Goal: Task Accomplishment & Management: Use online tool/utility

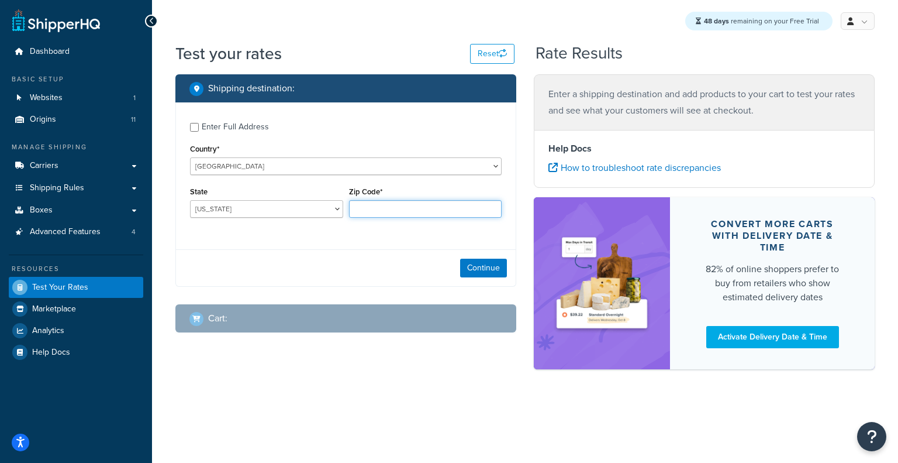
click at [451, 209] on input "Zip Code*" at bounding box center [425, 209] width 153 height 18
type input "60193"
select select "IL"
click at [491, 264] on button "Continue" at bounding box center [483, 267] width 47 height 19
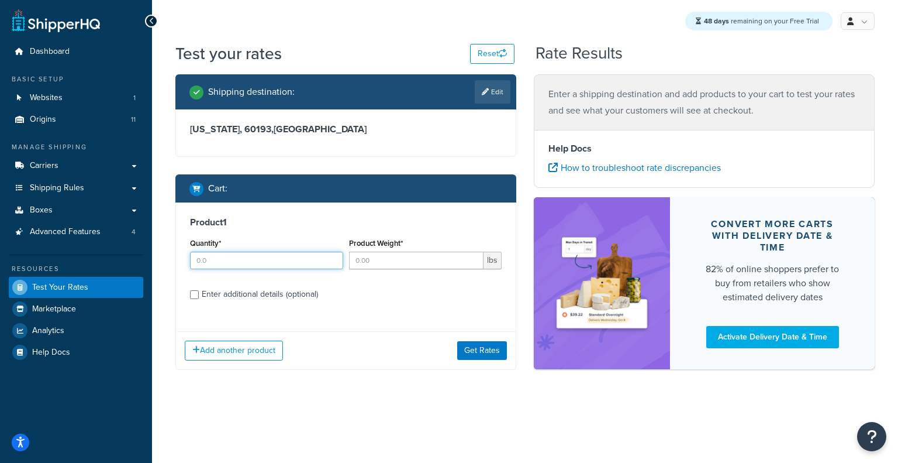
click at [263, 261] on input "Quantity*" at bounding box center [266, 260] width 153 height 18
type input "1"
click at [398, 261] on input "Product Weight*" at bounding box center [416, 260] width 135 height 18
type input "21.5"
click at [281, 299] on div "Enter additional details (optional)" at bounding box center [260, 294] width 116 height 16
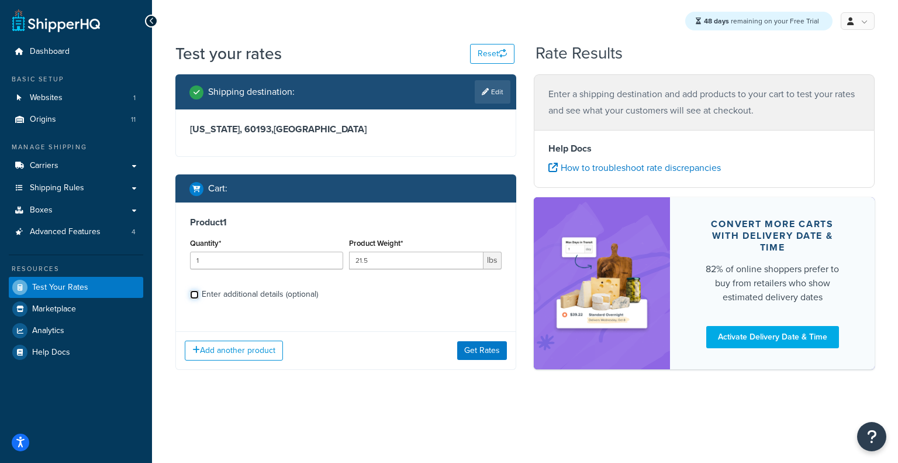
click at [199, 299] on input "Enter additional details (optional)" at bounding box center [194, 294] width 9 height 9
checkbox input "true"
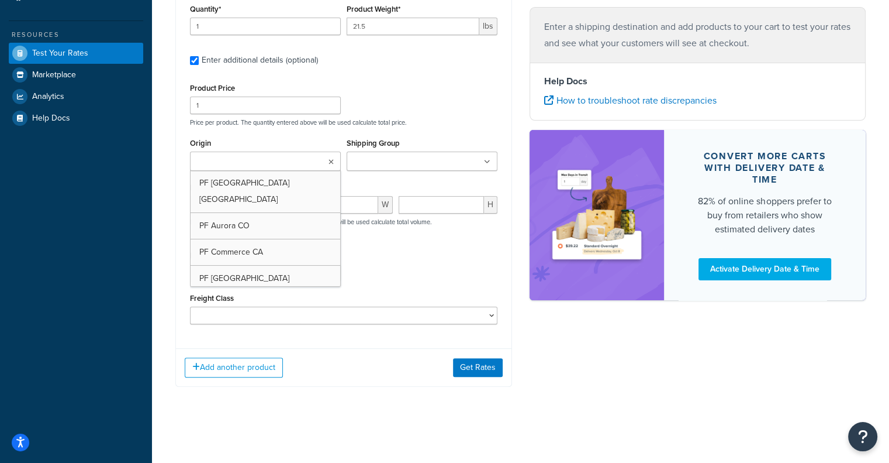
scroll to position [234, 0]
click at [333, 152] on ul at bounding box center [265, 160] width 151 height 19
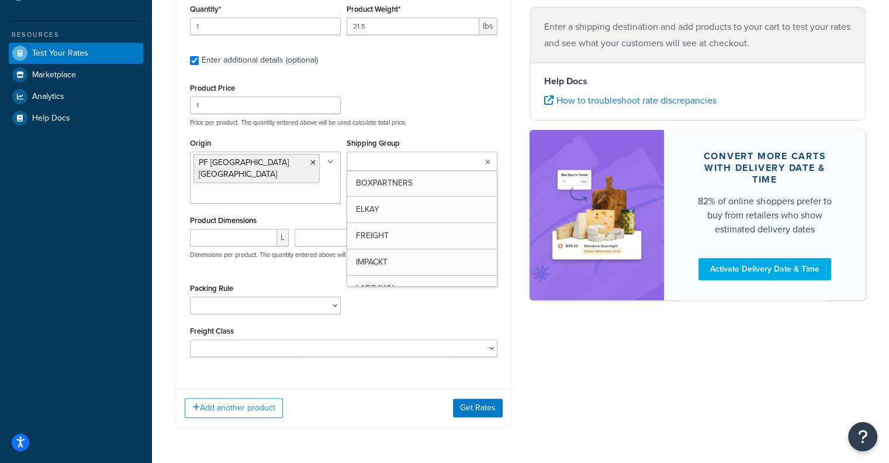
click at [491, 163] on ul at bounding box center [422, 160] width 151 height 19
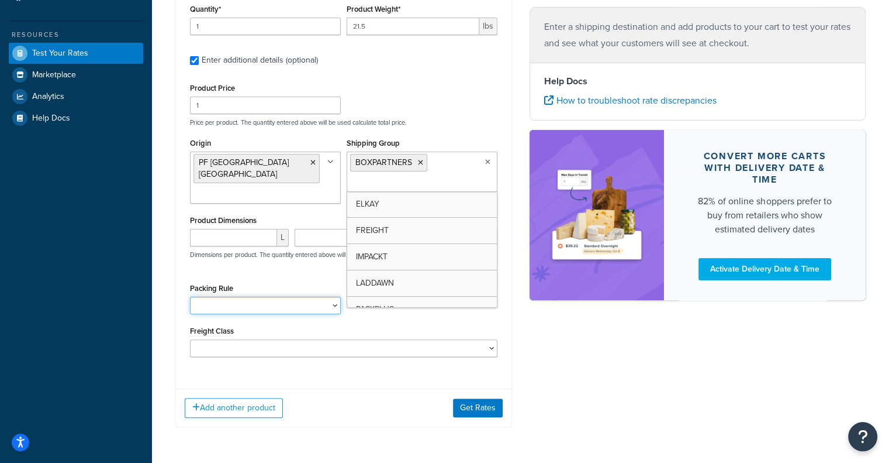
click at [240, 296] on select "Test Packing Rule" at bounding box center [265, 305] width 151 height 18
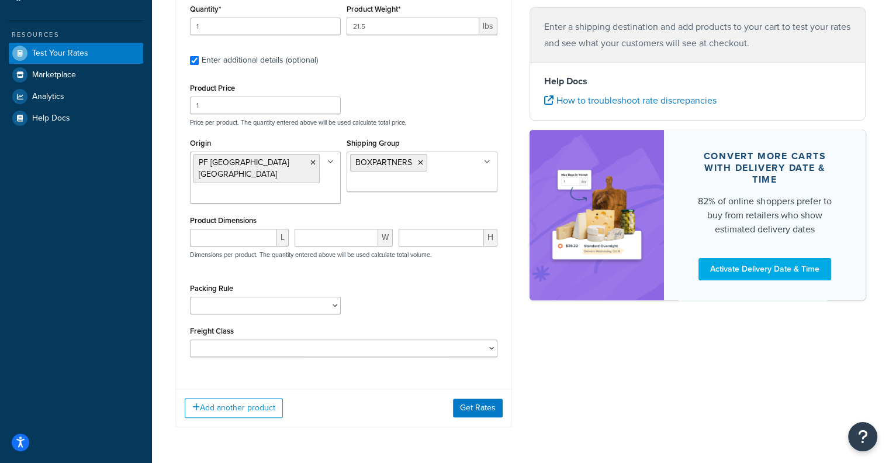
click at [370, 294] on div "Packing Rule Test Packing Rule" at bounding box center [343, 301] width 313 height 43
click at [250, 229] on input "number" at bounding box center [233, 238] width 87 height 18
paste input "48.4"
type input "48.4"
click at [429, 229] on input "number" at bounding box center [441, 238] width 85 height 18
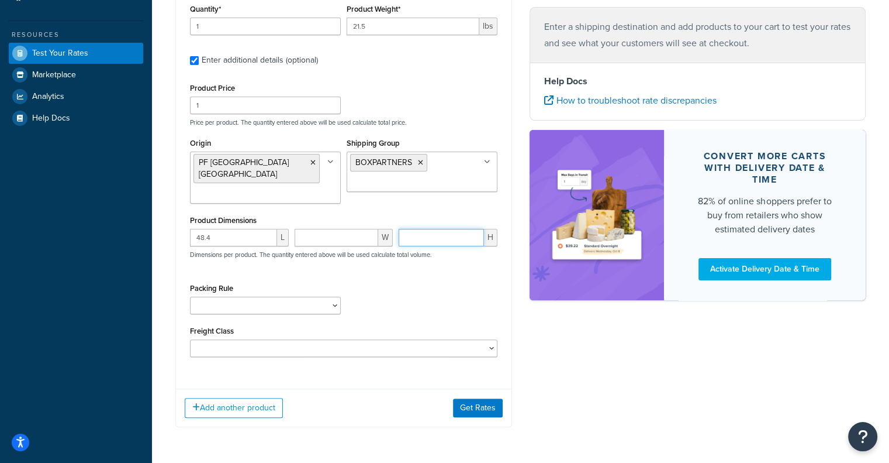
paste input "60"
type input "60"
click at [232, 229] on input "48.4" at bounding box center [233, 238] width 87 height 18
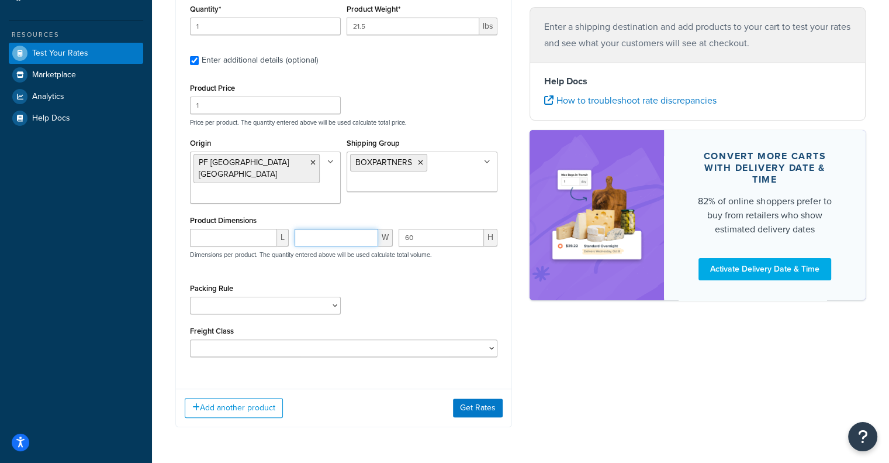
click at [335, 233] on input "number" at bounding box center [337, 238] width 84 height 18
paste input "48.4"
type input "48.4"
click at [436, 233] on input "60" at bounding box center [441, 238] width 85 height 18
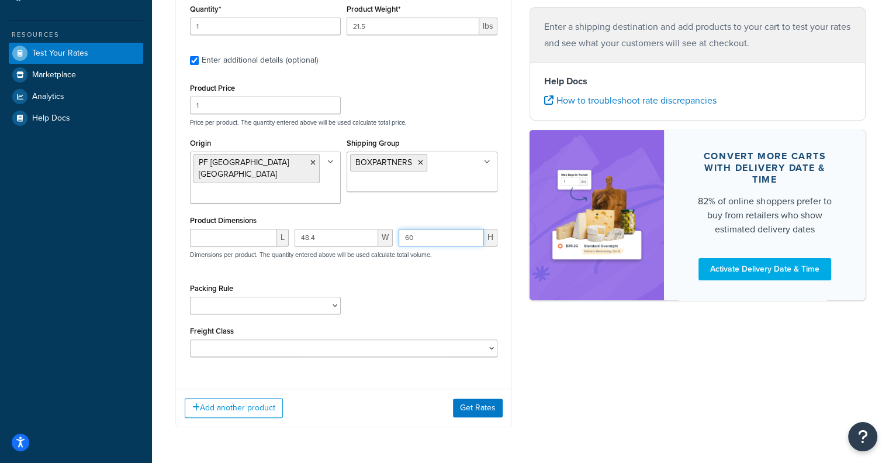
click at [435, 233] on input "60" at bounding box center [441, 238] width 85 height 18
click at [252, 229] on input "number" at bounding box center [233, 238] width 87 height 18
paste input "60"
type input "60"
click at [442, 229] on input "number" at bounding box center [441, 238] width 85 height 18
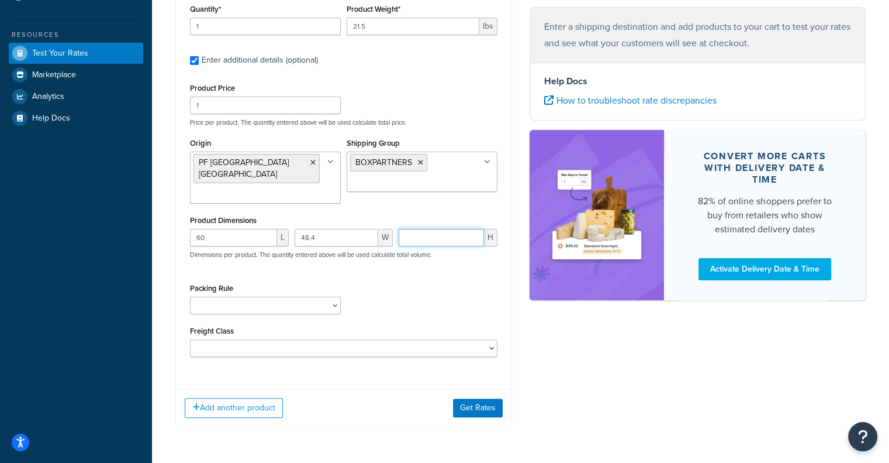
paste input "1.4"
type input "1.4"
click at [482, 398] on button "Get Rates" at bounding box center [478, 407] width 50 height 19
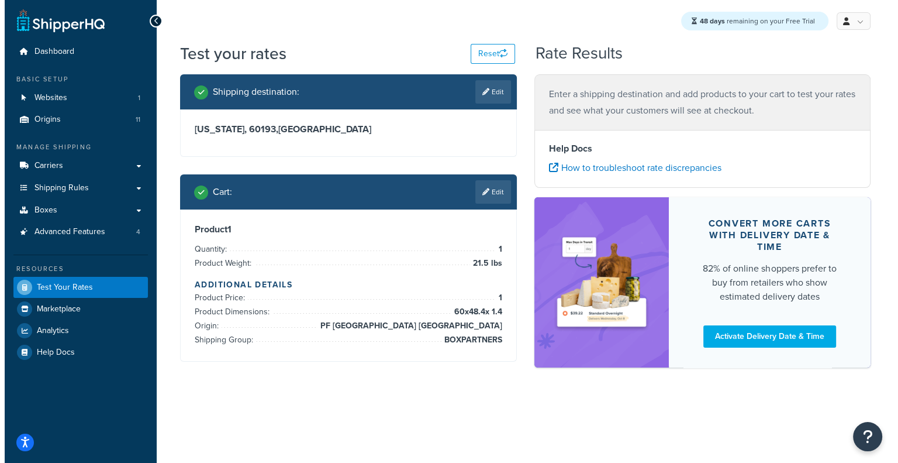
scroll to position [0, 0]
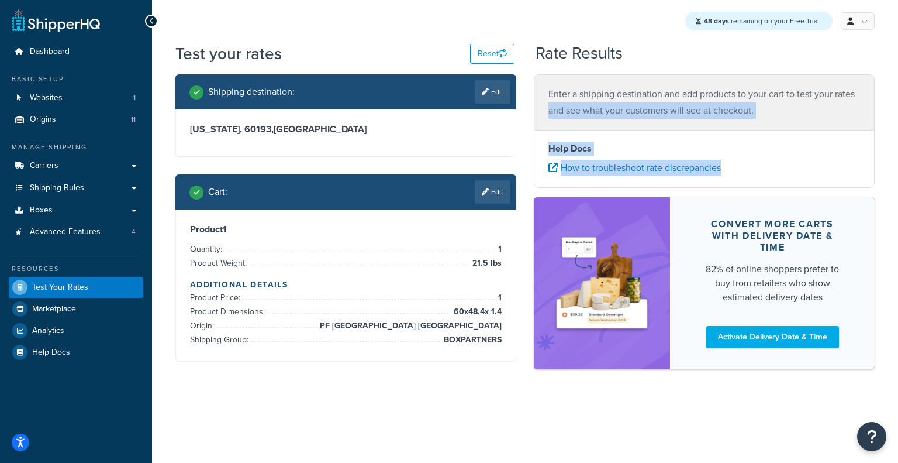
drag, startPoint x: 898, startPoint y: 92, endPoint x: 898, endPoint y: 185, distance: 93.6
click at [898, 185] on div "Test your rates Reset Rate Results Shipping destination : Edit Illinois, 60193 …" at bounding box center [525, 226] width 746 height 368
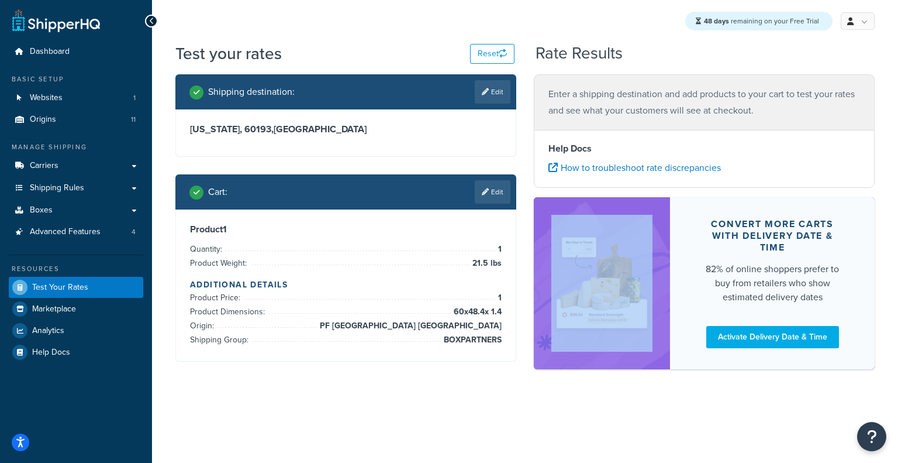
click at [898, 185] on div "Test your rates Reset Rate Results Shipping destination : Edit Illinois, 60193 …" at bounding box center [525, 226] width 746 height 368
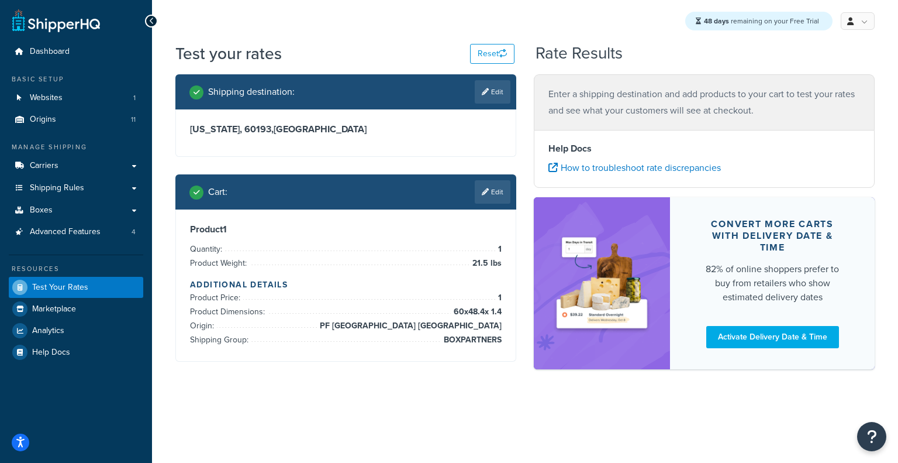
click at [898, 124] on div "Test your rates Reset Rate Results Shipping destination : Edit Illinois, 60193 …" at bounding box center [525, 226] width 746 height 368
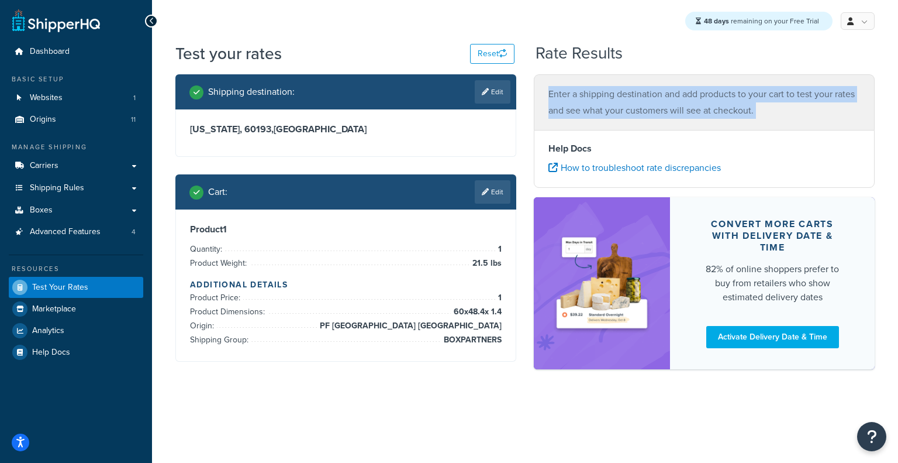
click at [898, 124] on div "Test your rates Reset Rate Results Shipping destination : Edit Illinois, 60193 …" at bounding box center [525, 226] width 746 height 368
click at [82, 162] on link "Carriers" at bounding box center [76, 166] width 134 height 22
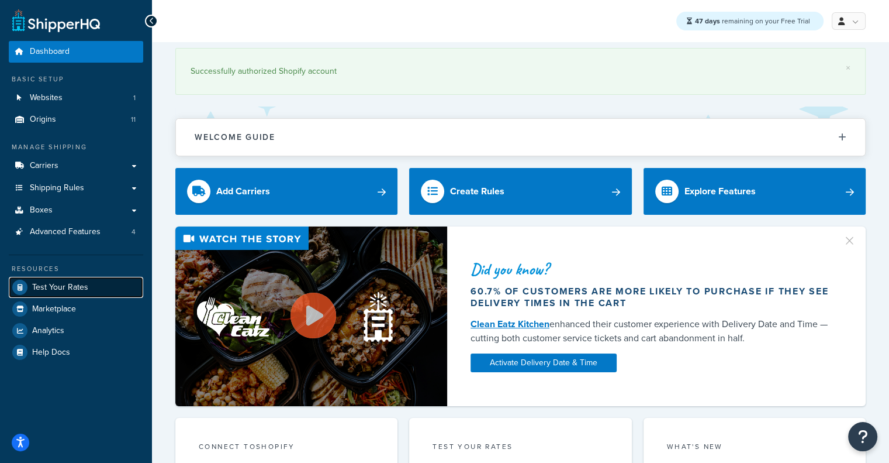
click at [42, 289] on span "Test Your Rates" at bounding box center [60, 287] width 56 height 10
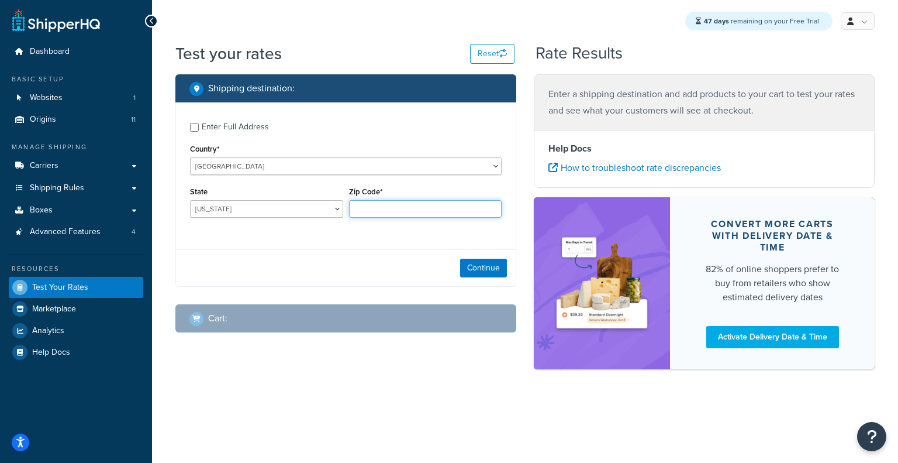
click at [390, 213] on input "Zip Code*" at bounding box center [425, 209] width 153 height 18
type input "60193"
select select "IL"
click at [499, 267] on button "Continue" at bounding box center [483, 267] width 47 height 19
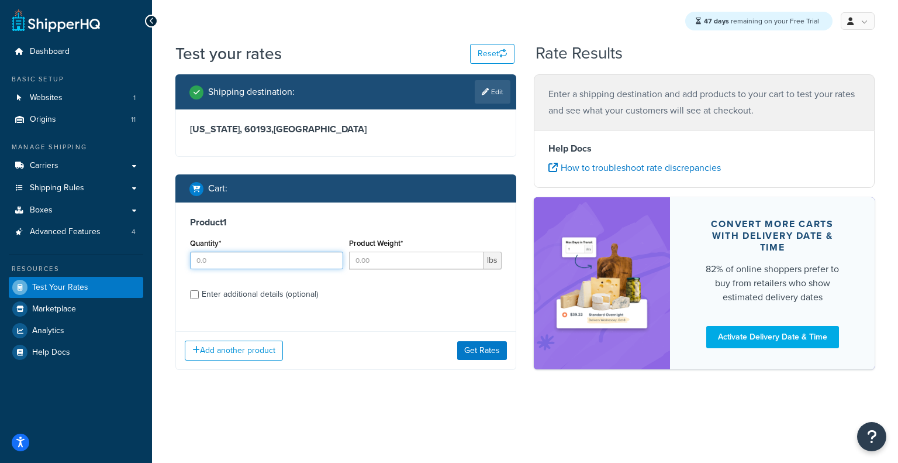
click at [282, 266] on input "Quantity*" at bounding box center [266, 260] width 153 height 18
type input "1"
click at [386, 265] on input "Product Weight*" at bounding box center [416, 260] width 135 height 18
paste input "21.5"
type input "21.5"
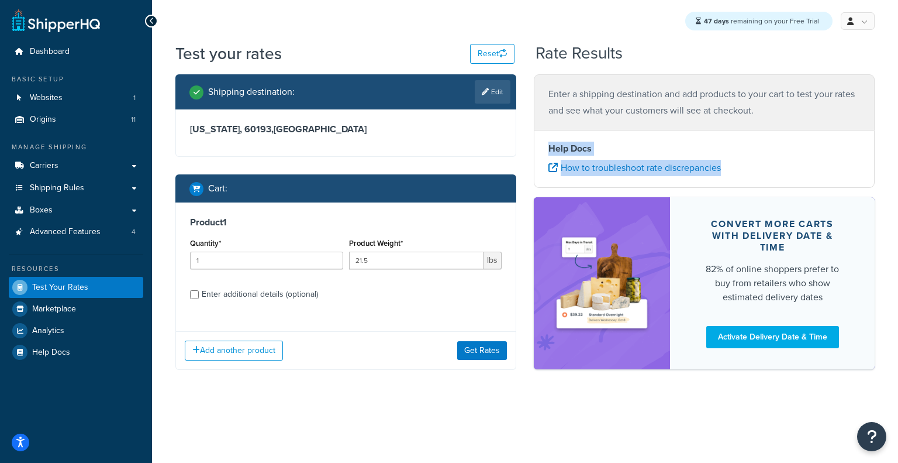
drag, startPoint x: 898, startPoint y: 126, endPoint x: 898, endPoint y: 165, distance: 39.2
click at [889, 165] on div "Test your rates Reset Rate Results Shipping destination : Edit Illinois, 60193 …" at bounding box center [525, 229] width 746 height 374
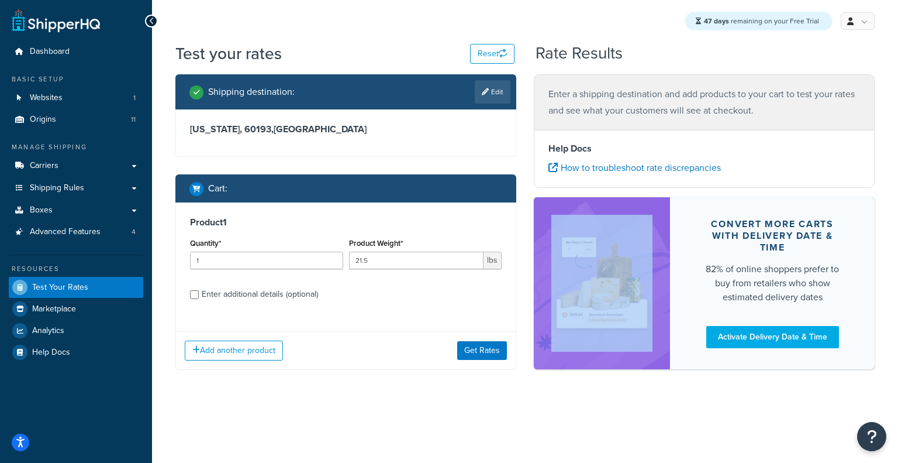
click at [889, 165] on div "Test your rates Reset Rate Results Shipping destination : Edit Illinois, 60193 …" at bounding box center [525, 229] width 746 height 374
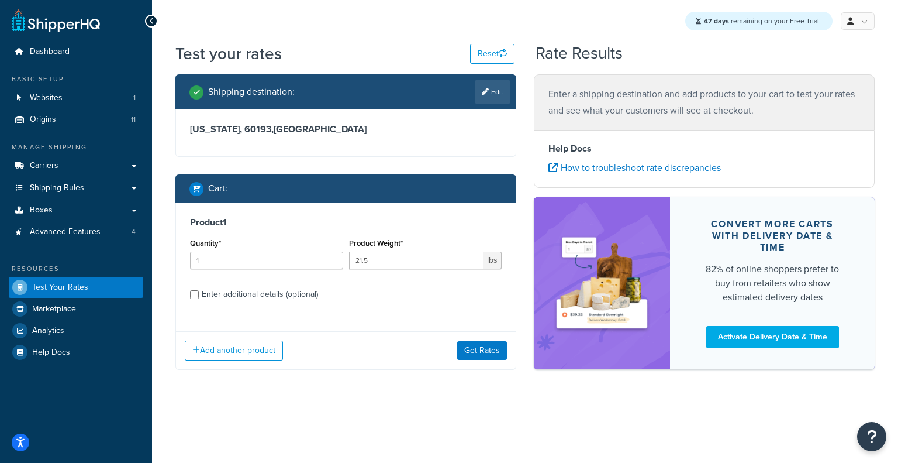
click at [215, 299] on div "Enter additional details (optional)" at bounding box center [260, 294] width 116 height 16
click at [199, 299] on input "Enter additional details (optional)" at bounding box center [194, 294] width 9 height 9
checkbox input "true"
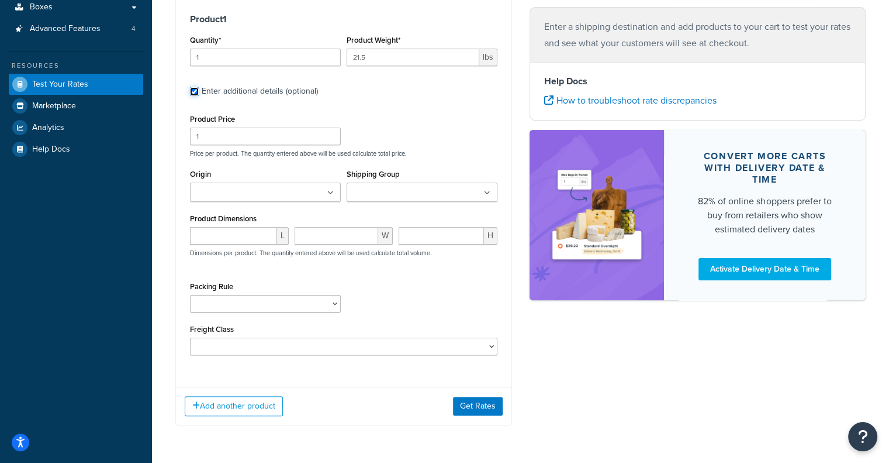
scroll to position [208, 0]
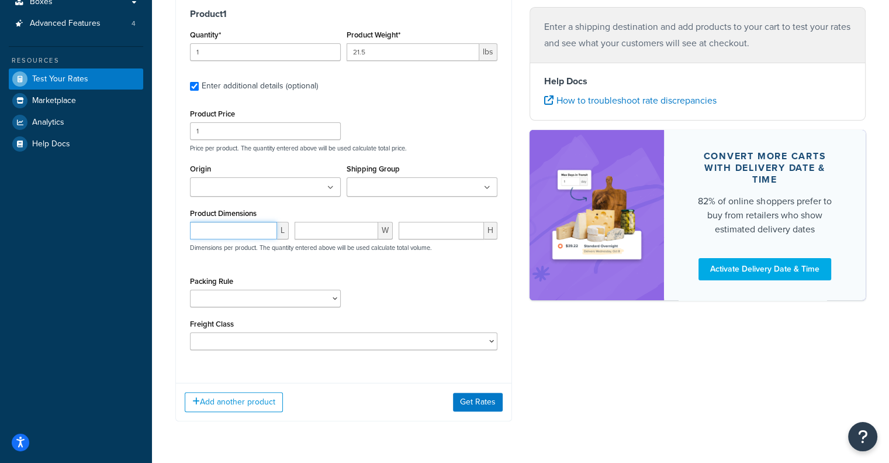
click at [246, 233] on input "number" at bounding box center [233, 231] width 87 height 18
paste input "60"
type input "60"
click at [334, 236] on div "W" at bounding box center [344, 235] width 105 height 26
click at [334, 236] on input "number" at bounding box center [337, 231] width 84 height 18
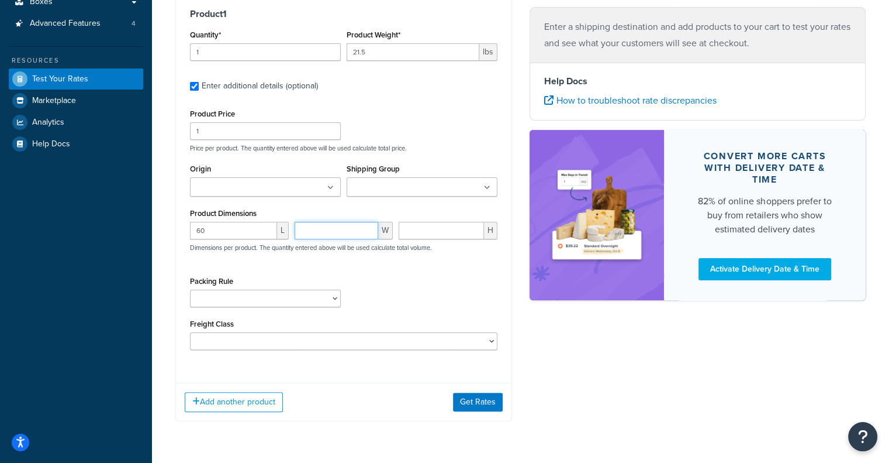
paste input "48.4"
type input "48.4"
click at [429, 231] on input "number" at bounding box center [441, 231] width 85 height 18
paste input "1.4"
type input "1.4"
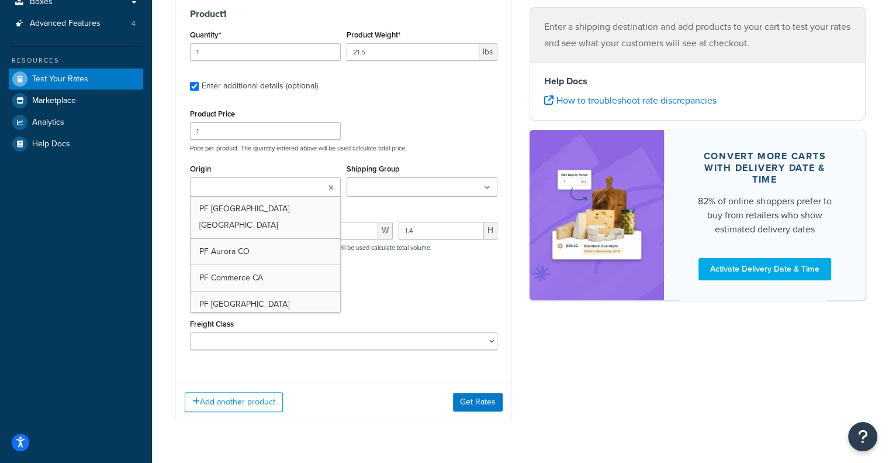
click at [296, 186] on ul at bounding box center [265, 186] width 151 height 19
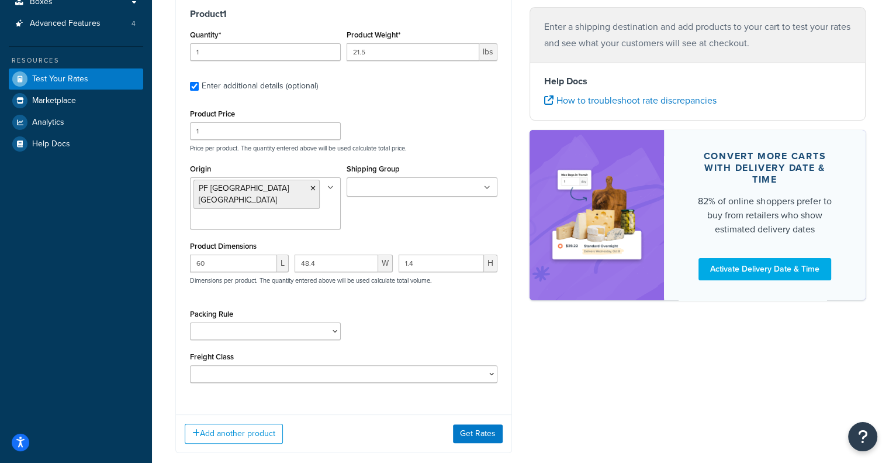
drag, startPoint x: 412, startPoint y: 177, endPoint x: 409, endPoint y: 183, distance: 6.3
click at [409, 183] on div "Shipping Group BOXPARTNERS ELKAY FREIGHT IMPACKT LADDAWN PACKPLUS ROYALBAG SEAL…" at bounding box center [422, 179] width 151 height 36
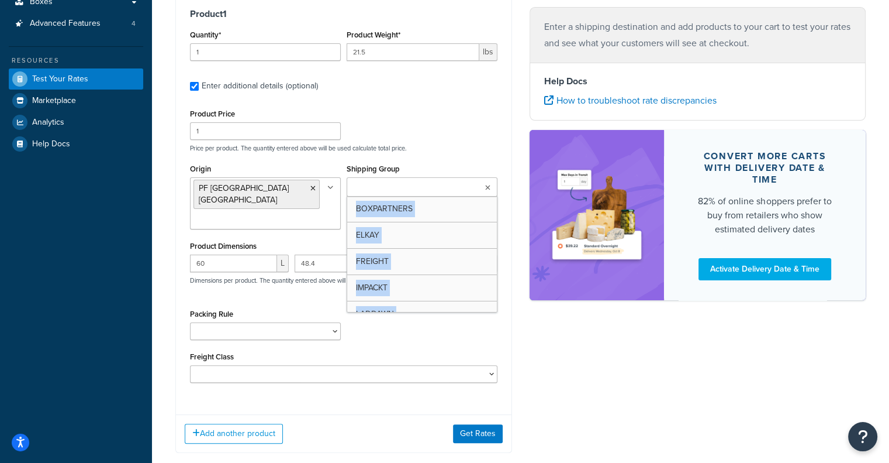
click at [409, 183] on input "Shipping Group" at bounding box center [401, 187] width 103 height 13
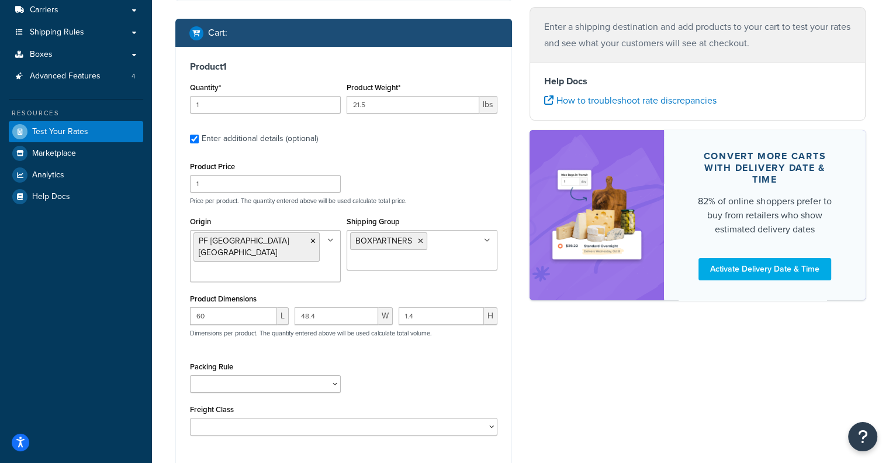
scroll to position [161, 0]
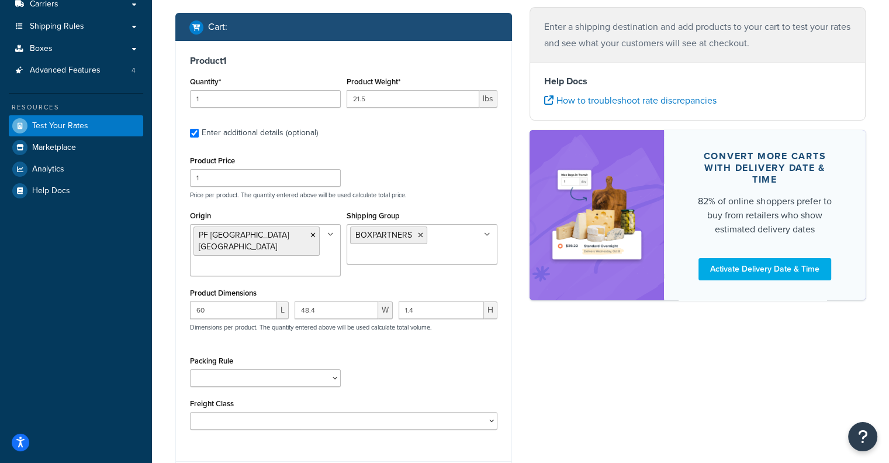
click at [431, 137] on label "Enter additional details (optional)" at bounding box center [350, 131] width 296 height 19
click at [199, 137] on input "Enter additional details (optional)" at bounding box center [194, 133] width 9 height 9
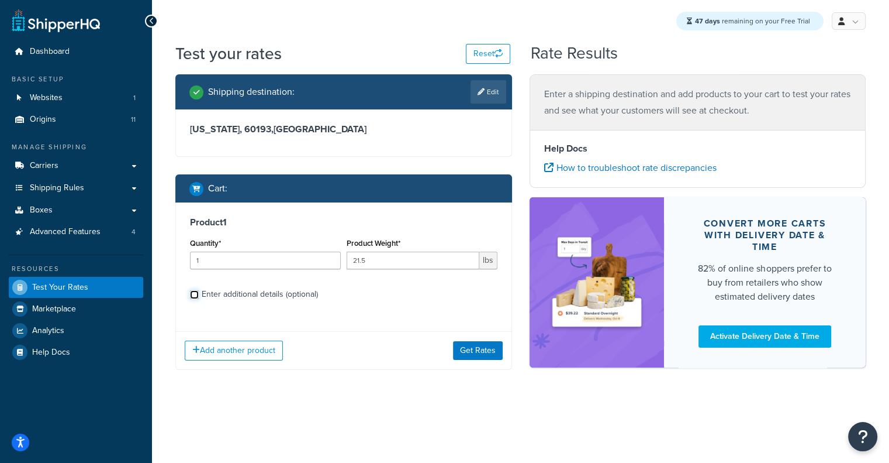
scroll to position [0, 0]
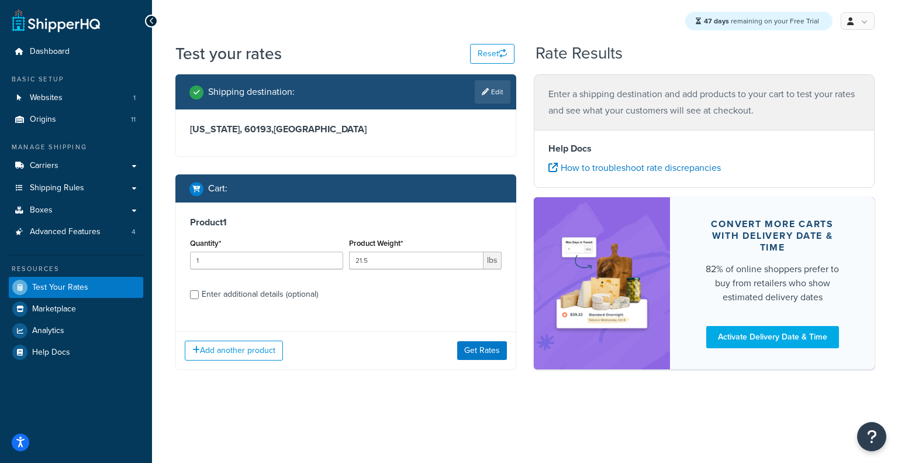
click at [274, 295] on div "Enter additional details (optional)" at bounding box center [260, 294] width 116 height 16
click at [199, 295] on input "Enter additional details (optional)" at bounding box center [194, 294] width 9 height 9
checkbox input "true"
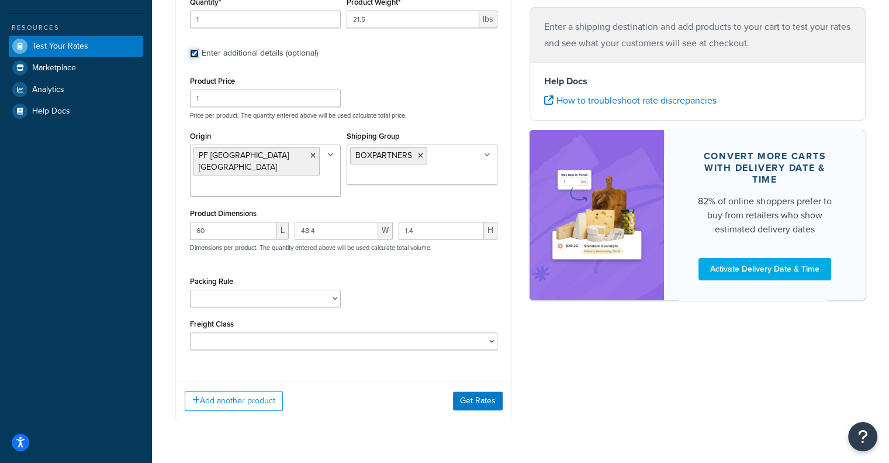
scroll to position [264, 0]
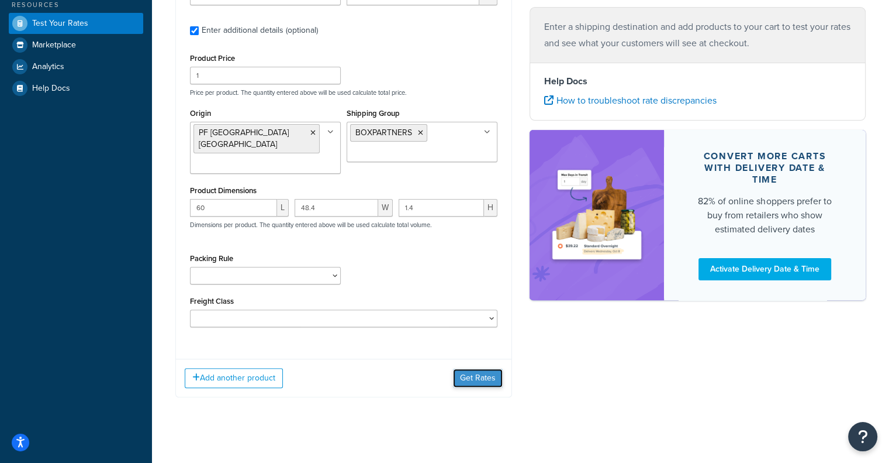
click at [485, 368] on button "Get Rates" at bounding box center [478, 377] width 50 height 19
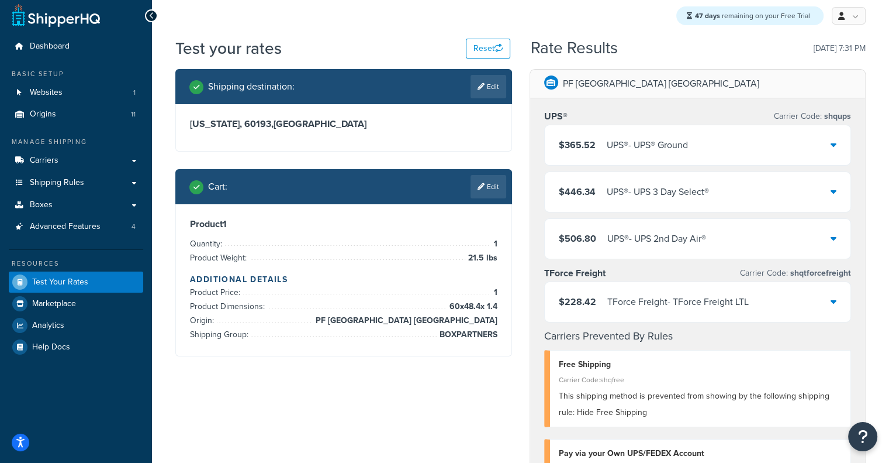
scroll to position [0, 0]
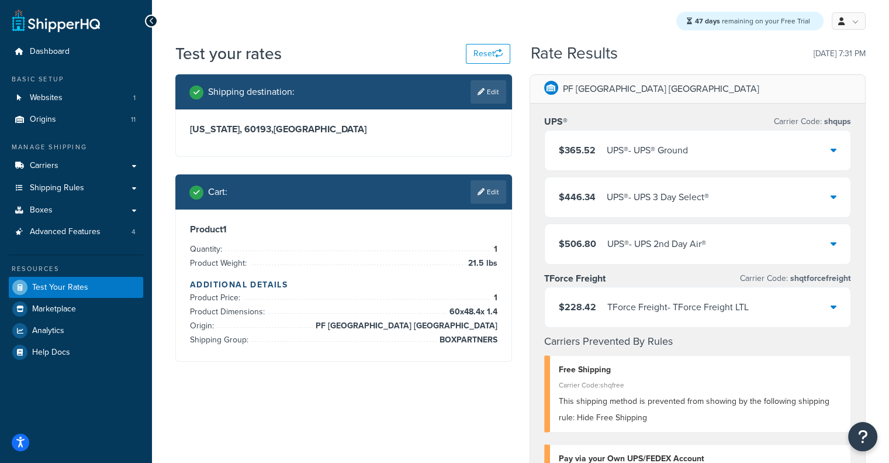
click at [684, 164] on div "$365.52 UPS® - UPS® Ground" at bounding box center [698, 150] width 306 height 40
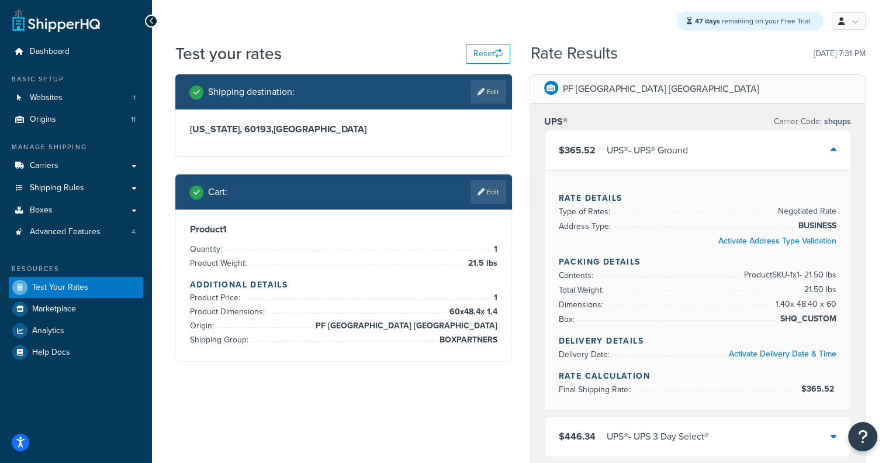
click at [684, 164] on div "$365.52 UPS® - UPS® Ground" at bounding box center [698, 150] width 306 height 40
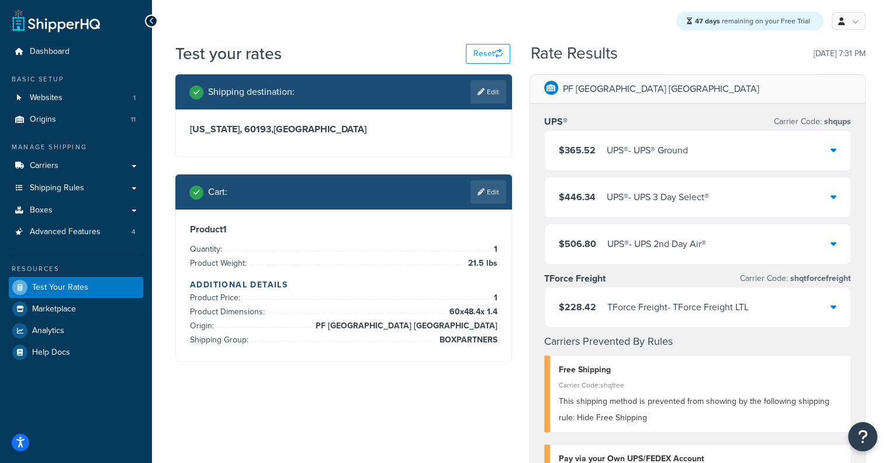
click at [684, 164] on div "$365.52 UPS® - UPS® Ground" at bounding box center [698, 150] width 306 height 40
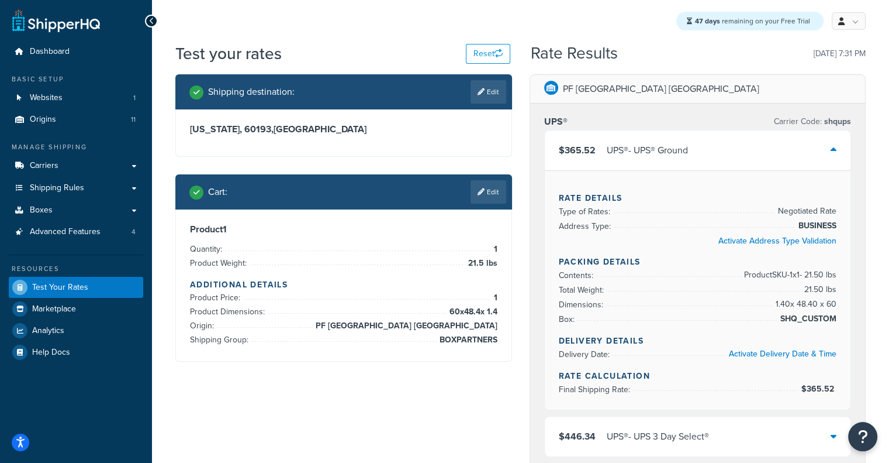
click at [684, 164] on div "$365.52 UPS® - UPS® Ground" at bounding box center [698, 150] width 306 height 40
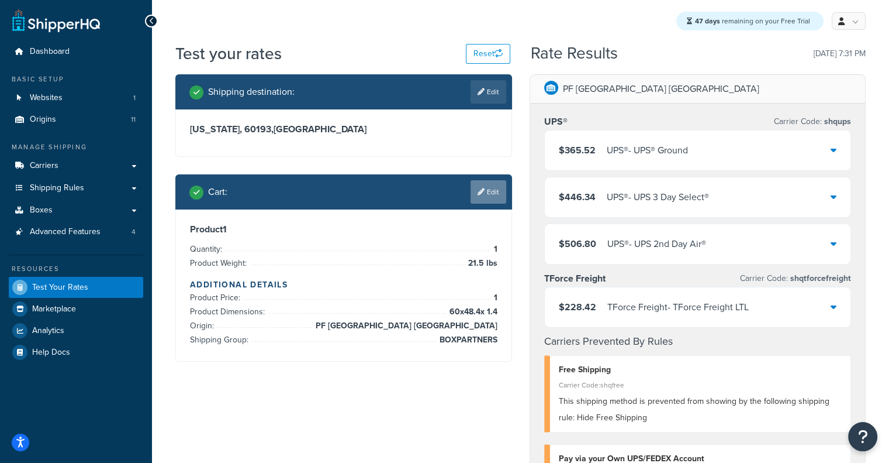
click at [487, 188] on link "Edit" at bounding box center [489, 191] width 36 height 23
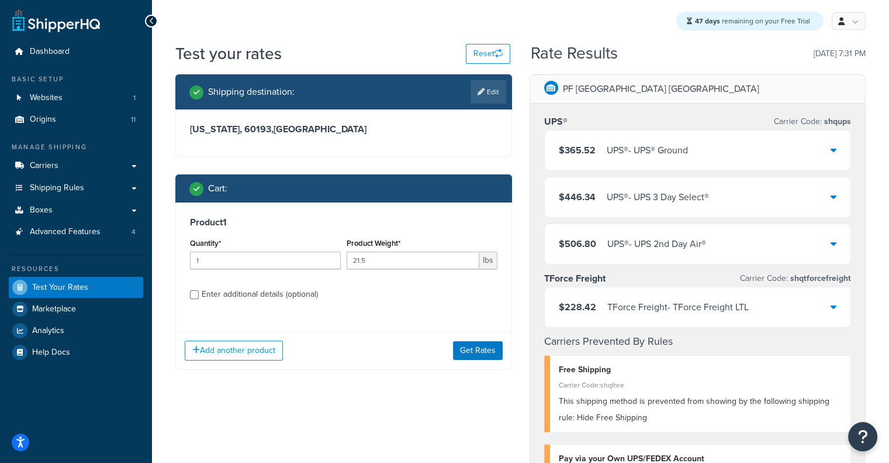
click at [275, 292] on div "Enter additional details (optional)" at bounding box center [260, 294] width 116 height 16
click at [199, 292] on input "Enter additional details (optional)" at bounding box center [194, 294] width 9 height 9
checkbox input "true"
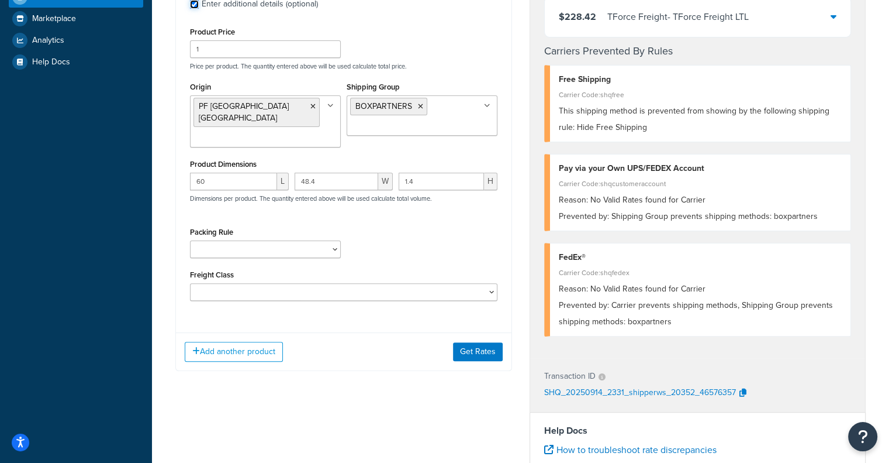
scroll to position [274, 0]
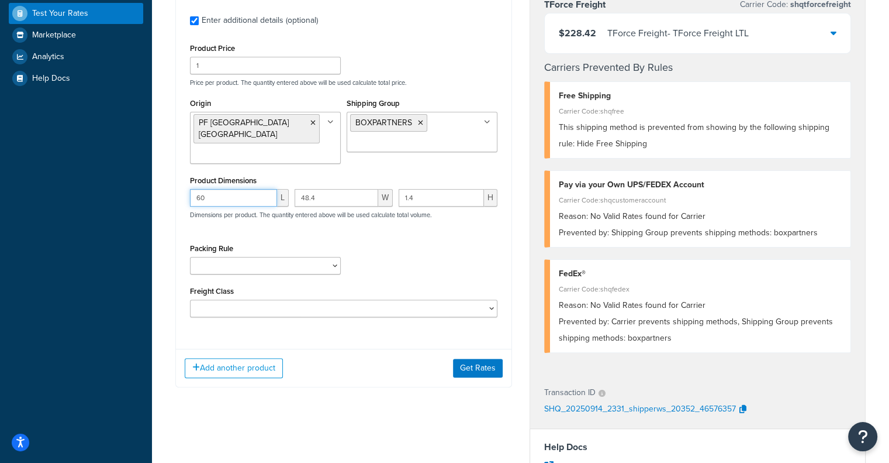
click at [234, 193] on input "60" at bounding box center [233, 198] width 87 height 18
paste input "48.2"
type input "48.2"
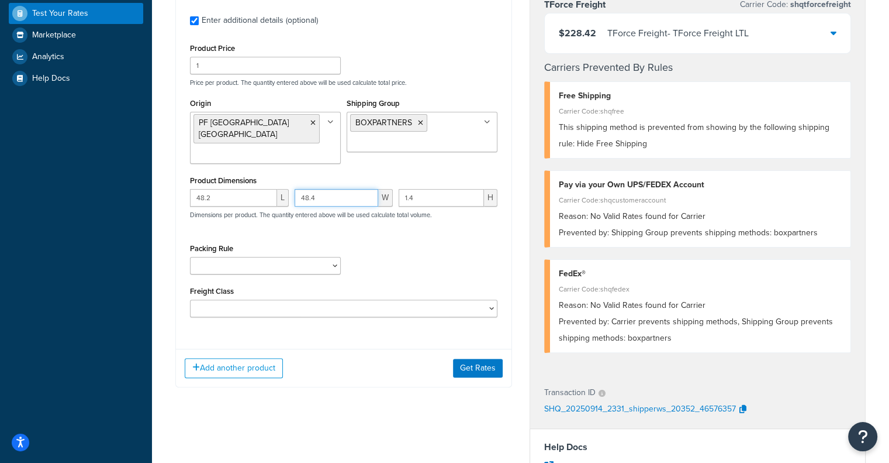
click at [341, 189] on input "48.4" at bounding box center [337, 198] width 84 height 18
paste input "number"
type input "48"
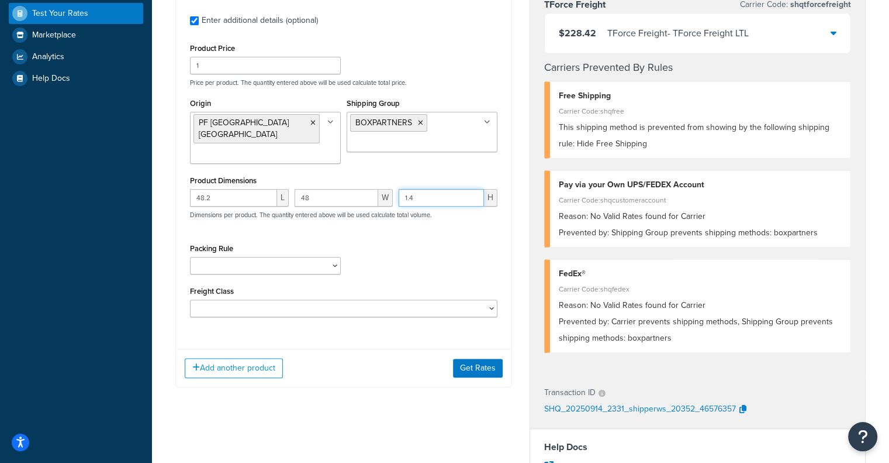
drag, startPoint x: 431, startPoint y: 187, endPoint x: 361, endPoint y: 186, distance: 69.6
click at [361, 189] on div "48.2 L 48 W 1.4 H Dimensions per product. The quantity entered above will be us…" at bounding box center [343, 210] width 313 height 43
paste input "3"
type input "3"
click at [477, 358] on button "Get Rates" at bounding box center [478, 367] width 50 height 19
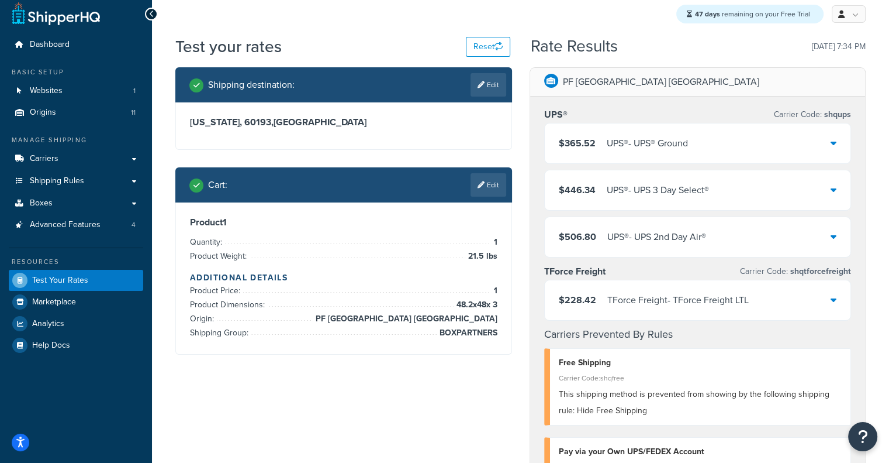
scroll to position [8, 0]
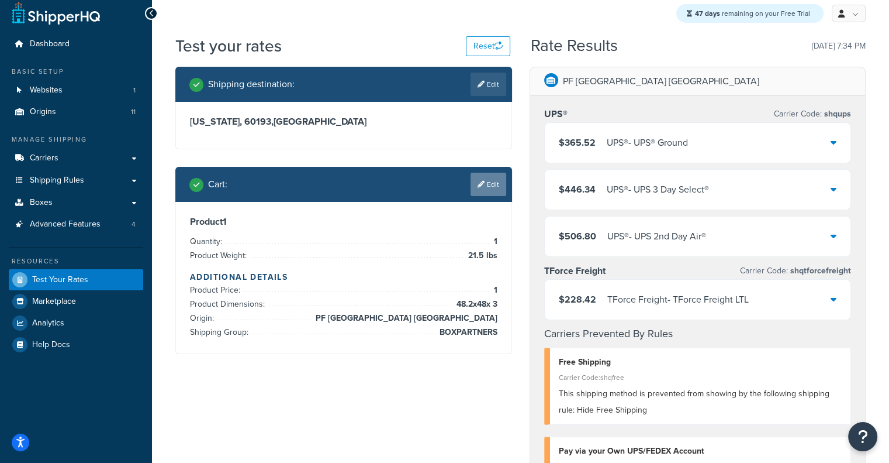
click at [499, 184] on link "Edit" at bounding box center [489, 183] width 36 height 23
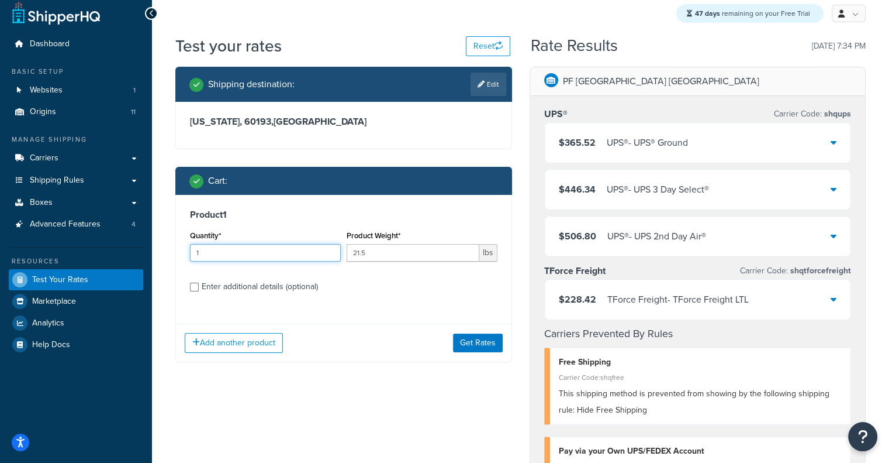
drag, startPoint x: 254, startPoint y: 250, endPoint x: 121, endPoint y: 280, distance: 136.6
type input "10"
click at [492, 340] on button "Get Rates" at bounding box center [478, 342] width 50 height 19
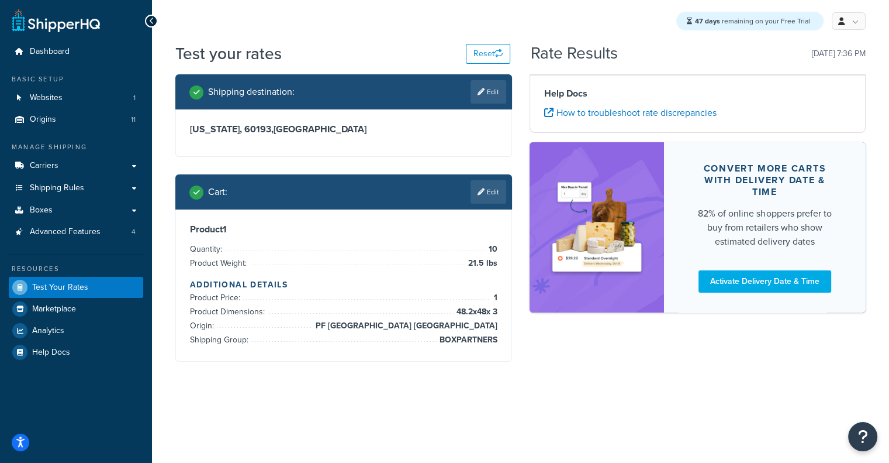
scroll to position [0, 0]
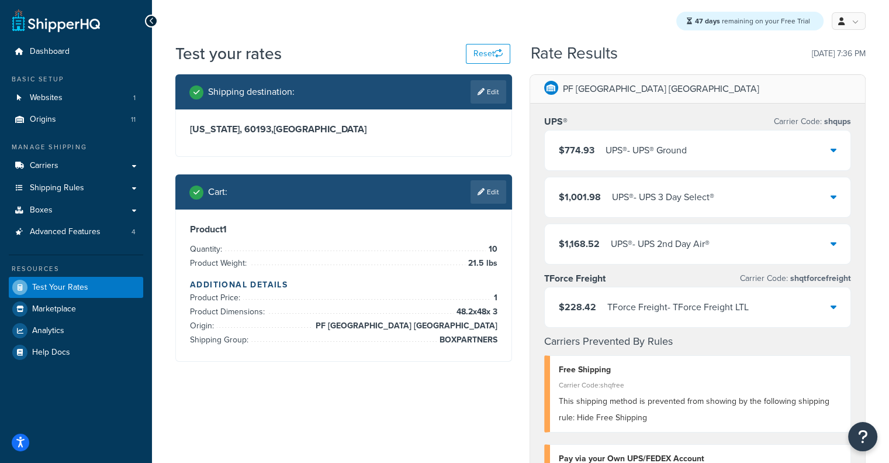
click at [599, 298] on div "$228.42 TForce Freight - TForce Freight LTL" at bounding box center [698, 307] width 306 height 40
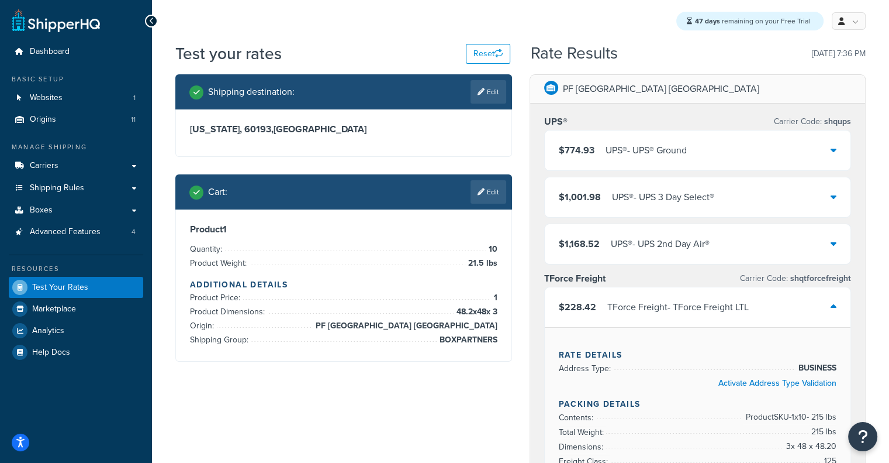
click at [599, 298] on div "$228.42 TForce Freight - TForce Freight LTL" at bounding box center [698, 307] width 306 height 40
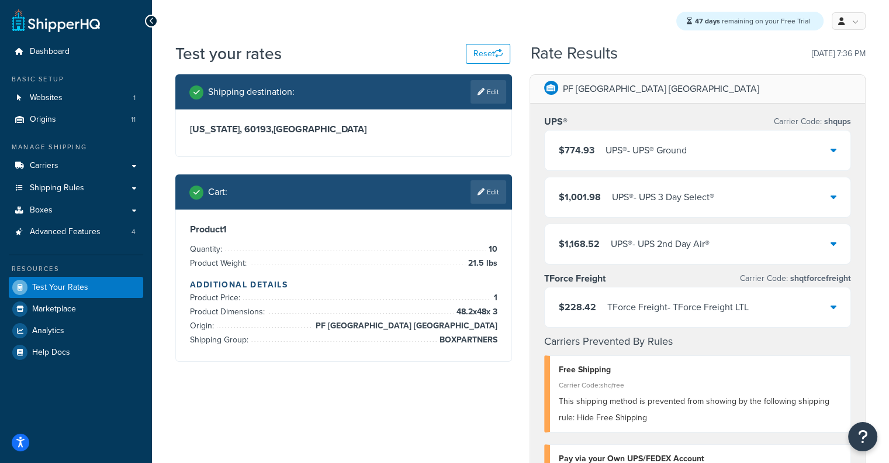
click at [596, 303] on div "$228.42 TForce Freight - TForce Freight LTL" at bounding box center [654, 307] width 190 height 16
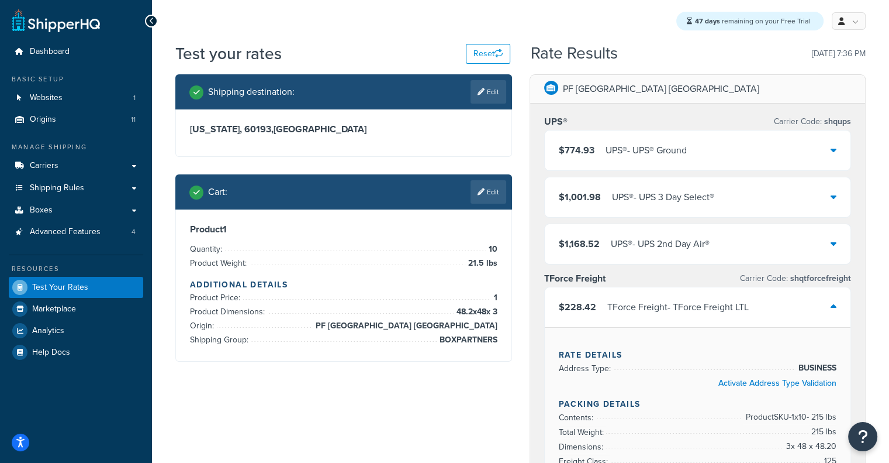
click at [596, 303] on div "$228.42 TForce Freight - TForce Freight LTL" at bounding box center [654, 307] width 190 height 16
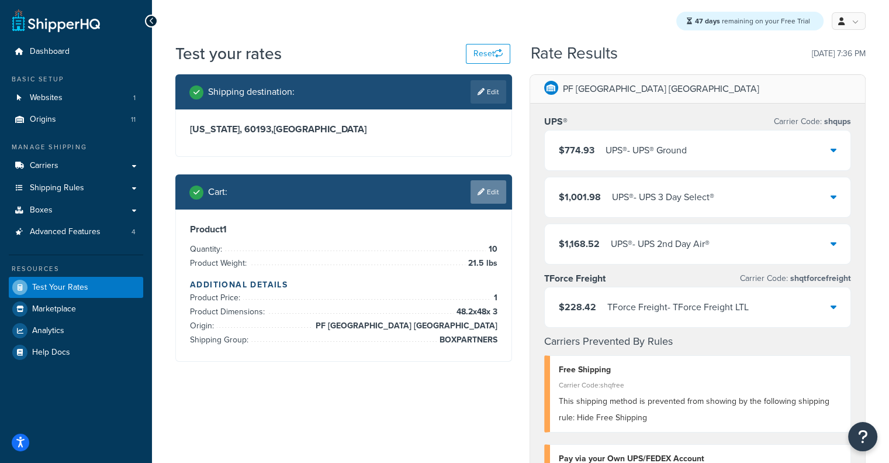
click at [488, 194] on link "Edit" at bounding box center [489, 191] width 36 height 23
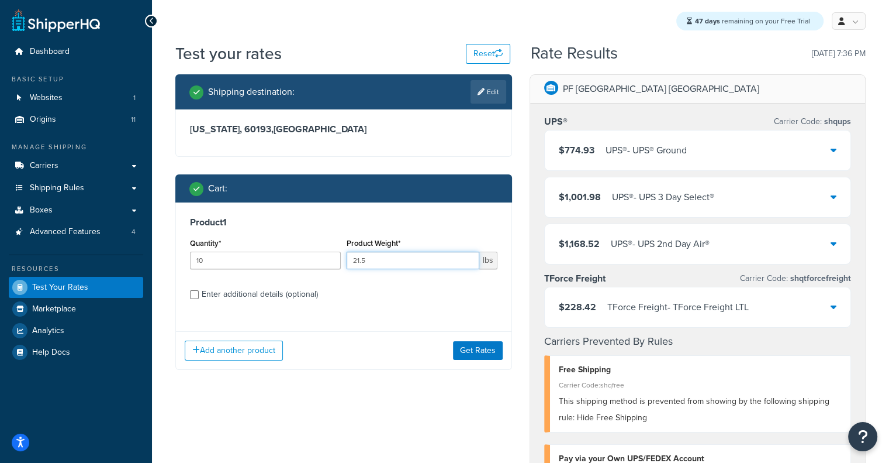
click at [392, 257] on input "21.5" at bounding box center [413, 260] width 133 height 18
paste input "34.6"
type input "34.6"
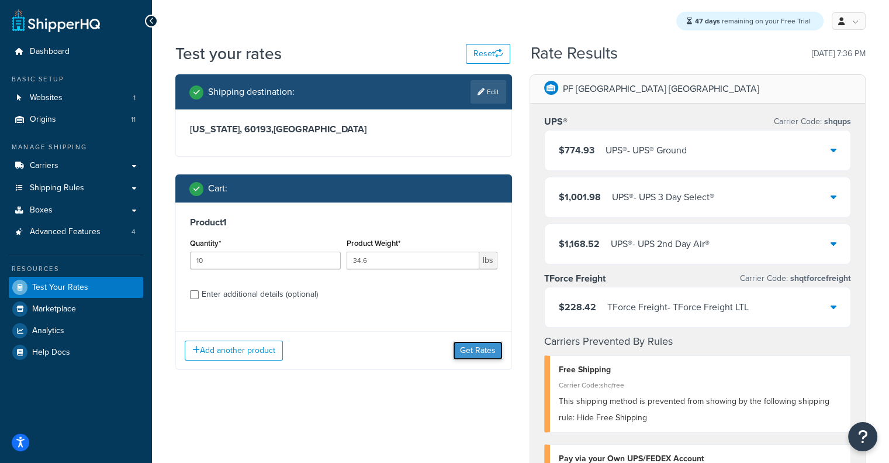
click at [488, 353] on button "Get Rates" at bounding box center [478, 350] width 50 height 19
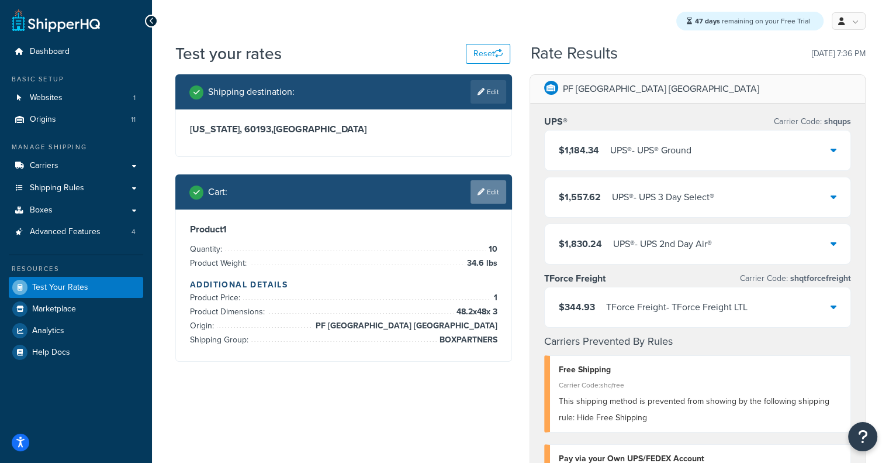
click at [494, 192] on link "Edit" at bounding box center [489, 191] width 36 height 23
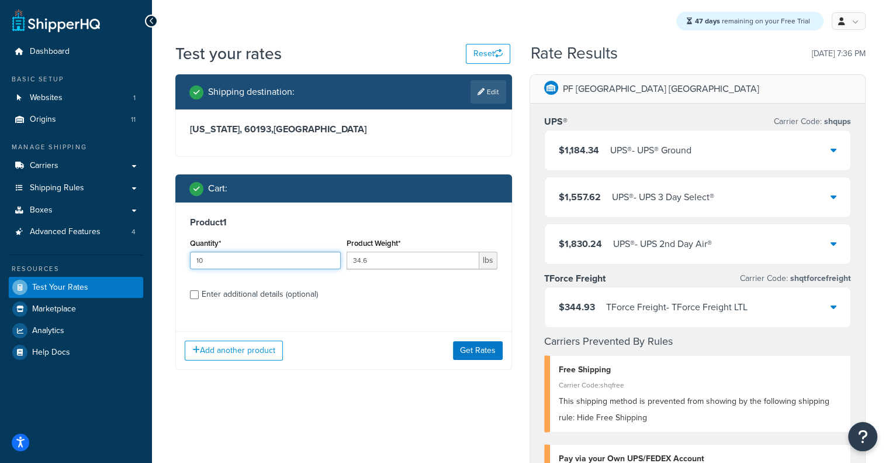
drag, startPoint x: 237, startPoint y: 261, endPoint x: 96, endPoint y: 268, distance: 140.5
click at [253, 299] on div "Enter additional details (optional)" at bounding box center [260, 294] width 116 height 16
click at [199, 299] on input "Enter additional details (optional)" at bounding box center [194, 294] width 9 height 9
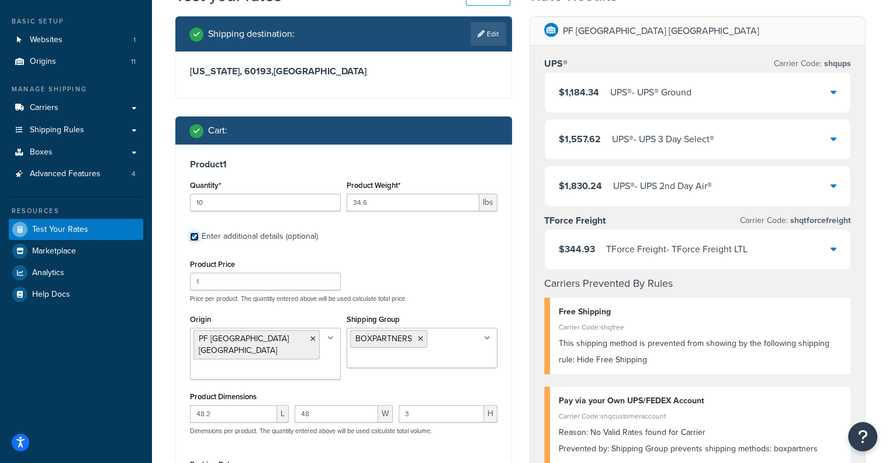
scroll to position [49, 0]
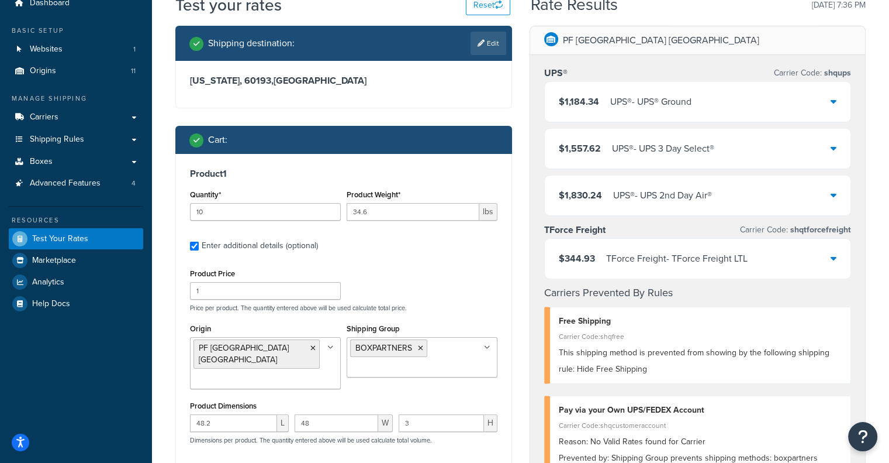
click at [272, 244] on div "Enter additional details (optional)" at bounding box center [260, 245] width 116 height 16
click at [199, 244] on input "Enter additional details (optional)" at bounding box center [194, 245] width 9 height 9
checkbox input "false"
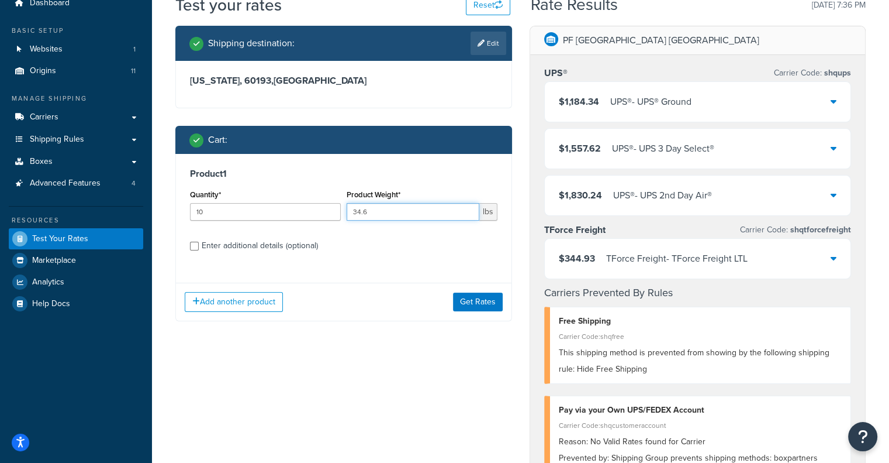
drag, startPoint x: 379, startPoint y: 214, endPoint x: 271, endPoint y: 222, distance: 108.4
click at [271, 222] on div "Quantity* 10 Product Weight* 34.6 lbs" at bounding box center [343, 208] width 313 height 43
drag, startPoint x: 271, startPoint y: 221, endPoint x: 267, endPoint y: 214, distance: 7.8
click at [267, 214] on div "Quantity* 10" at bounding box center [265, 208] width 157 height 43
drag, startPoint x: 267, startPoint y: 214, endPoint x: 186, endPoint y: 212, distance: 81.3
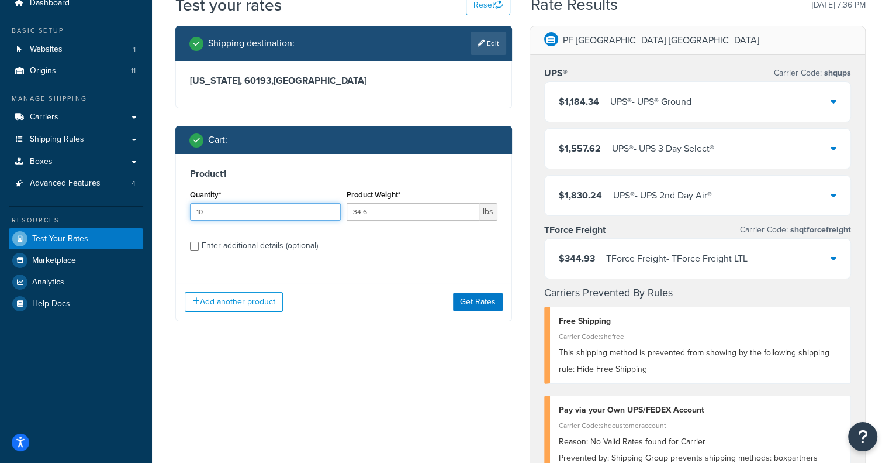
click at [186, 212] on div "Product 1 Quantity* 10 Product Weight* 34.6 lbs Enter additional details (optio…" at bounding box center [344, 214] width 336 height 120
type input "1"
click at [461, 300] on button "Get Rates" at bounding box center [478, 301] width 50 height 19
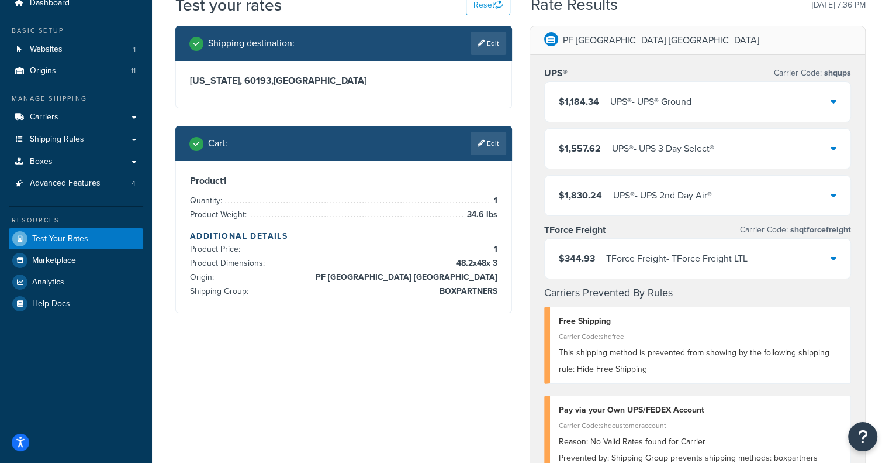
scroll to position [0, 0]
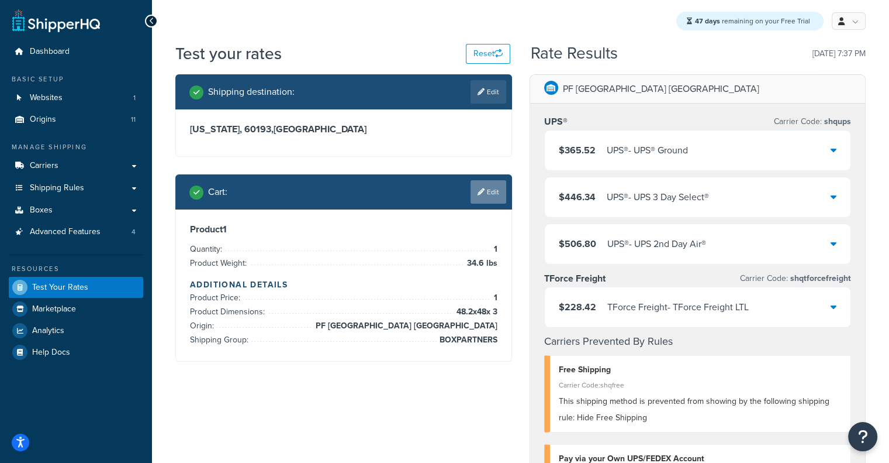
click at [491, 196] on link "Edit" at bounding box center [489, 191] width 36 height 23
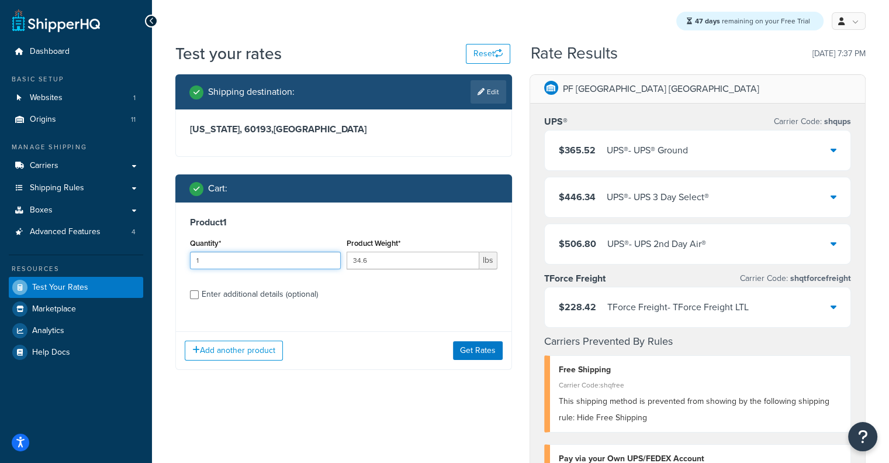
drag, startPoint x: 304, startPoint y: 267, endPoint x: 150, endPoint y: 275, distance: 154.6
type input "5"
click at [479, 350] on button "Get Rates" at bounding box center [478, 350] width 50 height 19
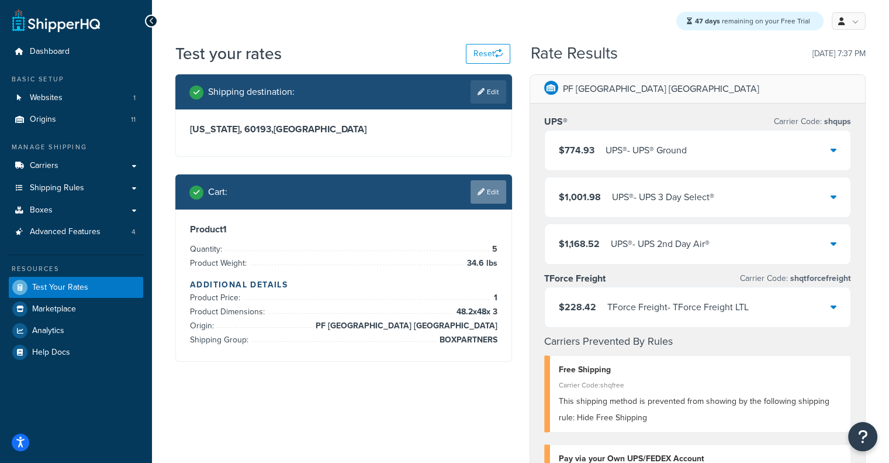
click at [482, 185] on link "Edit" at bounding box center [489, 191] width 36 height 23
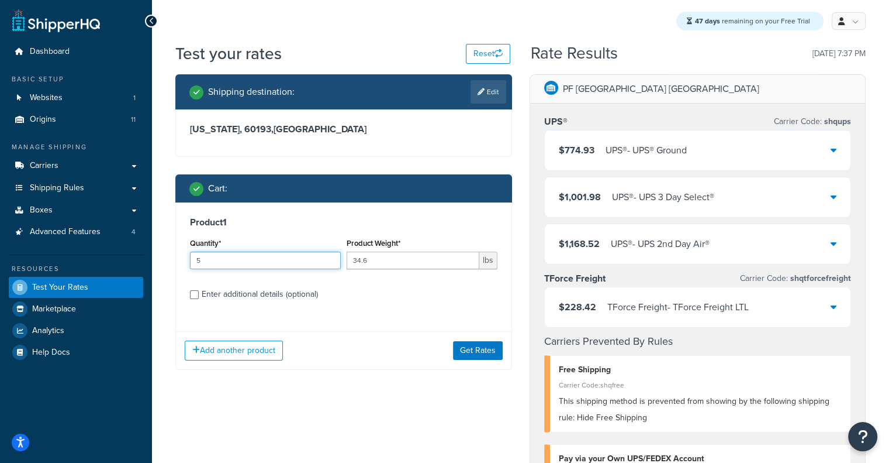
click at [290, 259] on input "5" at bounding box center [265, 260] width 151 height 18
click at [394, 267] on input "34.6" at bounding box center [413, 260] width 133 height 18
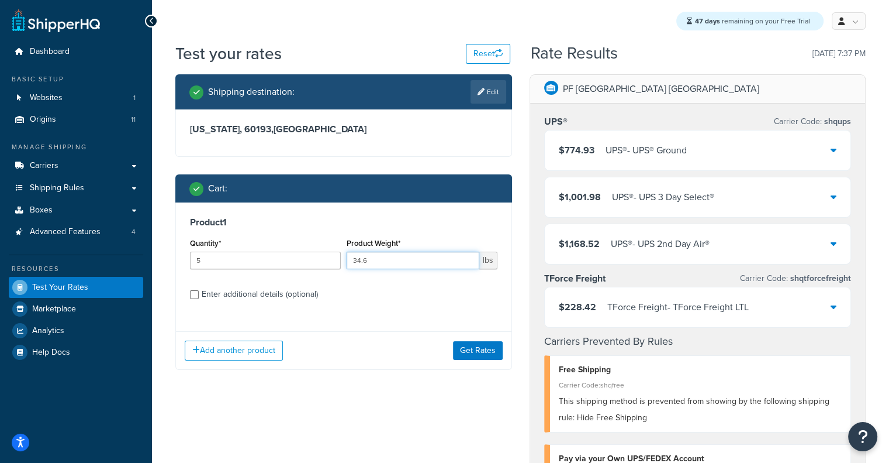
drag, startPoint x: 394, startPoint y: 267, endPoint x: 334, endPoint y: 263, distance: 59.8
click at [334, 263] on div "Quantity* 5 Product Weight* 34.6 lbs" at bounding box center [343, 256] width 313 height 43
paste input "25.98"
type input "25.98"
click at [257, 295] on div "Enter additional details (optional)" at bounding box center [260, 294] width 116 height 16
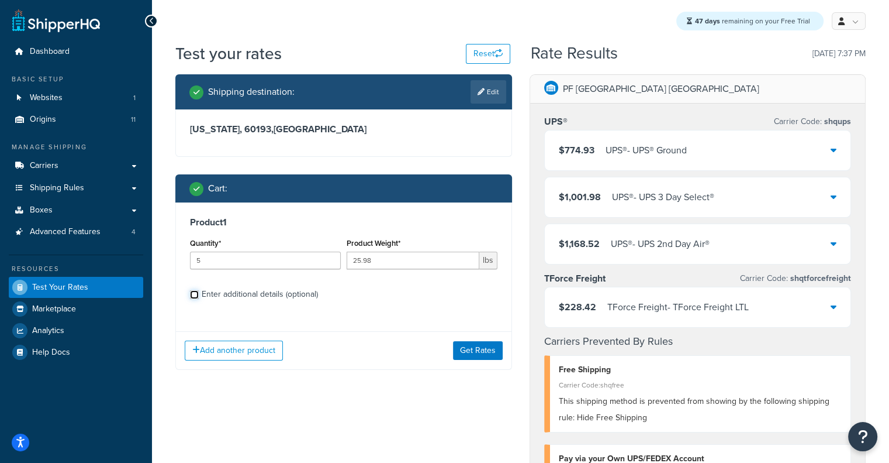
click at [199, 295] on input "Enter additional details (optional)" at bounding box center [194, 294] width 9 height 9
checkbox input "true"
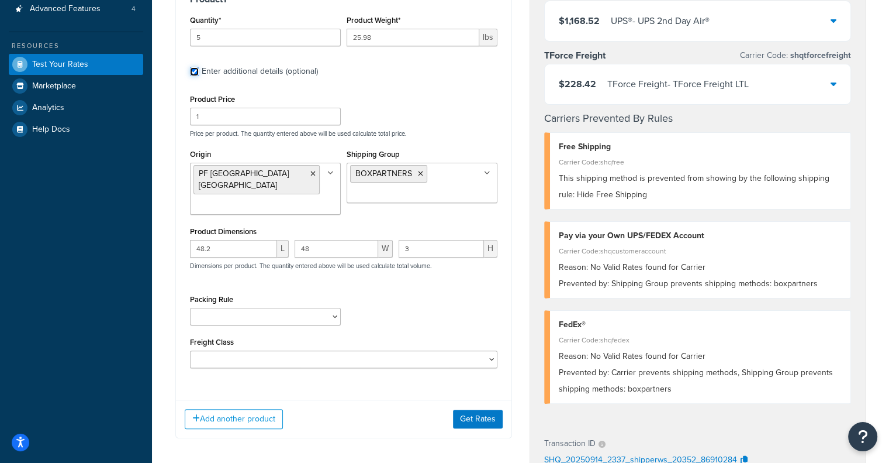
scroll to position [222, 0]
click at [223, 241] on input "48.2" at bounding box center [233, 250] width 87 height 18
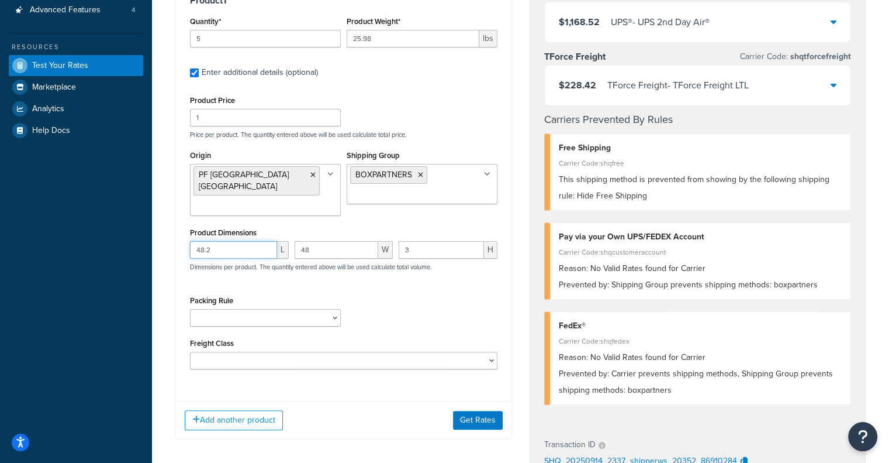
paste input "60"
type input "60.2"
click at [334, 241] on input "48" at bounding box center [337, 250] width 84 height 18
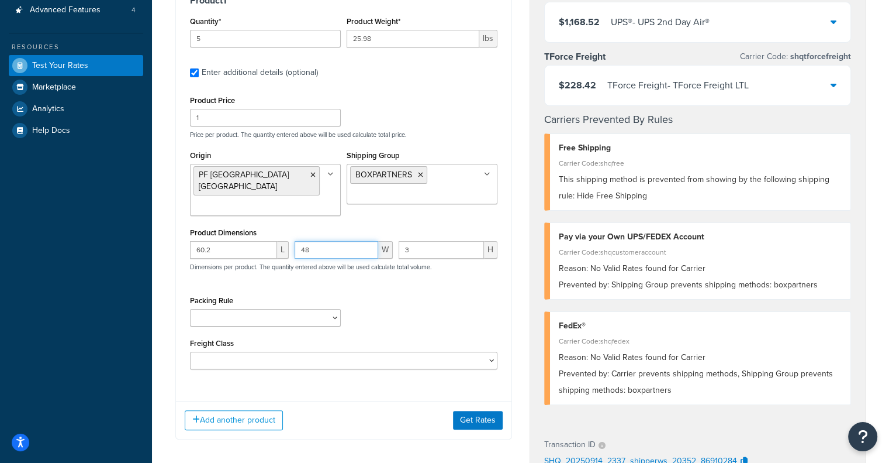
paste input "36.7"
type input "36.7"
click at [455, 241] on input "3" at bounding box center [441, 250] width 85 height 18
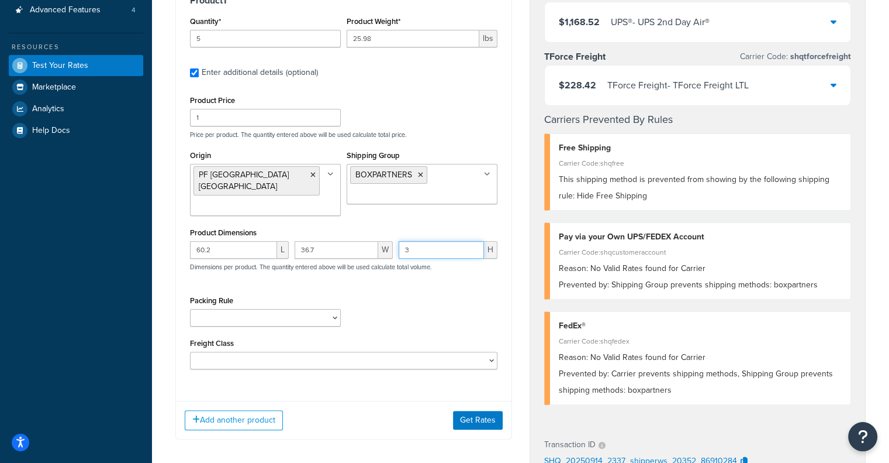
paste input "2.4"
type input "2.4"
click at [496, 415] on button "Get Rates" at bounding box center [478, 419] width 50 height 19
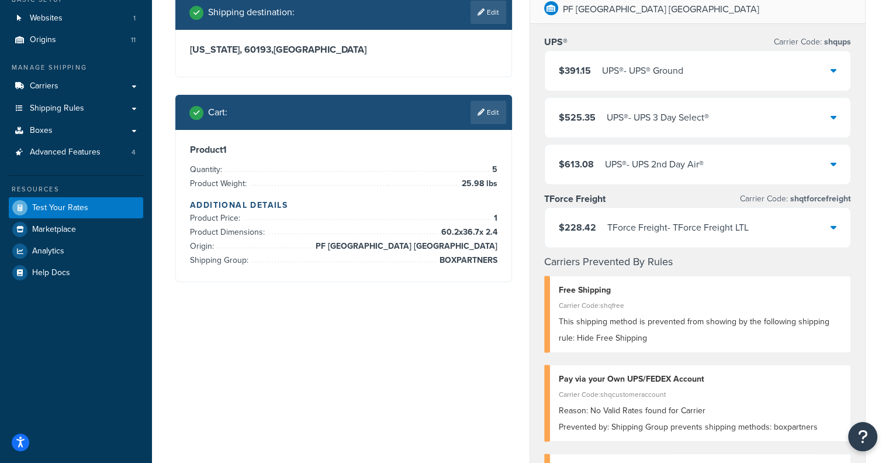
scroll to position [78, 0]
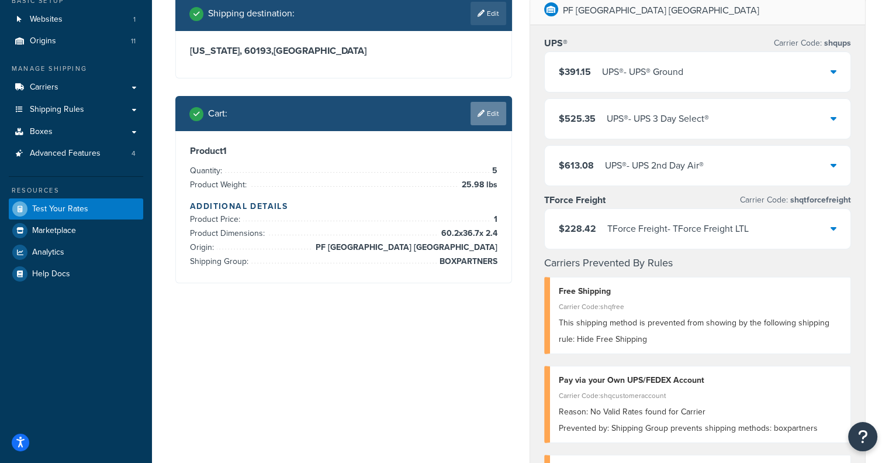
click at [482, 110] on icon at bounding box center [481, 113] width 7 height 7
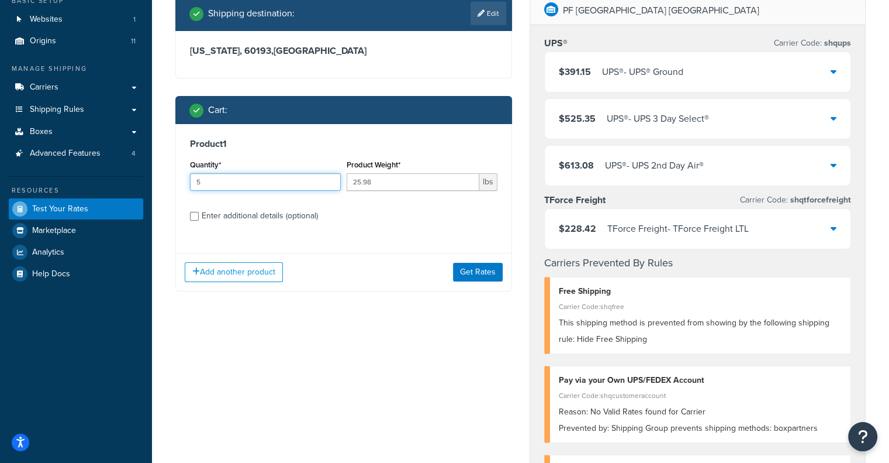
drag, startPoint x: 268, startPoint y: 181, endPoint x: 4, endPoint y: 219, distance: 267.0
click at [4, 219] on div "Dashboard Basic Setup Websites 1 Origins 11 Manage Shipping Carriers Carriers A…" at bounding box center [444, 426] width 889 height 1009
type input "1"
click at [461, 274] on button "Get Rates" at bounding box center [478, 272] width 50 height 19
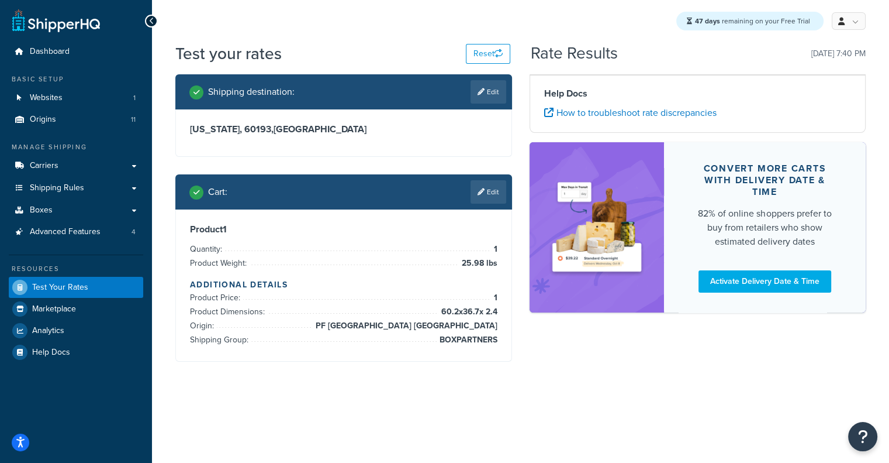
scroll to position [0, 0]
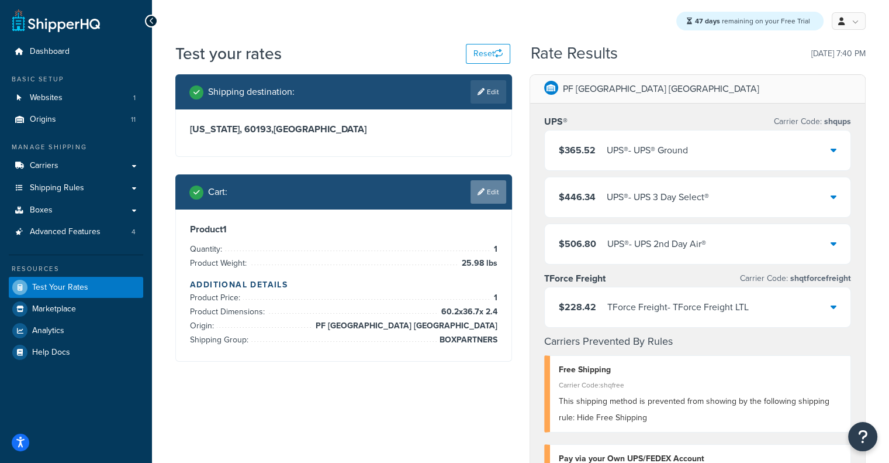
click at [495, 194] on link "Edit" at bounding box center [489, 191] width 36 height 23
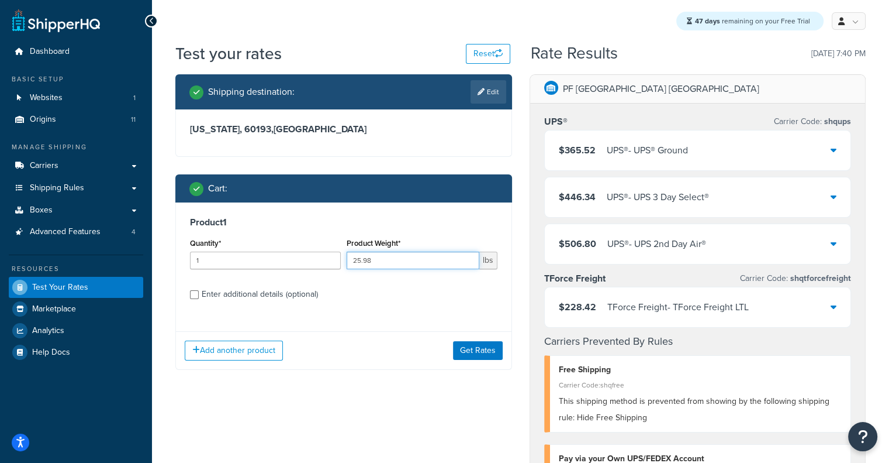
drag, startPoint x: 398, startPoint y: 266, endPoint x: 332, endPoint y: 250, distance: 67.5
click at [332, 250] on div "Quantity* 1 Product Weight* 25.98 lbs" at bounding box center [343, 256] width 313 height 43
paste input "6.02"
type input "26.02"
click at [261, 296] on div "Enter additional details (optional)" at bounding box center [260, 294] width 116 height 16
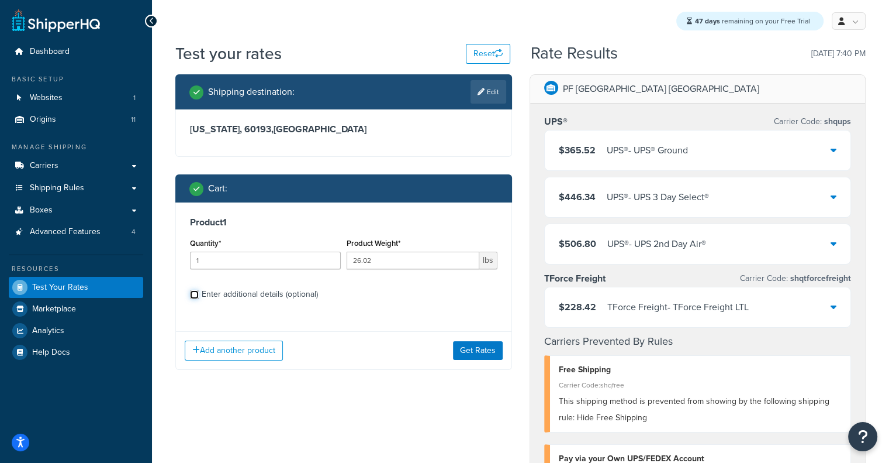
click at [199, 296] on input "Enter additional details (optional)" at bounding box center [194, 294] width 9 height 9
checkbox input "true"
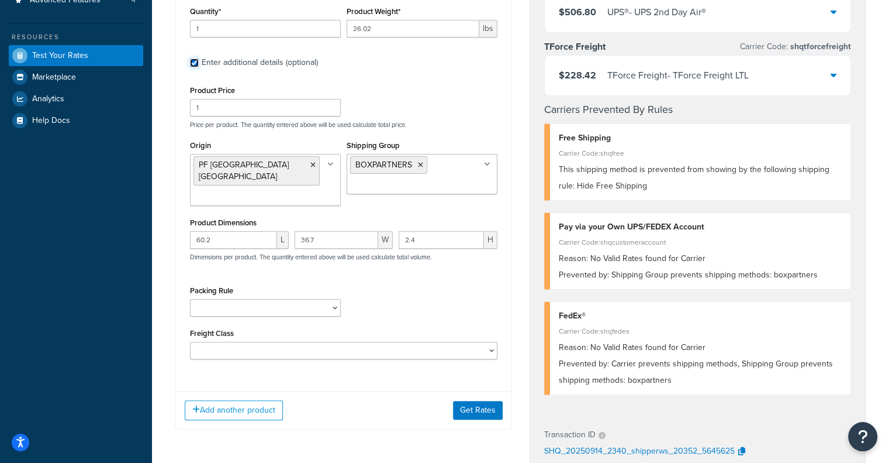
scroll to position [247, 0]
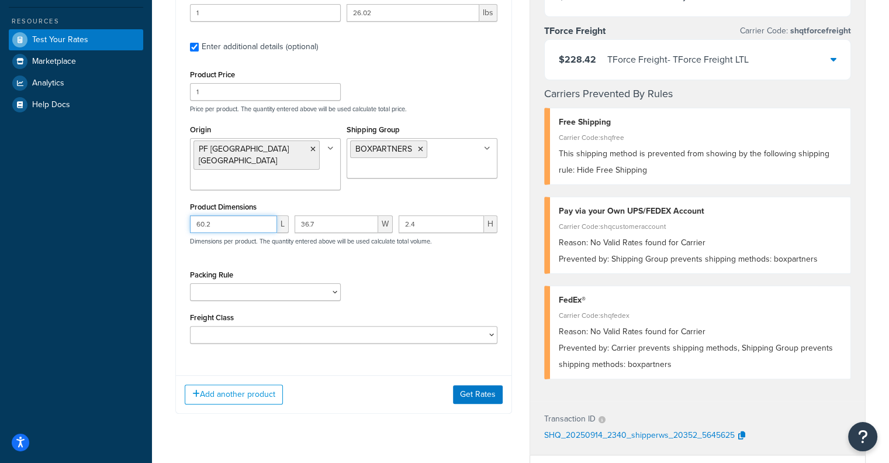
drag, startPoint x: 243, startPoint y: 214, endPoint x: 157, endPoint y: 191, distance: 88.9
click at [157, 191] on div "Test your rates Reset Rate Results 09/14/2025, 7:40 PM Shipping destination : E…" at bounding box center [520, 264] width 737 height 938
paste input "46"
type input "46"
drag, startPoint x: 356, startPoint y: 215, endPoint x: 284, endPoint y: 203, distance: 72.8
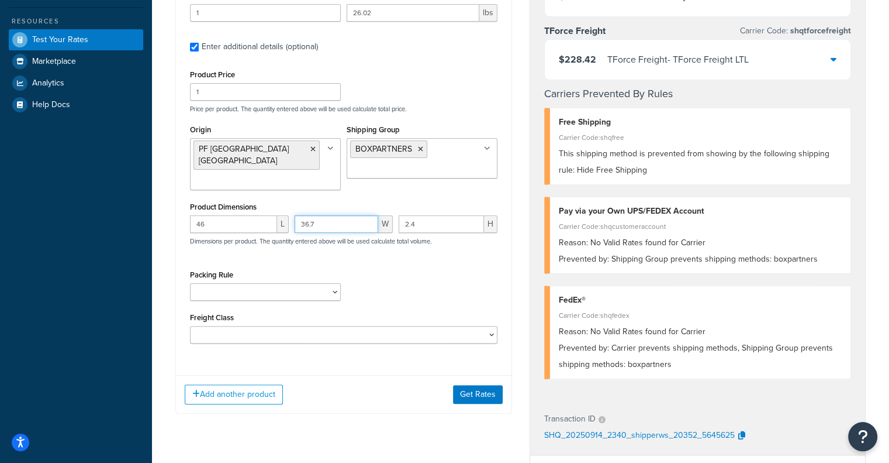
click at [284, 215] on div "46 L 36.7 W 2.4 H Dimensions per product. The quantity entered above will be us…" at bounding box center [343, 236] width 313 height 43
paste input "8.4"
type input "38.4"
drag, startPoint x: 446, startPoint y: 206, endPoint x: 356, endPoint y: 210, distance: 90.1
click at [356, 215] on div "46 L 38.4 W 2.4 H Dimensions per product. The quantity entered above will be us…" at bounding box center [343, 236] width 313 height 43
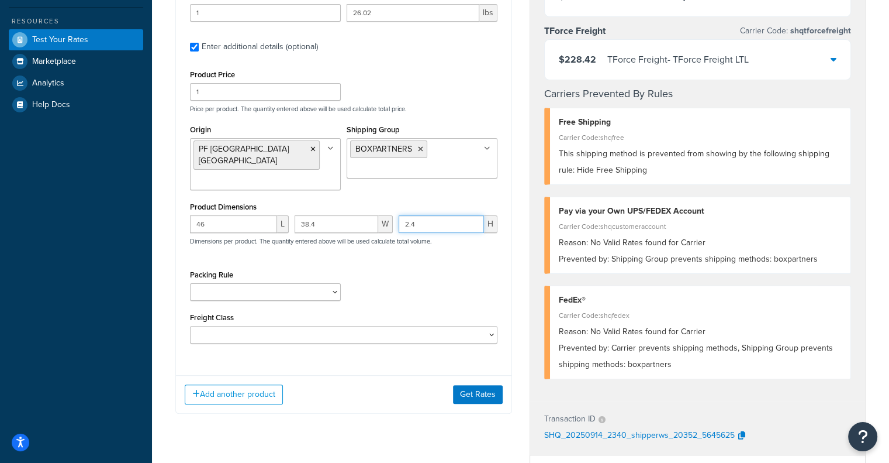
paste input "3"
type input "3"
click at [460, 385] on button "Get Rates" at bounding box center [478, 394] width 50 height 19
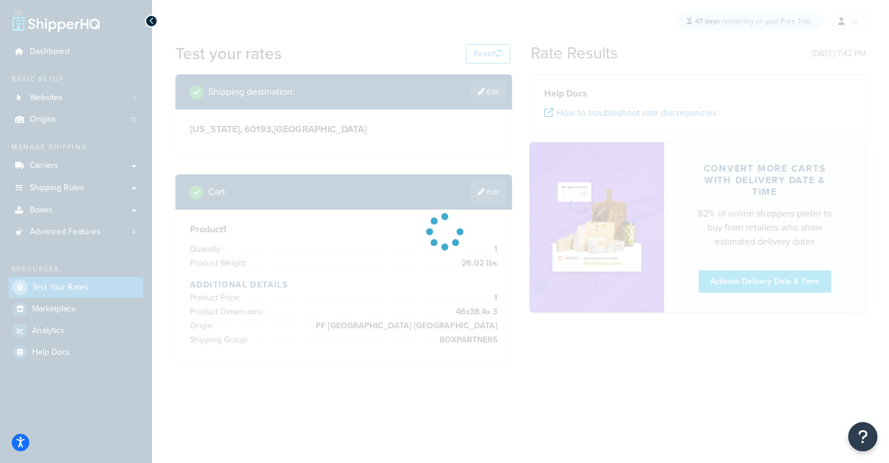
scroll to position [0, 0]
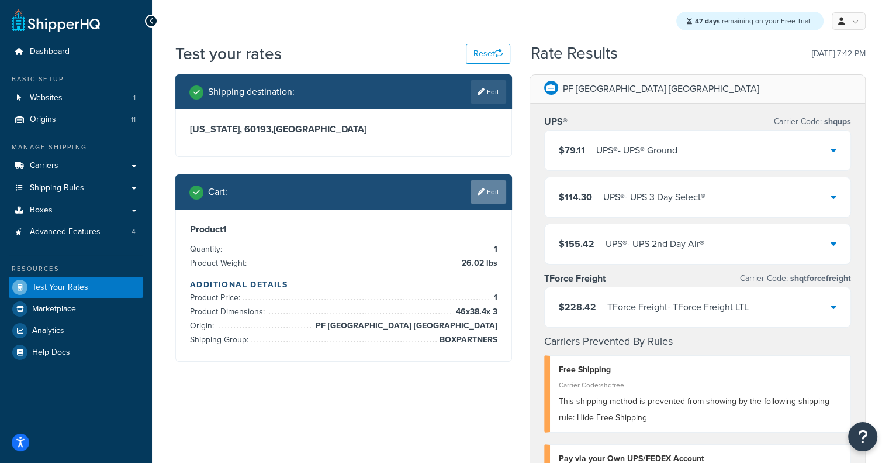
click at [504, 194] on link "Edit" at bounding box center [489, 191] width 36 height 23
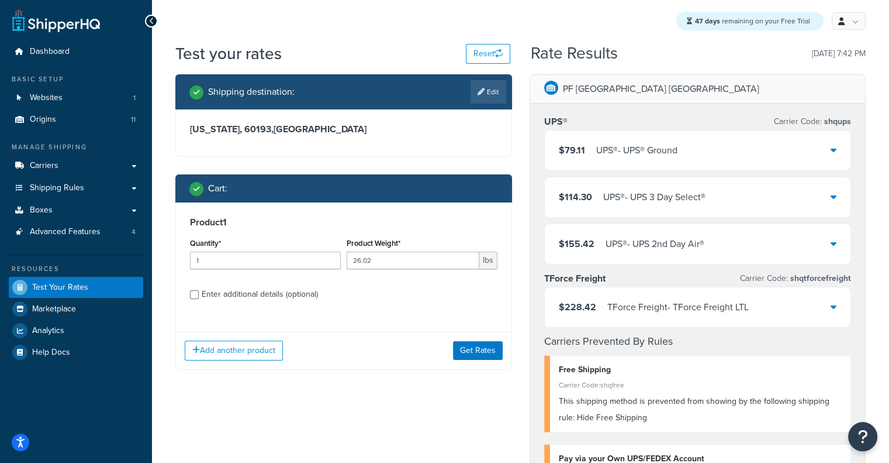
click at [297, 294] on div "Enter additional details (optional)" at bounding box center [260, 294] width 116 height 16
click at [199, 294] on input "Enter additional details (optional)" at bounding box center [194, 294] width 9 height 9
checkbox input "true"
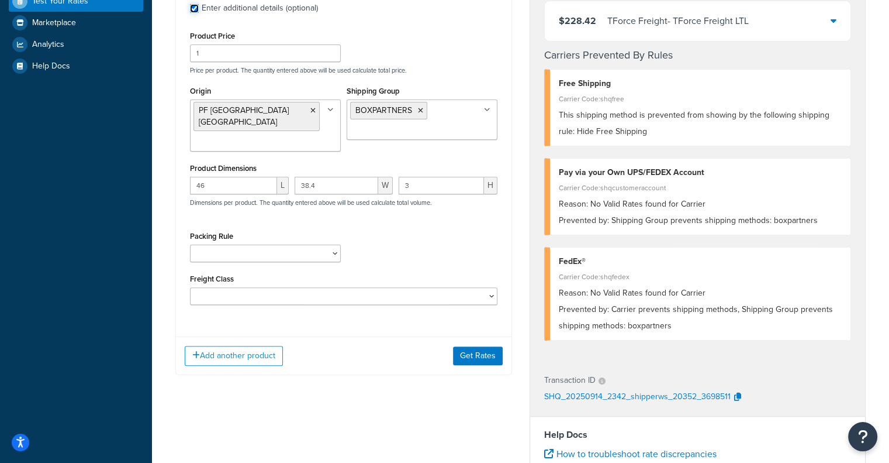
scroll to position [341, 0]
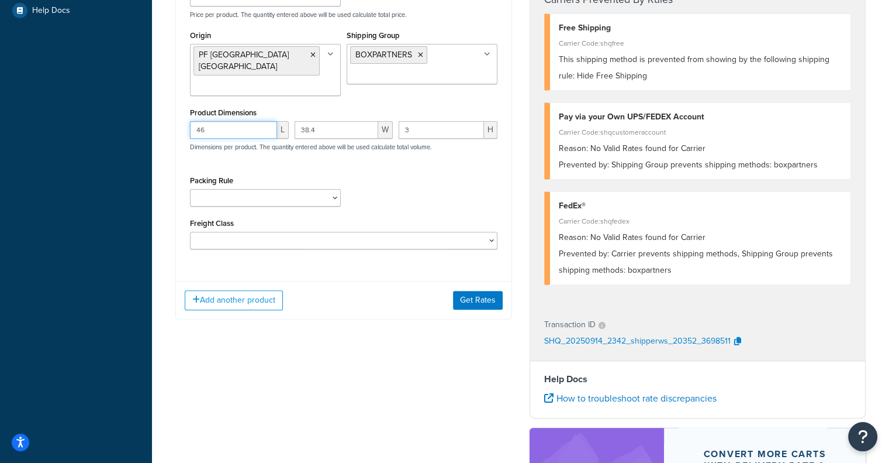
click at [236, 121] on input "46" at bounding box center [233, 130] width 87 height 18
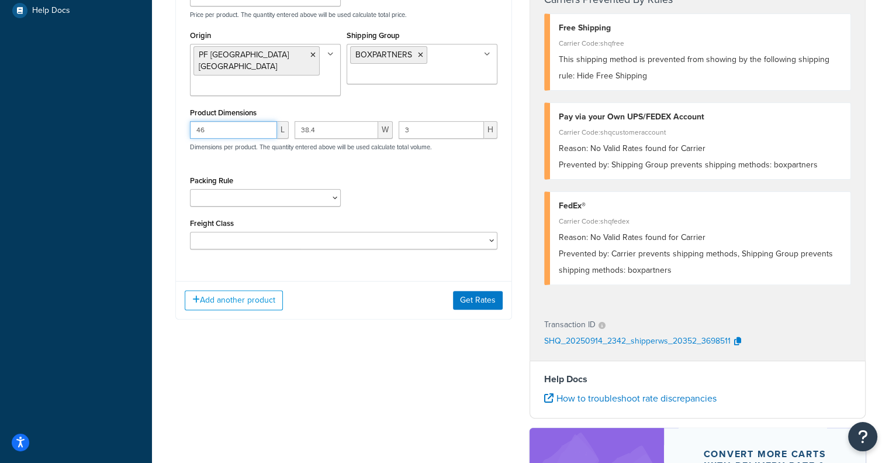
paste input "4"
type input "44"
click at [358, 121] on input "38.4" at bounding box center [337, 130] width 84 height 18
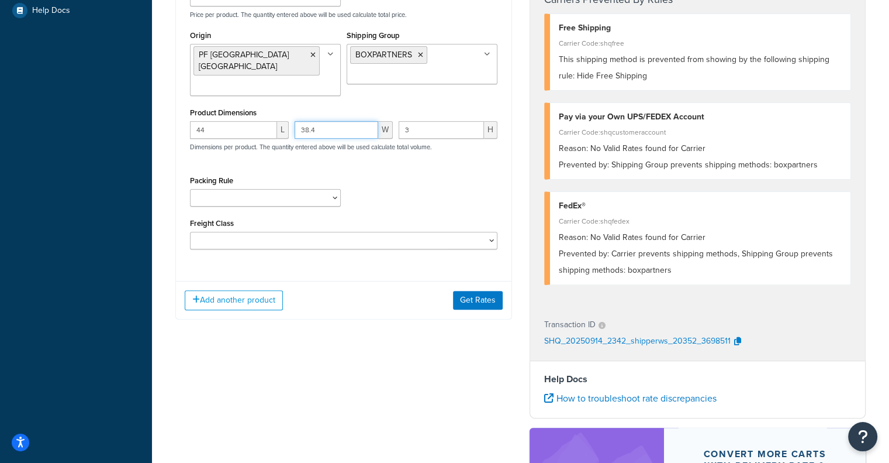
click at [358, 121] on input "38.4" at bounding box center [337, 130] width 84 height 18
paste input "42.2"
type input "42.2"
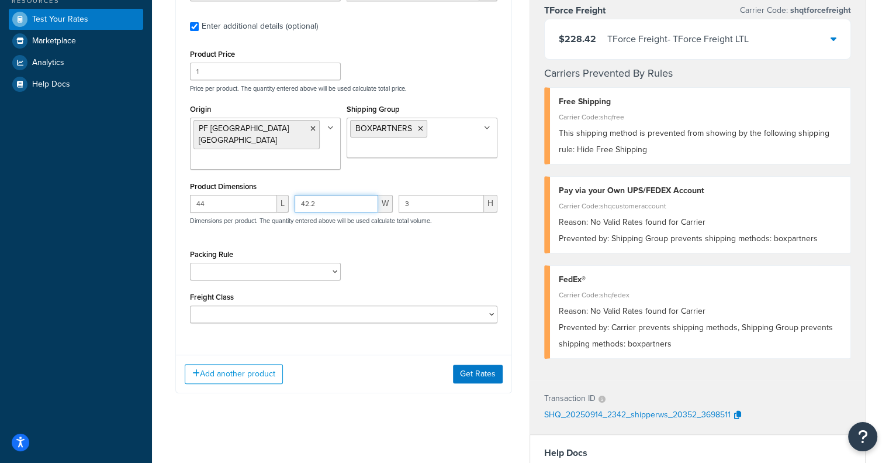
scroll to position [306, 0]
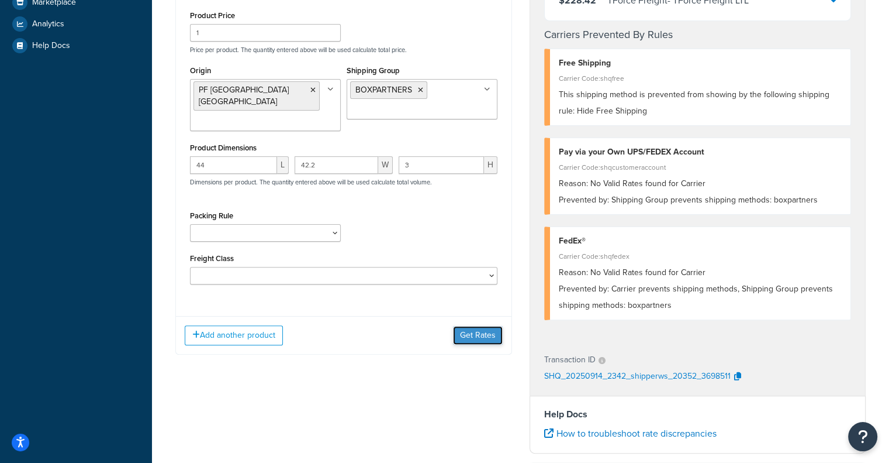
click at [480, 326] on button "Get Rates" at bounding box center [478, 335] width 50 height 19
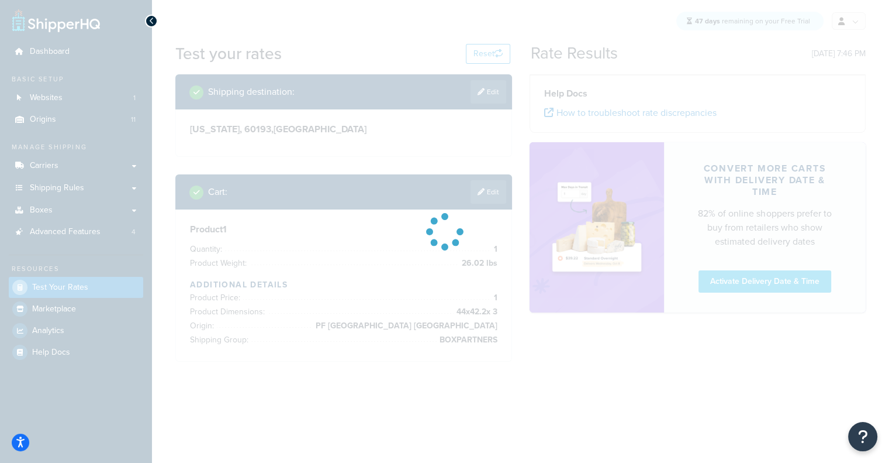
scroll to position [0, 0]
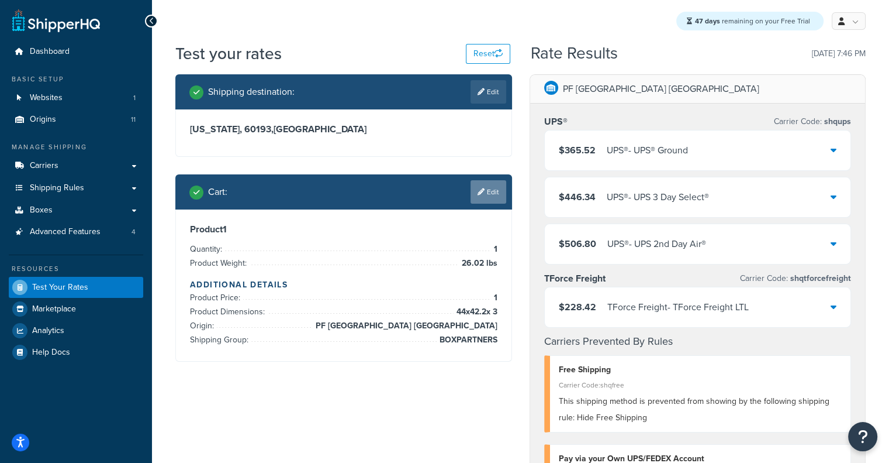
click at [496, 195] on link "Edit" at bounding box center [489, 191] width 36 height 23
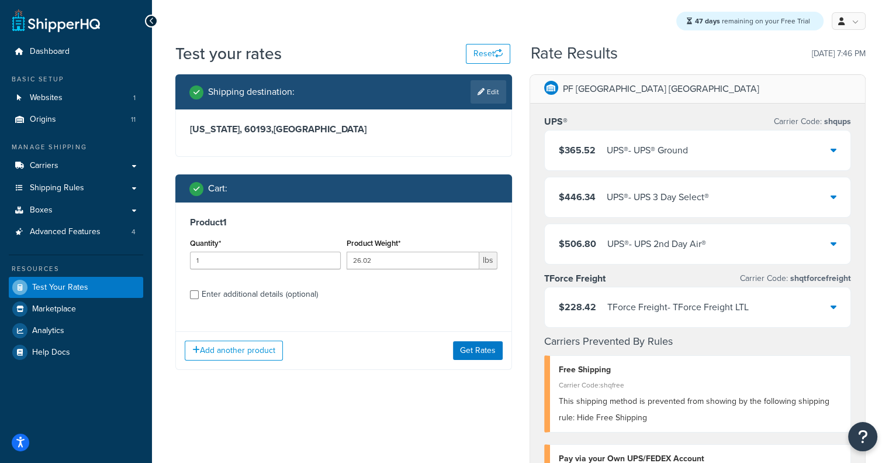
click at [298, 291] on div "Enter additional details (optional)" at bounding box center [260, 294] width 116 height 16
click at [199, 291] on input "Enter additional details (optional)" at bounding box center [194, 294] width 9 height 9
checkbox input "true"
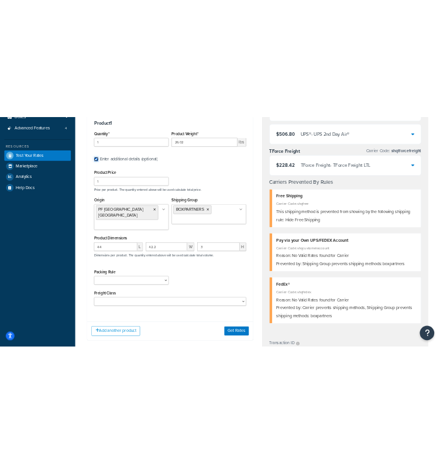
scroll to position [206, 0]
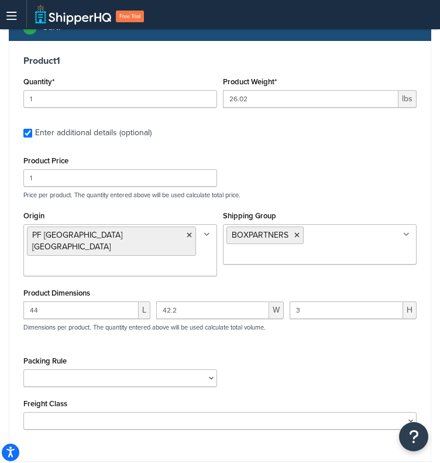
click at [339, 180] on div "Product Price 1 Price per product. The quantity entered above will be used calc…" at bounding box center [219, 176] width 399 height 46
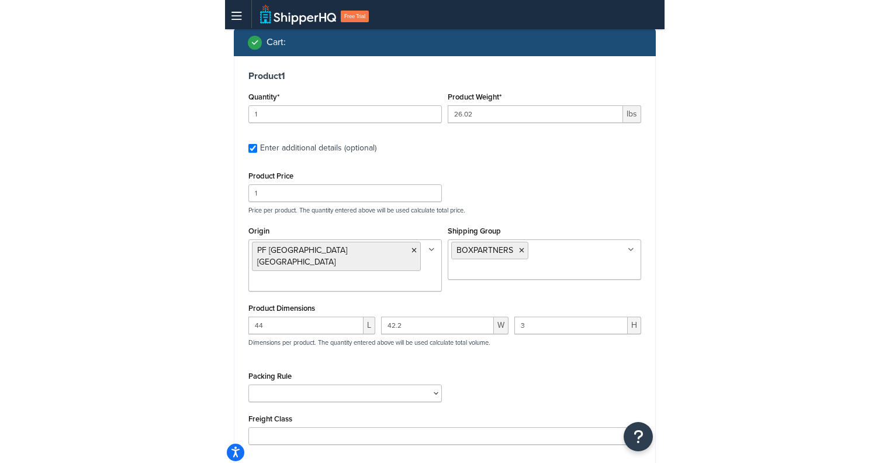
scroll to position [193, 0]
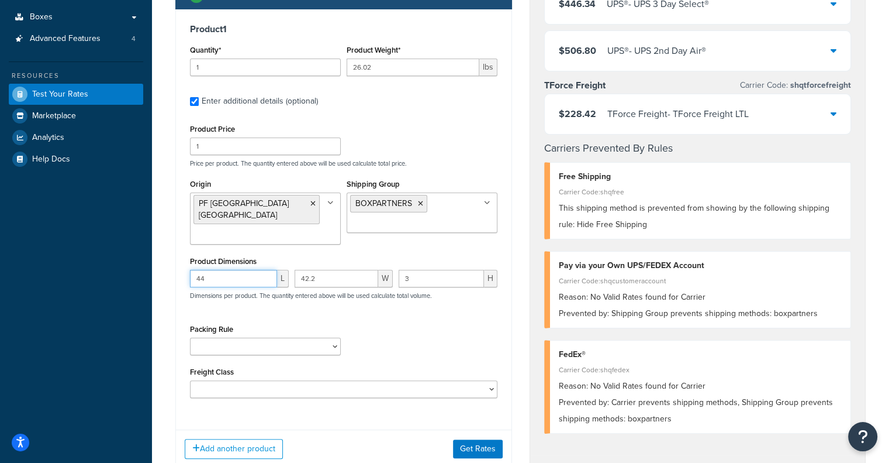
click at [216, 272] on input "44" at bounding box center [233, 279] width 87 height 18
paste input "6"
type input "46"
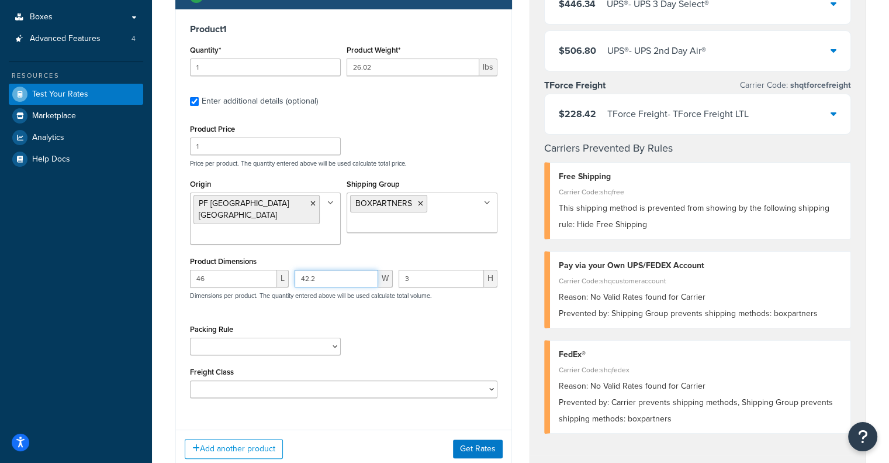
click at [323, 270] on input "42.2" at bounding box center [337, 279] width 84 height 18
drag, startPoint x: 326, startPoint y: 264, endPoint x: 251, endPoint y: 267, distance: 75.5
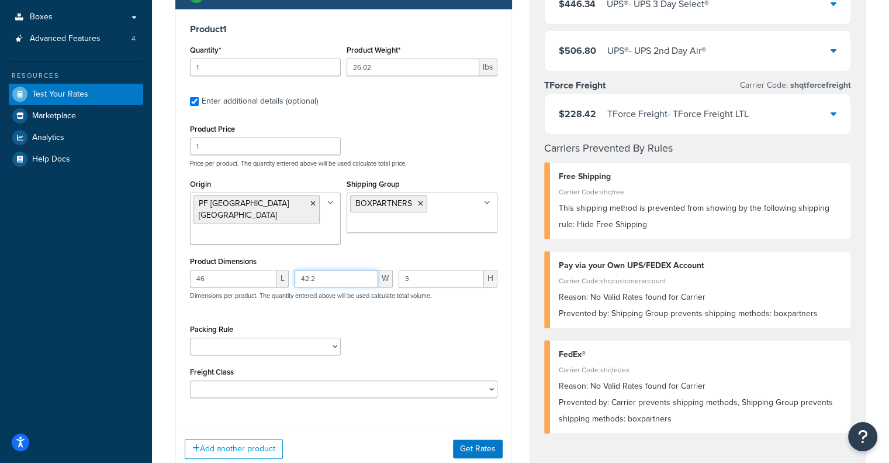
click at [251, 270] on div "46 L 42.2 W 3 H Dimensions per product. The quantity entered above will be used…" at bounding box center [343, 291] width 313 height 43
paste input "38.4"
type input "38.4"
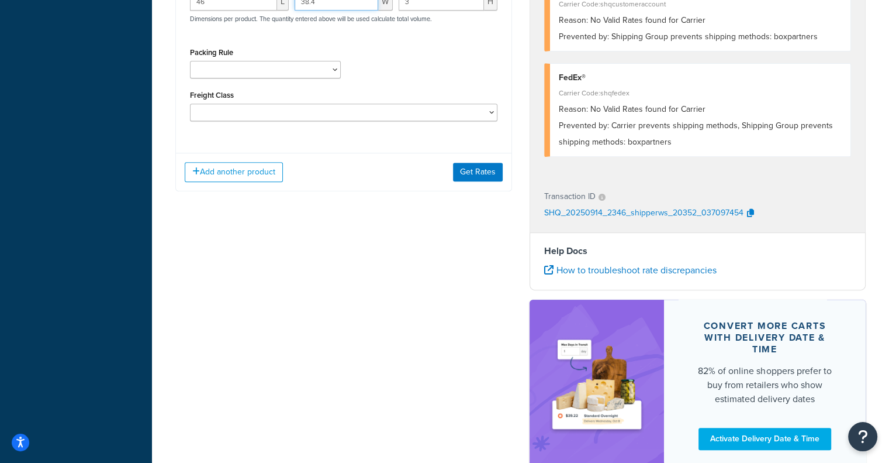
scroll to position [466, 0]
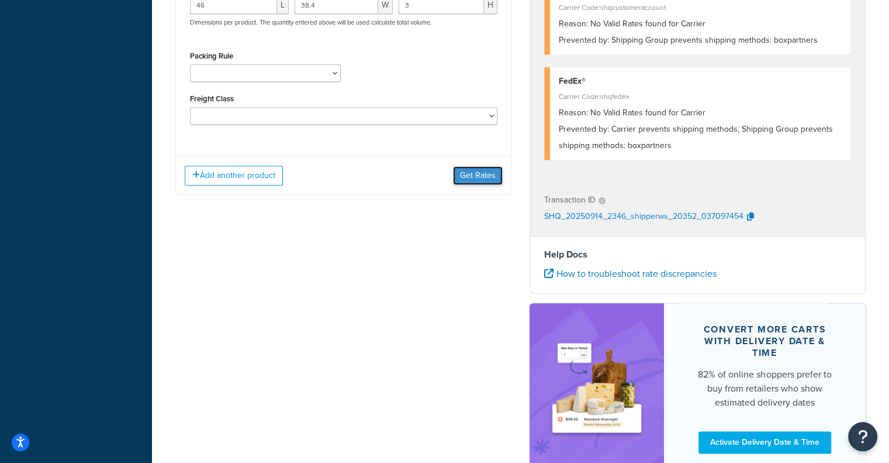
click at [478, 172] on button "Get Rates" at bounding box center [478, 175] width 50 height 19
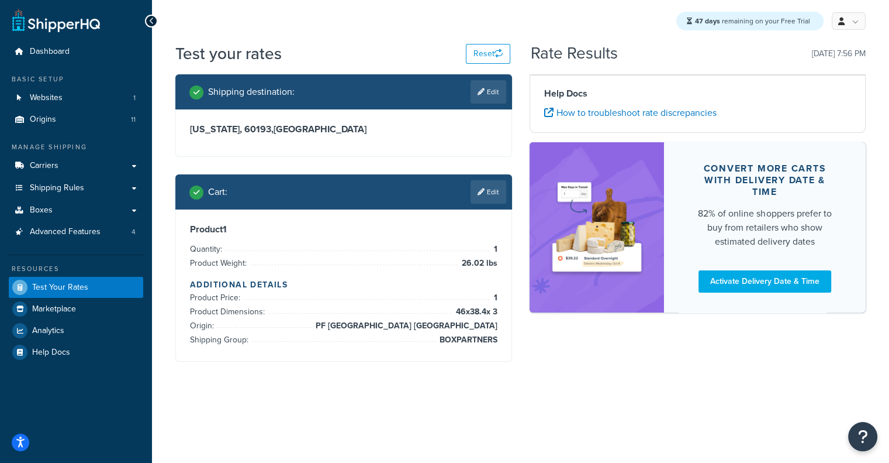
scroll to position [0, 0]
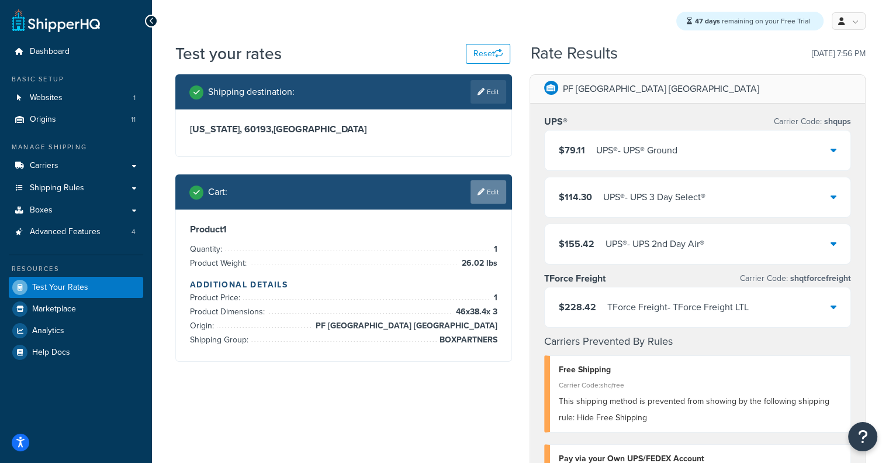
click at [494, 199] on link "Edit" at bounding box center [489, 191] width 36 height 23
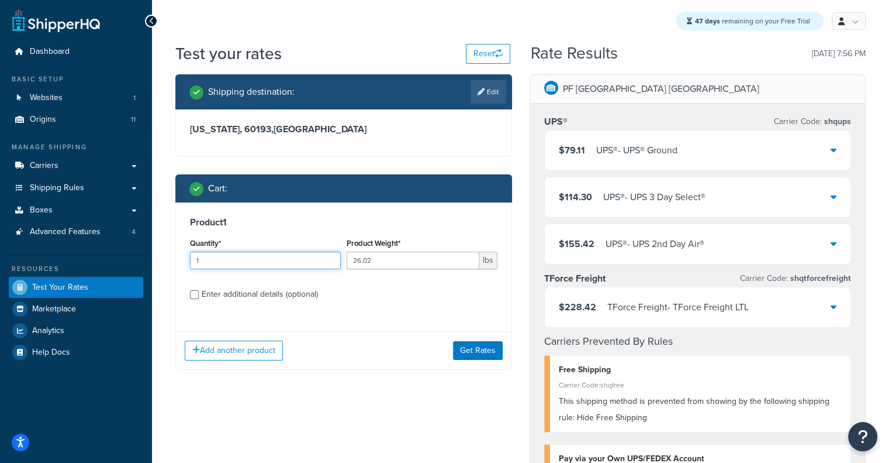
drag, startPoint x: 288, startPoint y: 264, endPoint x: 80, endPoint y: 278, distance: 209.2
type input "5"
click at [465, 344] on button "Get Rates" at bounding box center [478, 350] width 50 height 19
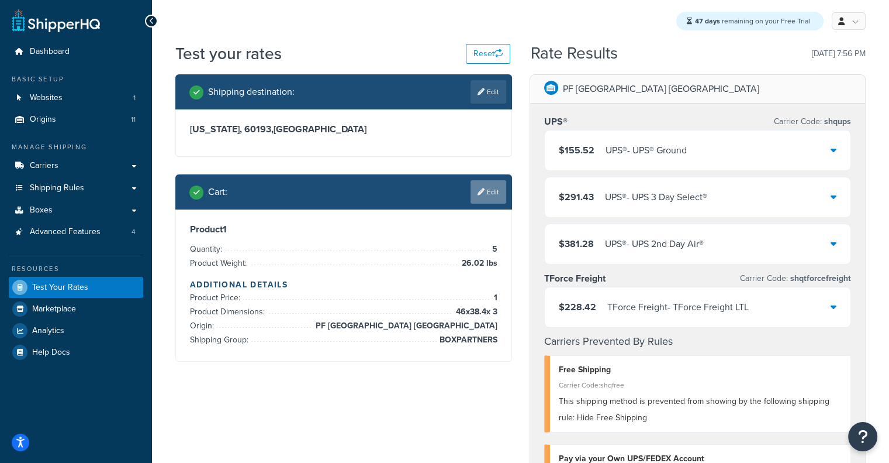
click at [487, 196] on link "Edit" at bounding box center [489, 191] width 36 height 23
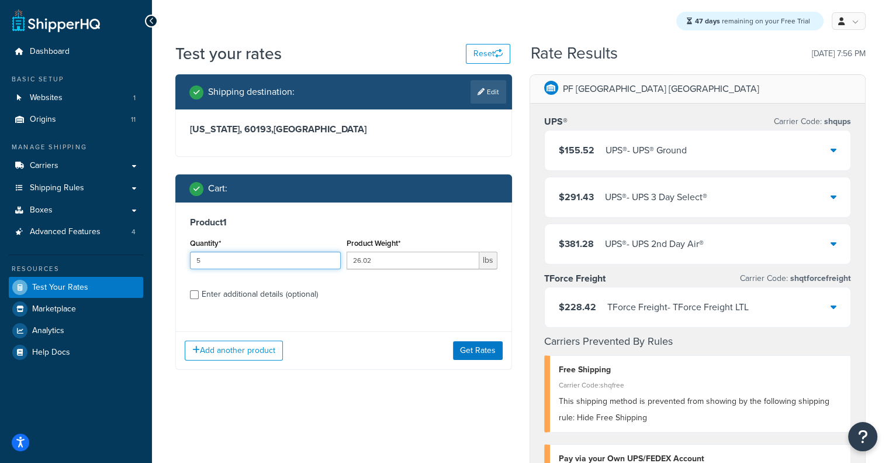
drag, startPoint x: 275, startPoint y: 261, endPoint x: 126, endPoint y: 272, distance: 150.1
type input "6"
click at [457, 345] on button "Get Rates" at bounding box center [478, 350] width 50 height 19
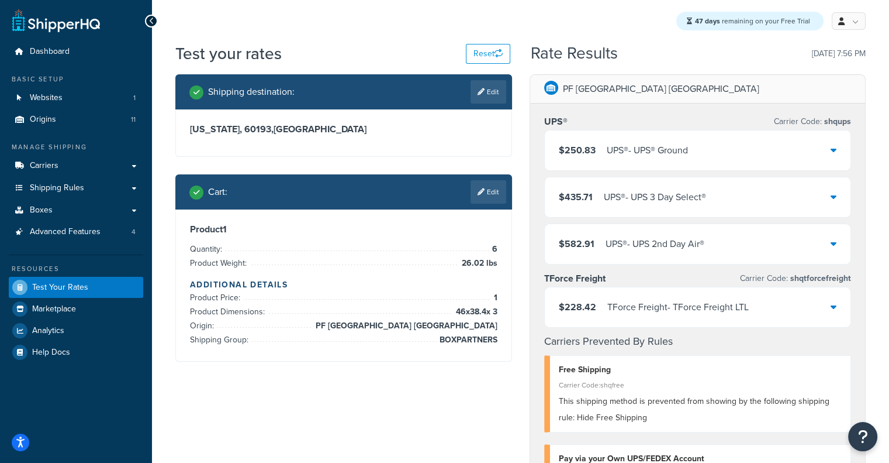
click at [641, 151] on div "UPS® - UPS® Ground" at bounding box center [647, 150] width 81 height 16
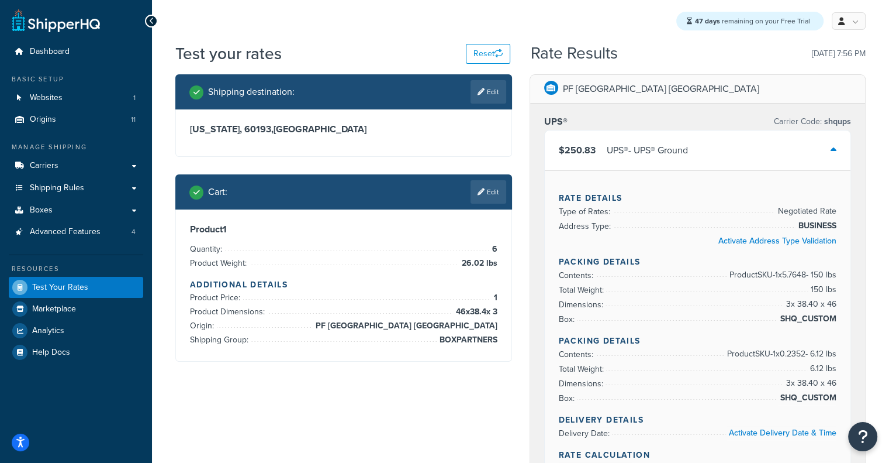
click at [641, 151] on div "UPS® - UPS® Ground" at bounding box center [647, 150] width 81 height 16
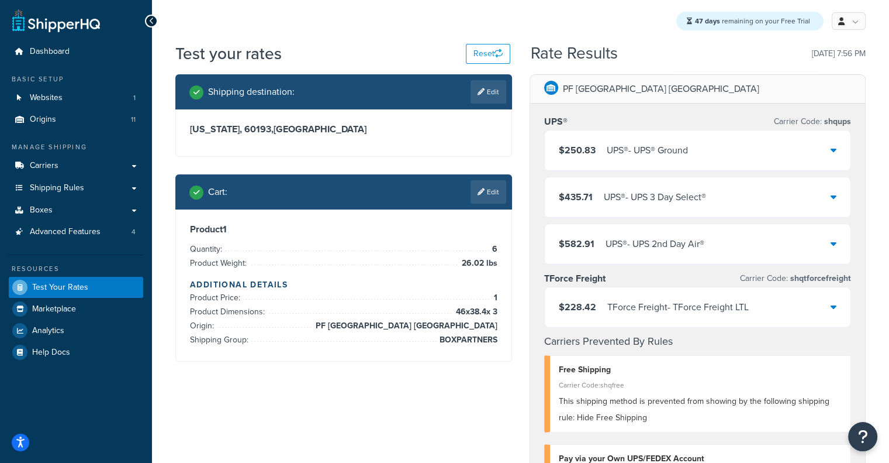
click at [641, 151] on div "UPS® - UPS® Ground" at bounding box center [647, 150] width 81 height 16
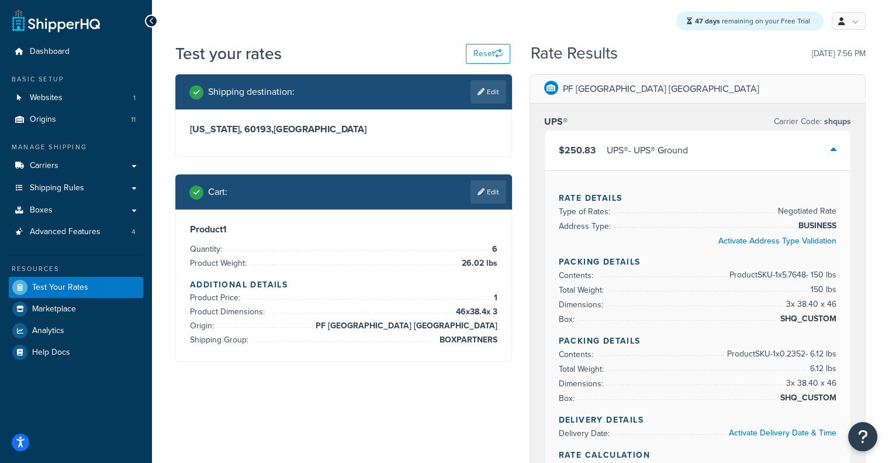
click at [641, 151] on div "UPS® - UPS® Ground" at bounding box center [647, 150] width 81 height 16
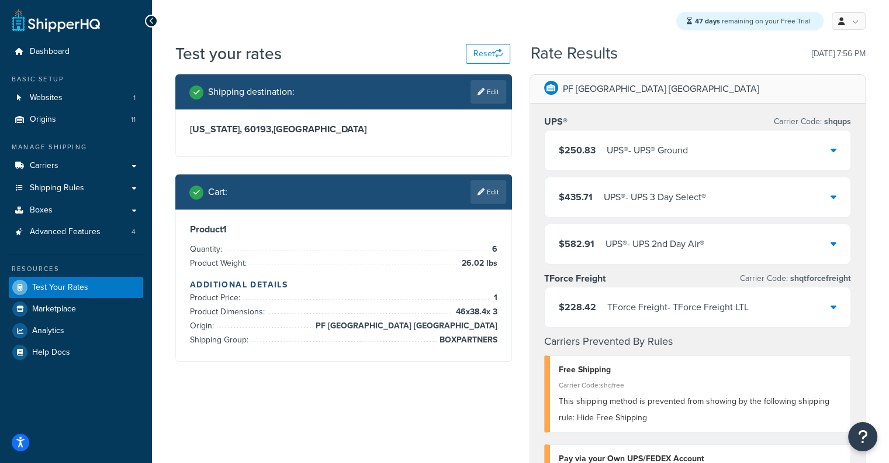
click at [744, 160] on div "$250.83 UPS® - UPS® Ground" at bounding box center [698, 150] width 306 height 40
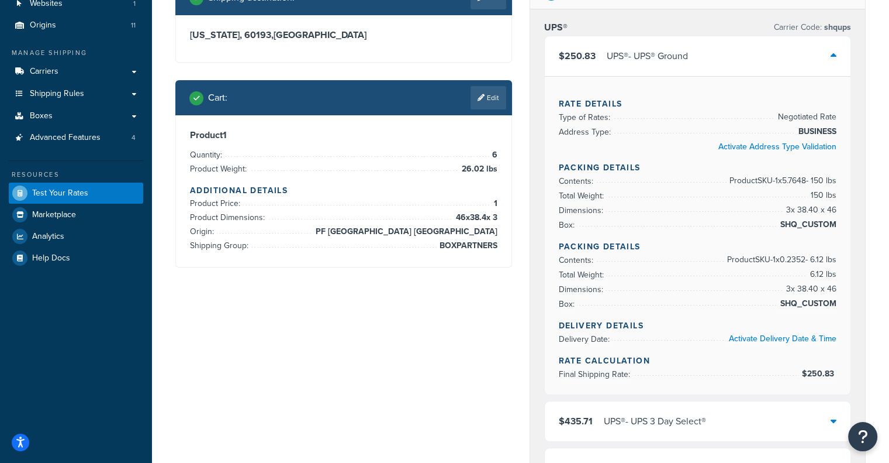
scroll to position [103, 0]
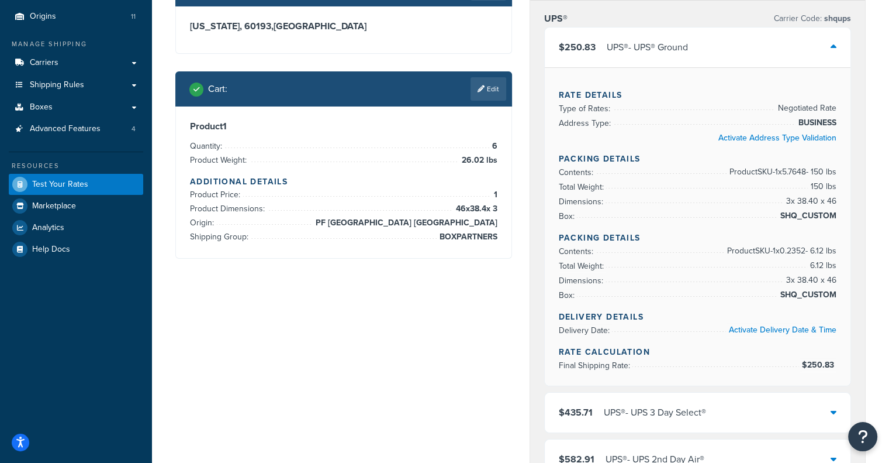
click at [767, 60] on div "$250.83 UPS® - UPS® Ground" at bounding box center [698, 47] width 306 height 40
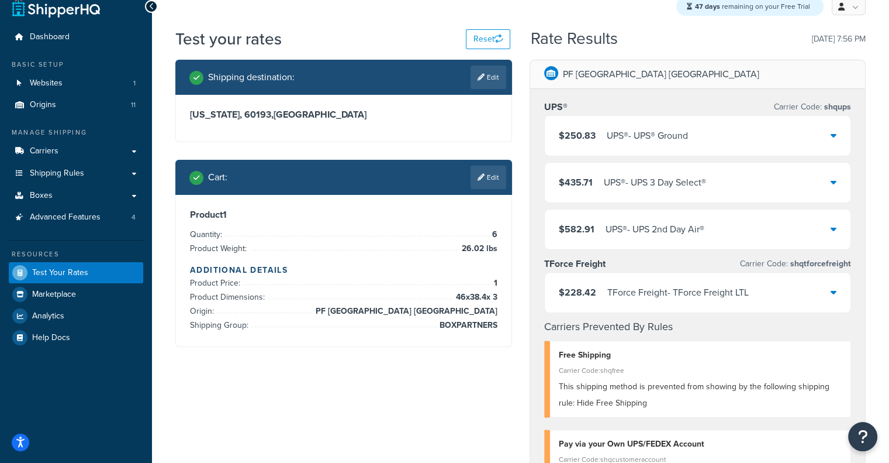
scroll to position [16, 0]
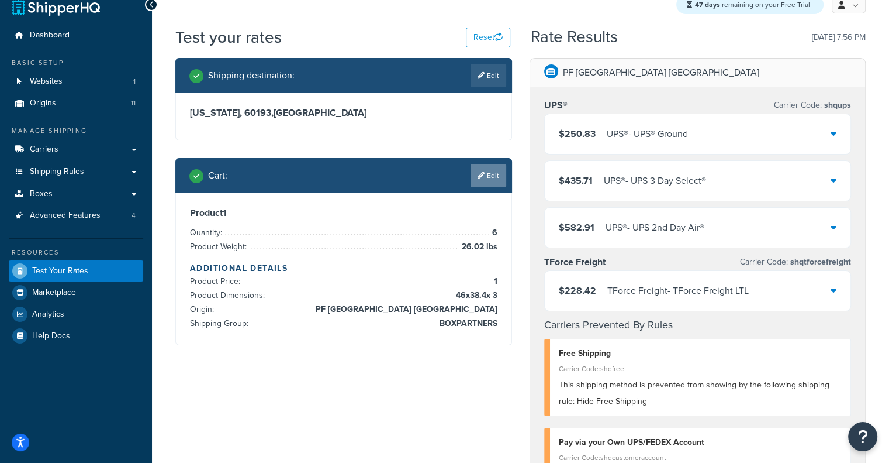
click at [491, 187] on link "Edit" at bounding box center [489, 175] width 36 height 23
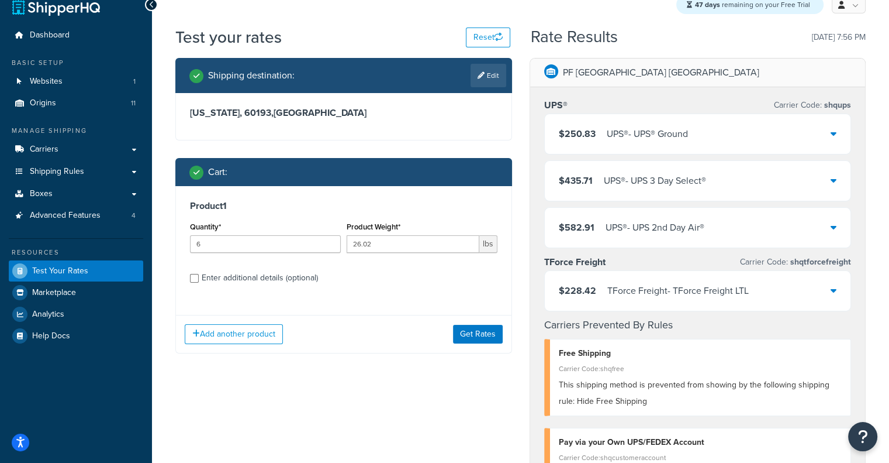
click at [267, 273] on div "Enter additional details (optional)" at bounding box center [260, 278] width 116 height 16
click at [199, 274] on input "Enter additional details (optional)" at bounding box center [194, 278] width 9 height 9
checkbox input "true"
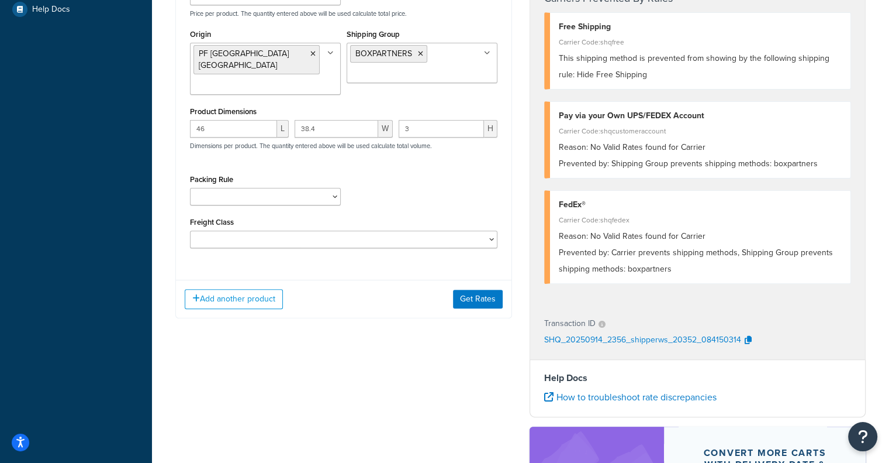
scroll to position [313, 0]
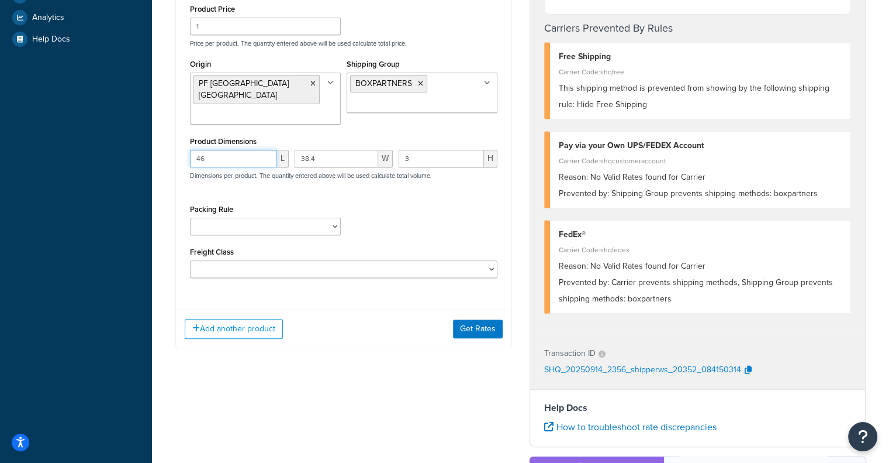
click at [245, 151] on input "46" at bounding box center [233, 159] width 87 height 18
paste input "5.7"
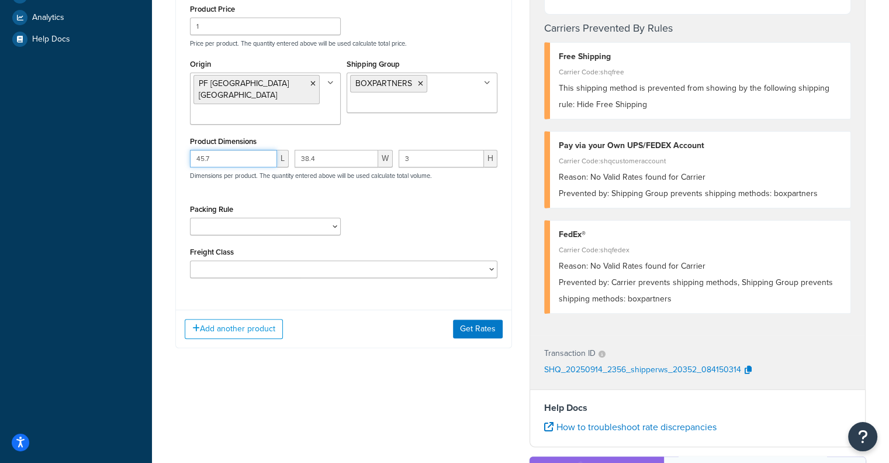
type input "45.7"
drag, startPoint x: 341, startPoint y: 149, endPoint x: 263, endPoint y: 136, distance: 79.9
click at [263, 136] on div "Product Dimensions 45.7 L 38.4 W 3 H Dimensions per product. The quantity enter…" at bounding box center [344, 162] width 308 height 59
paste input "45.7"
type input "45.7"
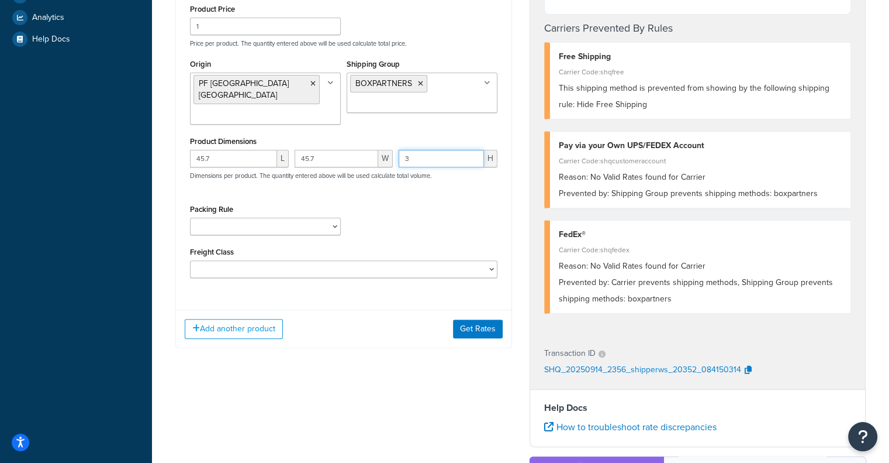
drag, startPoint x: 440, startPoint y: 150, endPoint x: 363, endPoint y: 139, distance: 78.6
click at [363, 150] on div "45.7 L 45.7 W 3 H Dimensions per product. The quantity entered above will be us…" at bounding box center [343, 171] width 313 height 43
paste input "7.2"
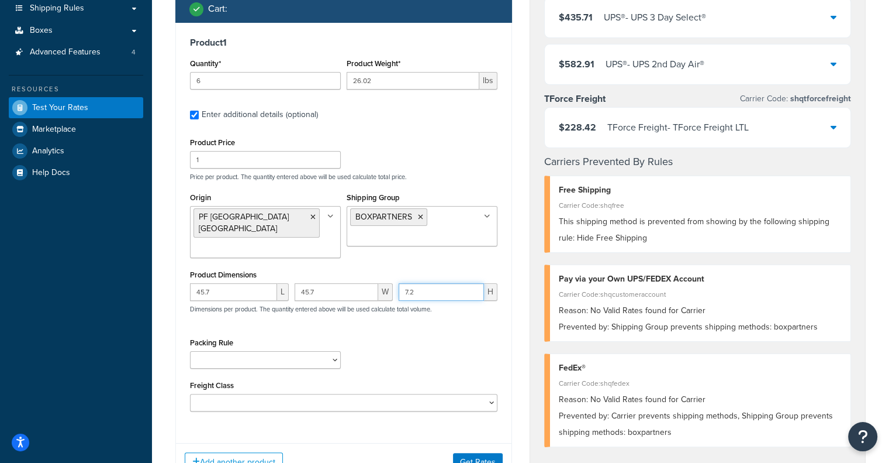
scroll to position [178, 0]
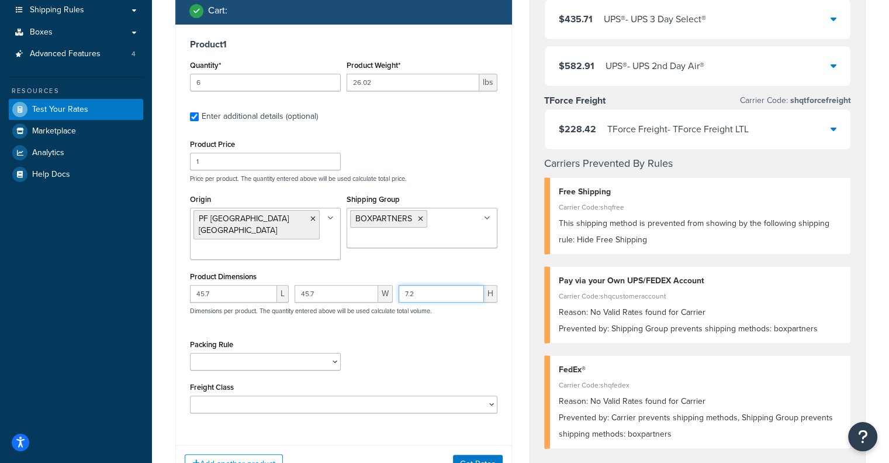
type input "7.2"
click at [407, 76] on input "26.02" at bounding box center [413, 83] width 133 height 18
paste input "40.8"
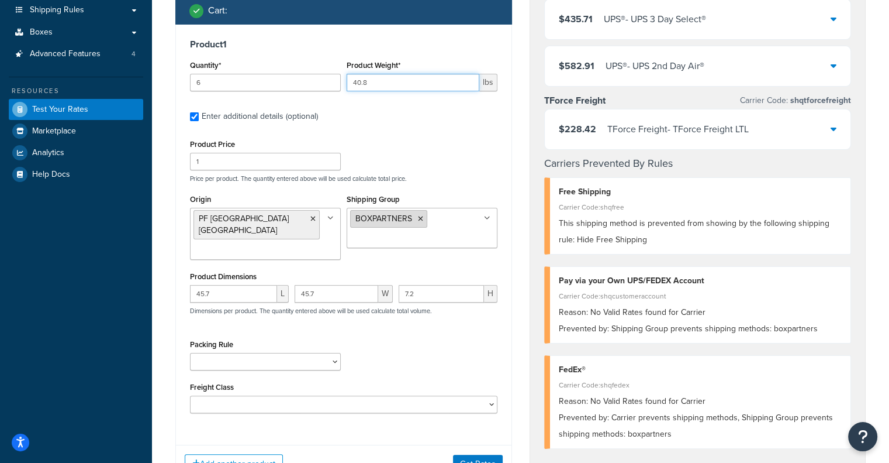
type input "40.8"
click at [422, 221] on icon at bounding box center [420, 218] width 5 height 7
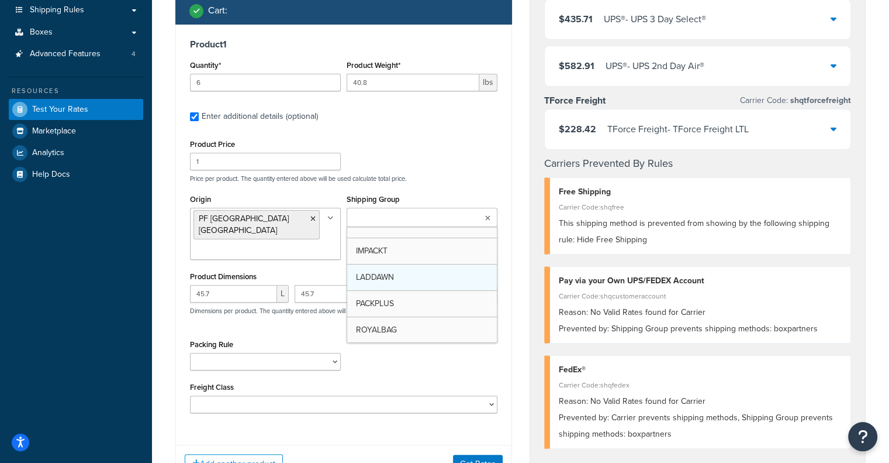
scroll to position [67, 0]
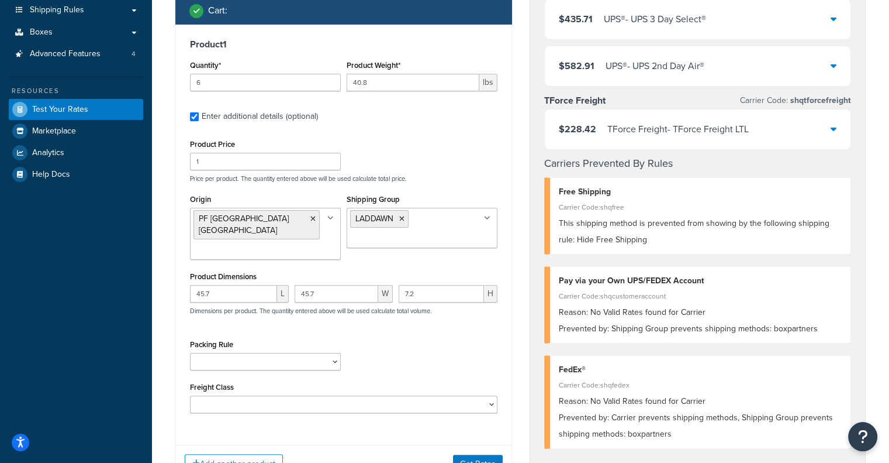
click at [505, 239] on div "Product 1 Quantity* 6 Product Weight* 40.8 lbs Enter additional details (option…" at bounding box center [344, 230] width 336 height 411
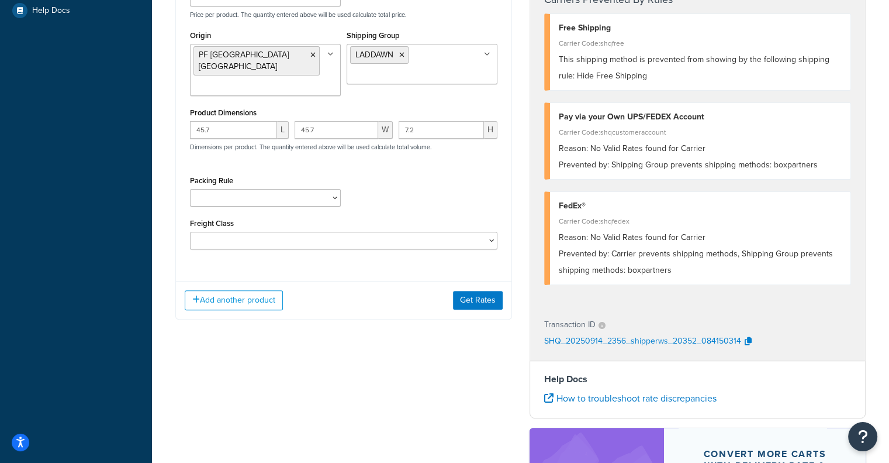
scroll to position [340, 0]
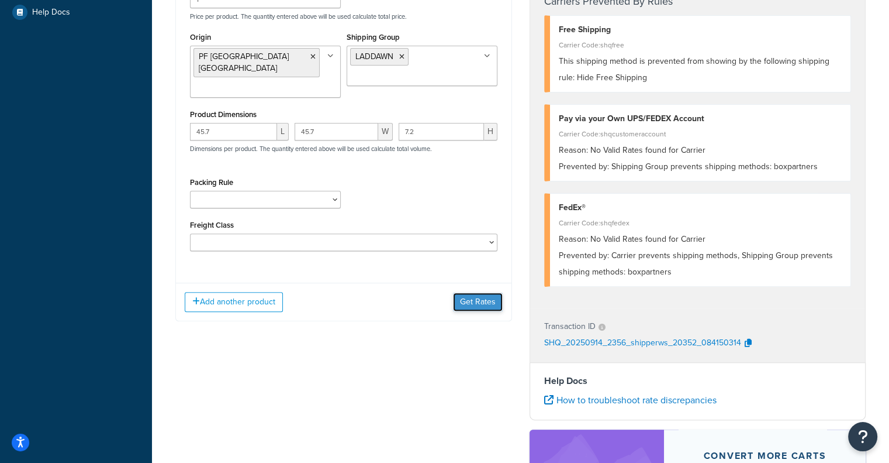
click at [477, 294] on button "Get Rates" at bounding box center [478, 301] width 50 height 19
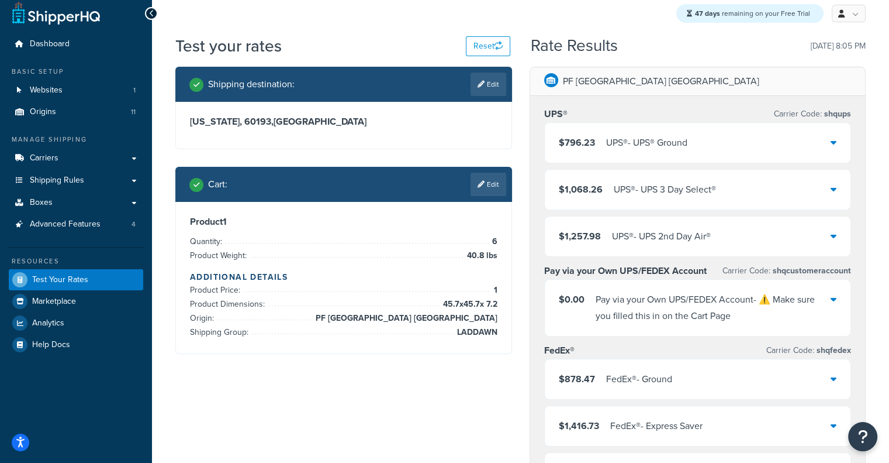
scroll to position [9, 0]
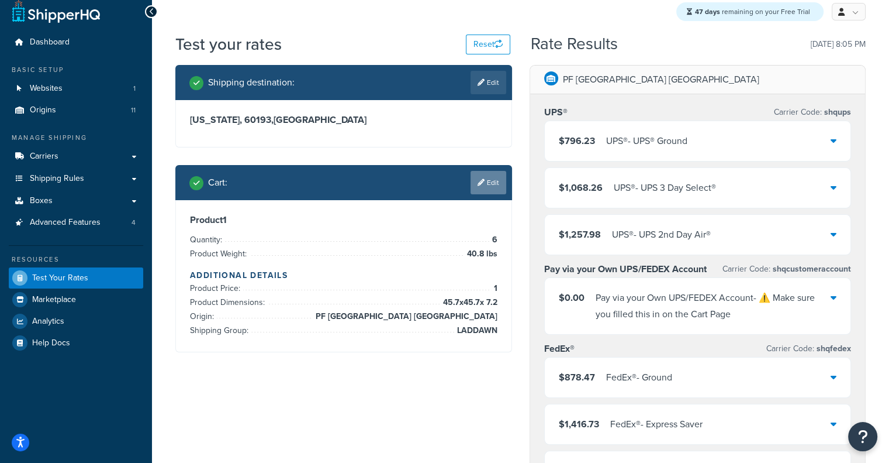
click at [492, 187] on link "Edit" at bounding box center [489, 182] width 36 height 23
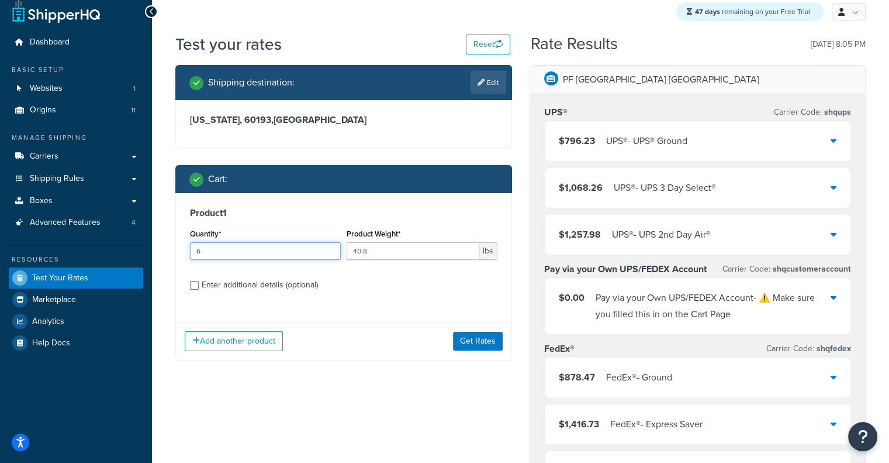
drag, startPoint x: 259, startPoint y: 252, endPoint x: 42, endPoint y: 241, distance: 217.2
type input "1"
click at [475, 346] on button "Get Rates" at bounding box center [478, 341] width 50 height 19
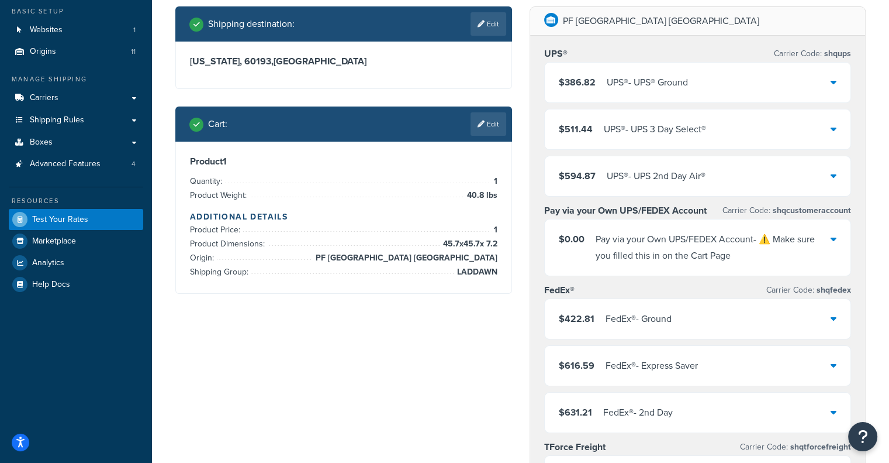
scroll to position [69, 0]
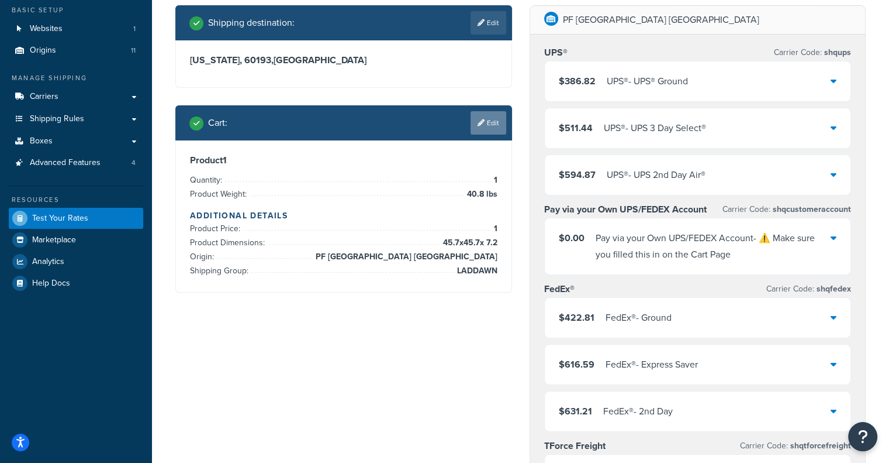
click at [488, 125] on link "Edit" at bounding box center [489, 122] width 36 height 23
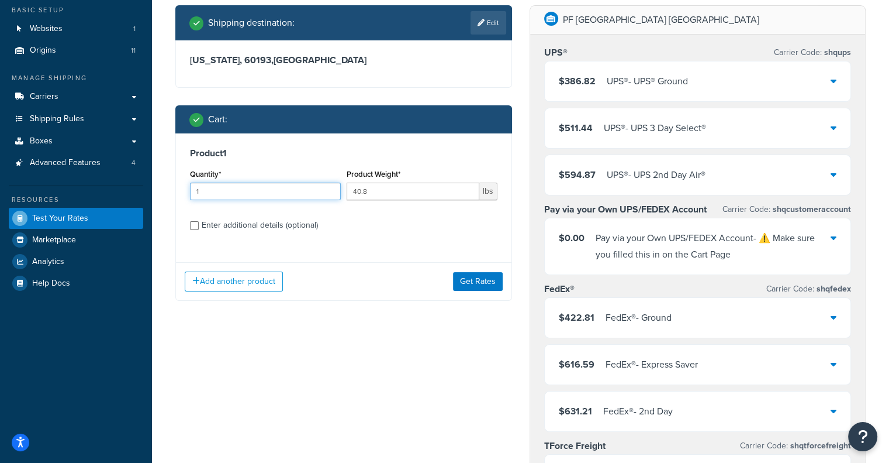
drag, startPoint x: 272, startPoint y: 195, endPoint x: 151, endPoint y: 196, distance: 121.0
click at [151, 196] on div "Dashboard Basic Setup Websites 1 Origins 11 Manage Shipping Carriers Carriers A…" at bounding box center [444, 456] width 889 height 1051
type input "2"
click at [486, 278] on button "Get Rates" at bounding box center [478, 281] width 50 height 19
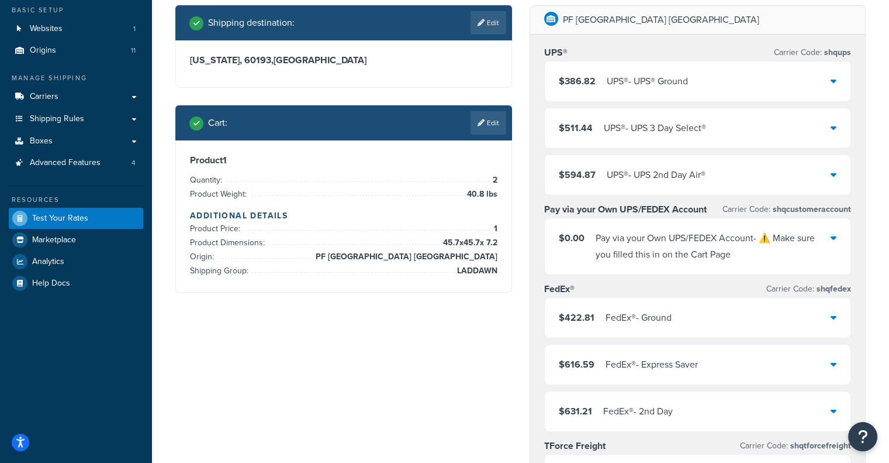
scroll to position [0, 0]
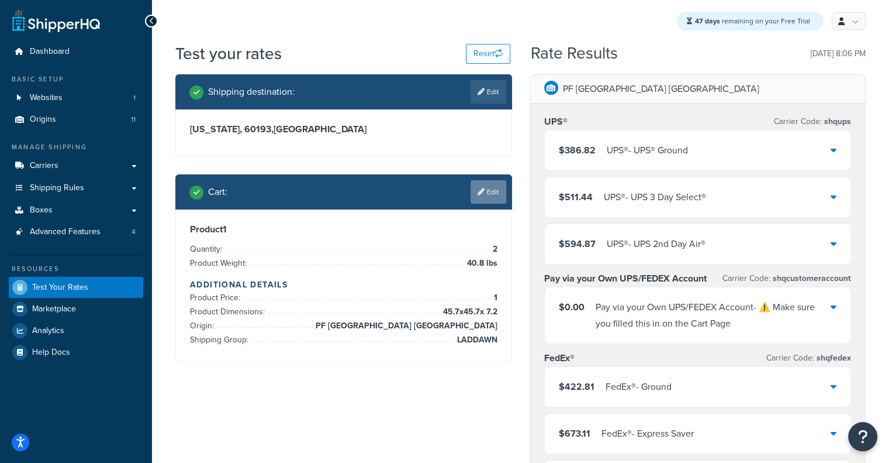
click at [480, 198] on link "Edit" at bounding box center [489, 191] width 36 height 23
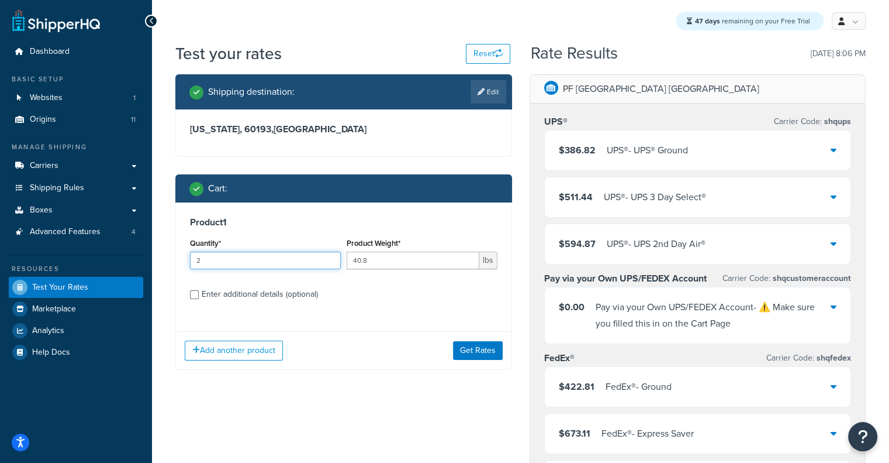
drag, startPoint x: 274, startPoint y: 260, endPoint x: 161, endPoint y: 267, distance: 112.5
type input "4"
click at [477, 349] on button "Get Rates" at bounding box center [478, 350] width 50 height 19
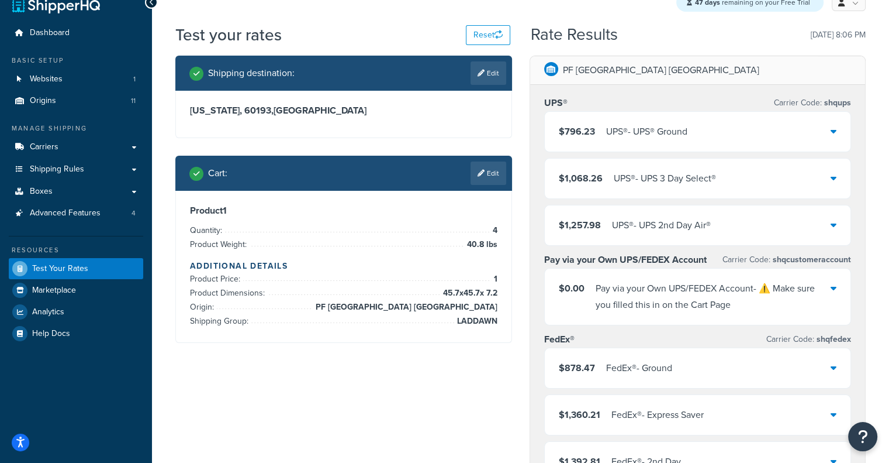
scroll to position [21, 0]
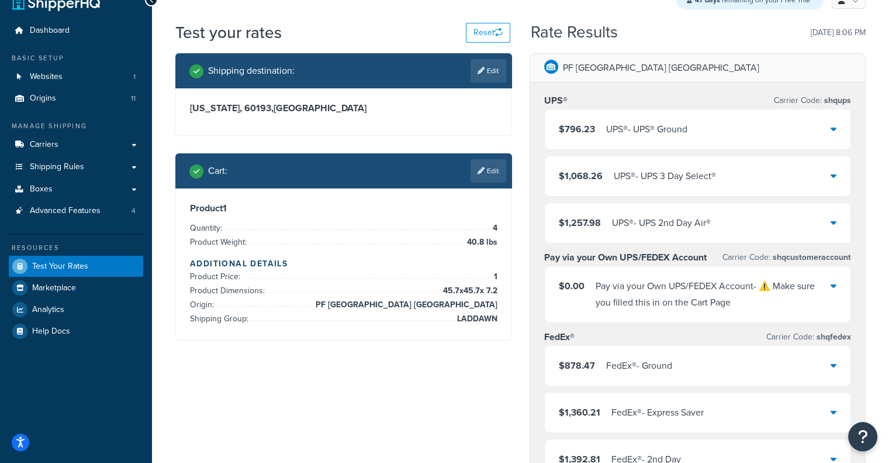
click at [670, 127] on div "UPS® - UPS® Ground" at bounding box center [646, 129] width 81 height 16
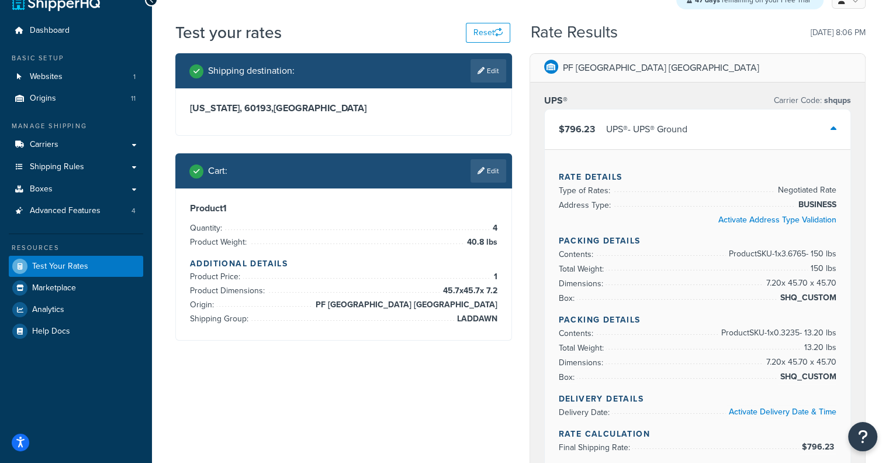
click at [670, 127] on div "UPS® - UPS® Ground" at bounding box center [646, 129] width 81 height 16
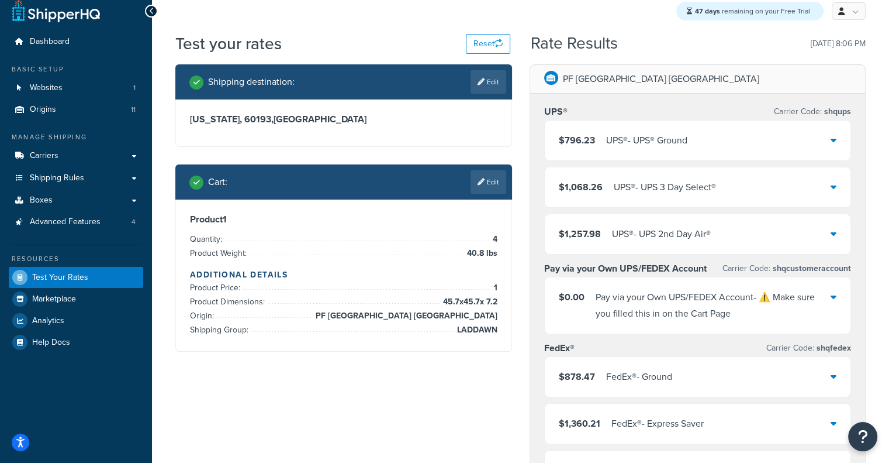
scroll to position [0, 0]
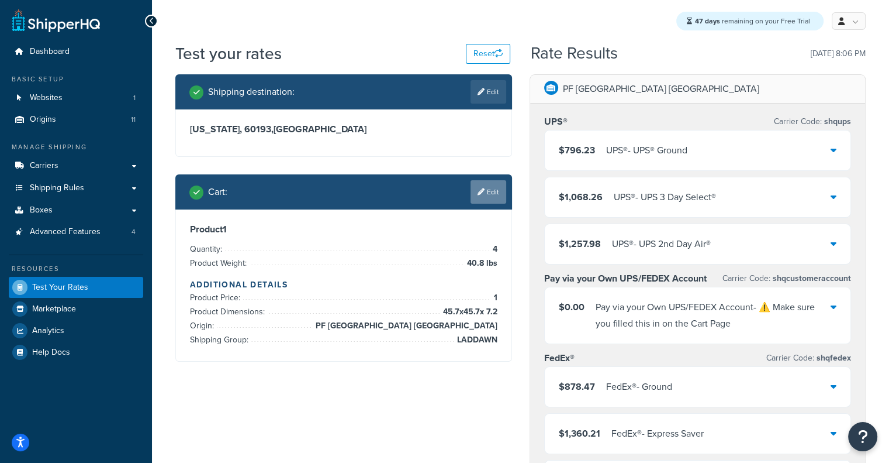
click at [472, 203] on link "Edit" at bounding box center [489, 191] width 36 height 23
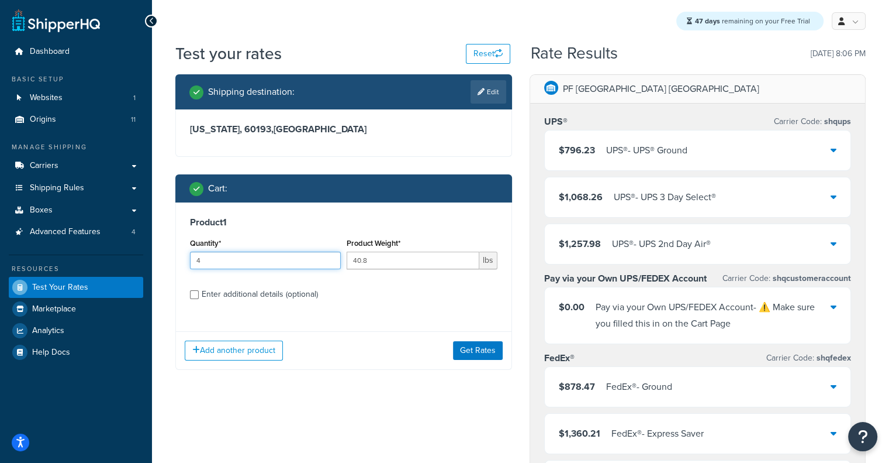
drag, startPoint x: 297, startPoint y: 264, endPoint x: 208, endPoint y: 268, distance: 89.0
click at [208, 268] on input "4" at bounding box center [265, 260] width 151 height 18
type input "1"
click at [391, 257] on input "40.8" at bounding box center [413, 260] width 133 height 18
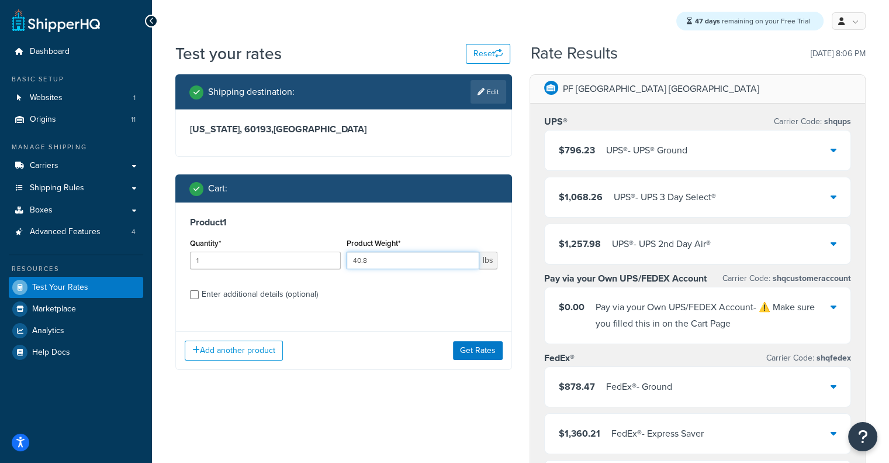
drag, startPoint x: 391, startPoint y: 263, endPoint x: 248, endPoint y: 265, distance: 142.7
click at [248, 265] on div "Quantity* 1 Product Weight* 40.8 lbs" at bounding box center [343, 256] width 313 height 43
paste input "66.3"
type input "66.3"
click at [491, 354] on button "Get Rates" at bounding box center [478, 350] width 50 height 19
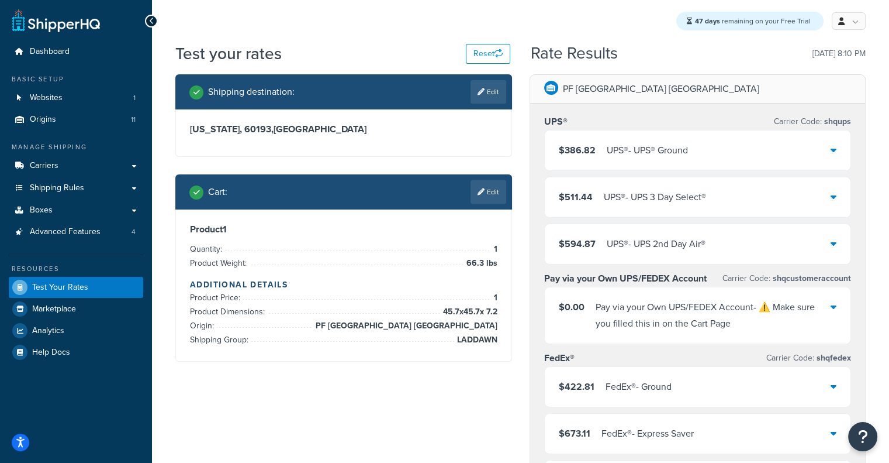
click at [491, 194] on link "Edit" at bounding box center [489, 191] width 36 height 23
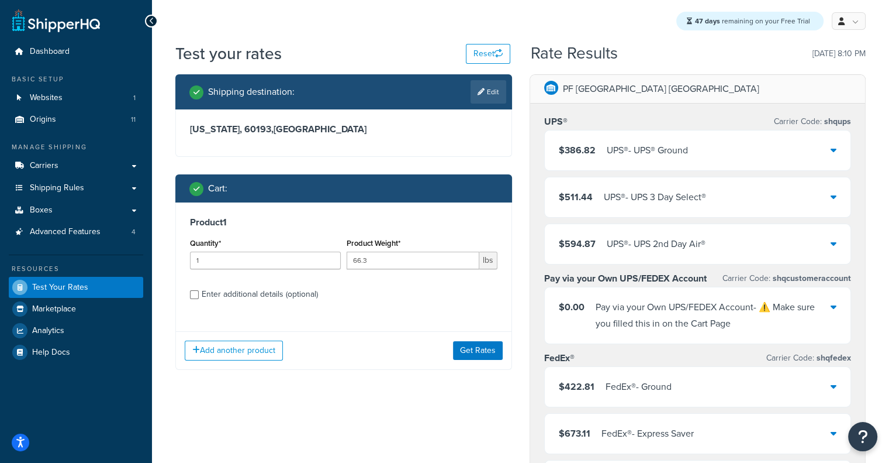
click at [237, 288] on div "Enter additional details (optional)" at bounding box center [260, 294] width 116 height 16
click at [199, 290] on input "Enter additional details (optional)" at bounding box center [194, 294] width 9 height 9
checkbox input "true"
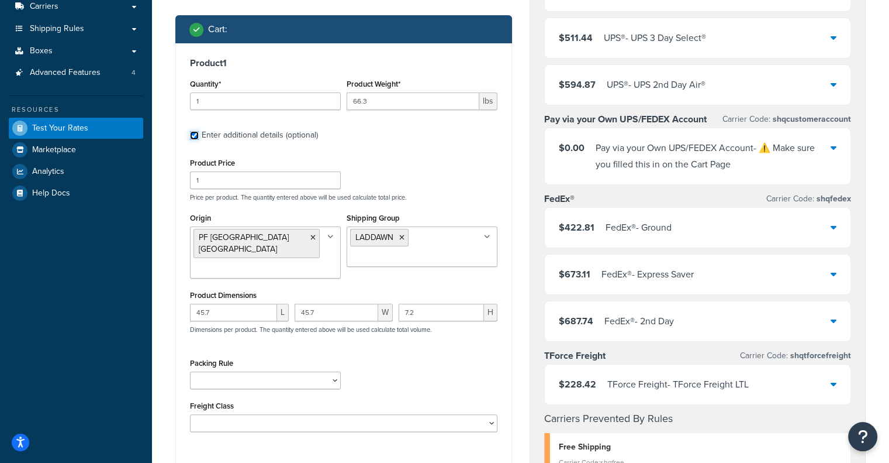
scroll to position [140, 0]
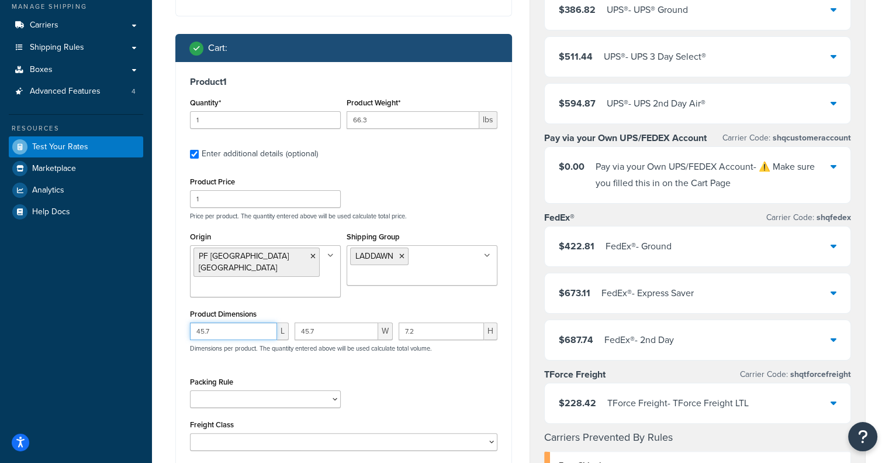
click at [231, 323] on input "45.7" at bounding box center [233, 331] width 87 height 18
drag, startPoint x: 231, startPoint y: 323, endPoint x: 115, endPoint y: 318, distance: 116.5
click at [115, 318] on div "Dashboard Basic Setup Websites 1 Origins 11 Manage Shipping Carriers Carriers A…" at bounding box center [444, 385] width 889 height 1051
paste input "82"
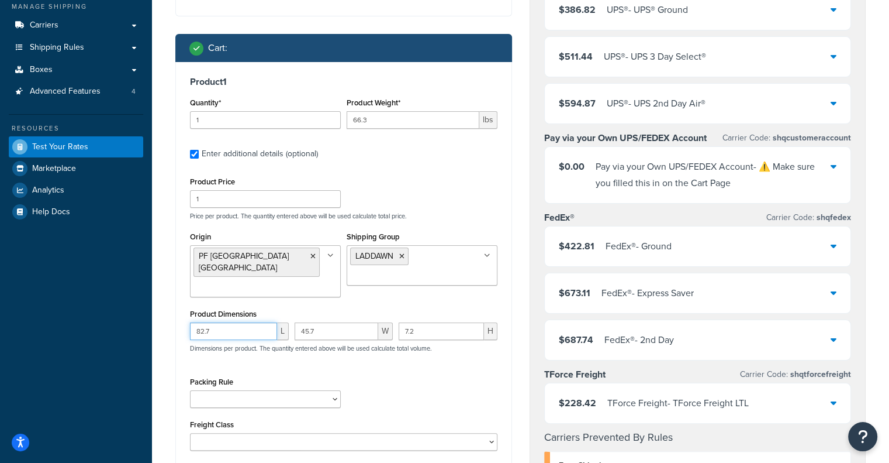
type input "82.7"
click at [349, 322] on input "45.7" at bounding box center [337, 331] width 84 height 18
drag, startPoint x: 341, startPoint y: 316, endPoint x: 168, endPoint y: 320, distance: 173.7
click at [168, 320] on div "Shipping destination : Edit Illinois, 60193 , United States Cart : Product 1 Qu…" at bounding box center [344, 236] width 354 height 604
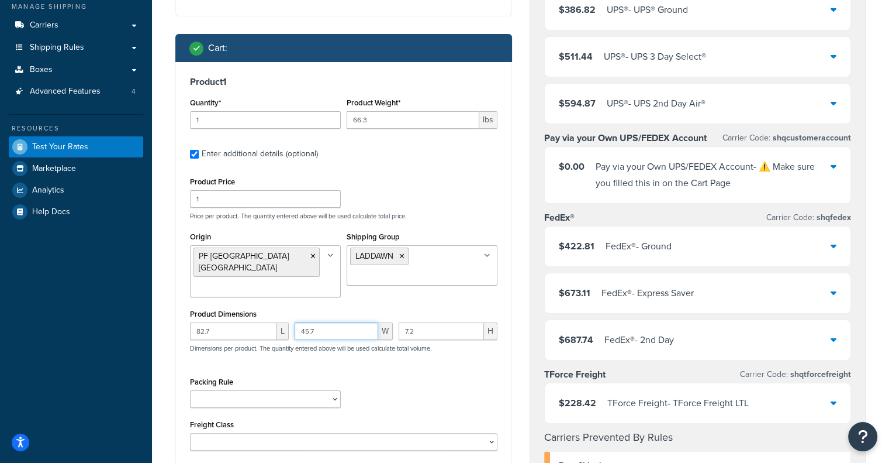
paste input "7"
type input "7.7"
drag, startPoint x: 432, startPoint y: 325, endPoint x: 339, endPoint y: 326, distance: 93.0
click at [339, 326] on div "82.7 L 7.7 W 7.2 H Dimensions per product. The quantity entered above will be u…" at bounding box center [343, 343] width 313 height 43
paste input "7"
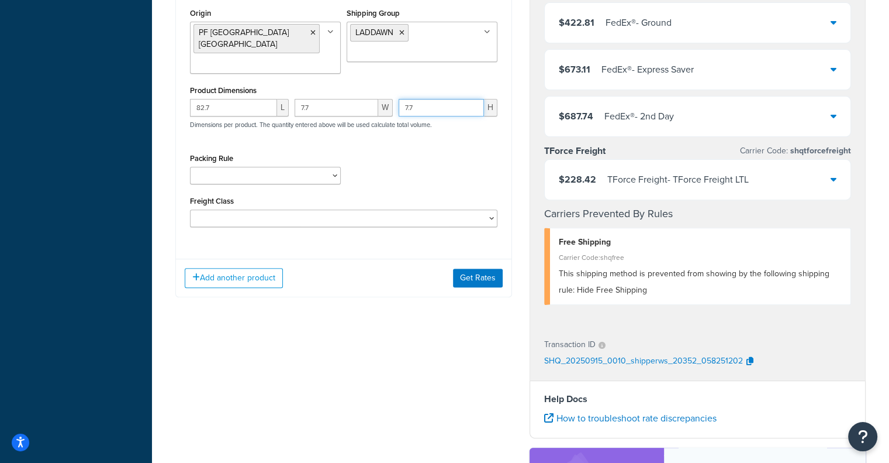
scroll to position [387, 0]
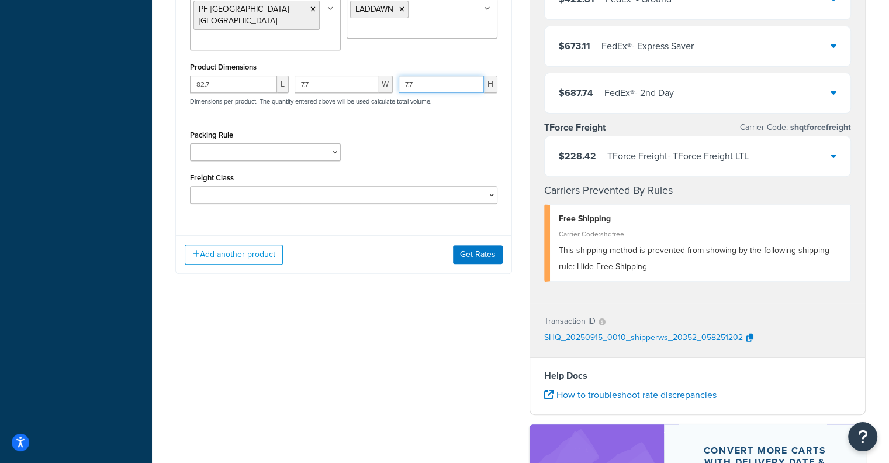
type input "7.7"
click at [472, 254] on div "Add another product Get Rates" at bounding box center [344, 254] width 336 height 38
click at [474, 250] on button "Get Rates" at bounding box center [478, 254] width 50 height 19
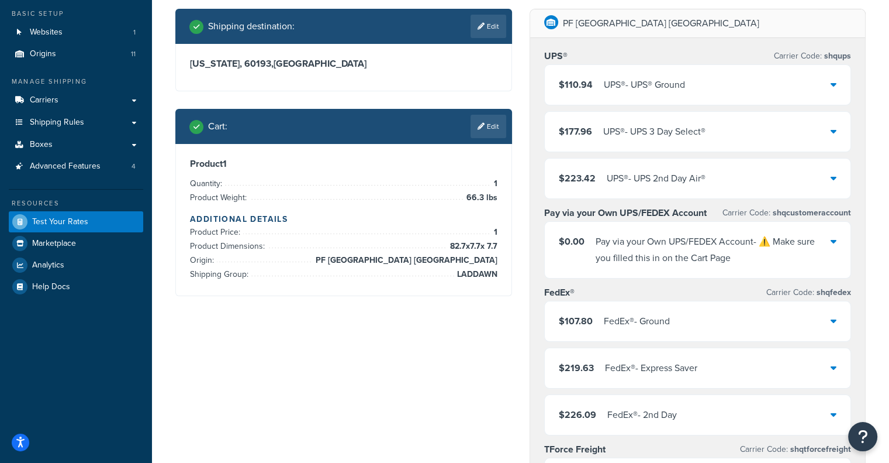
scroll to position [68, 0]
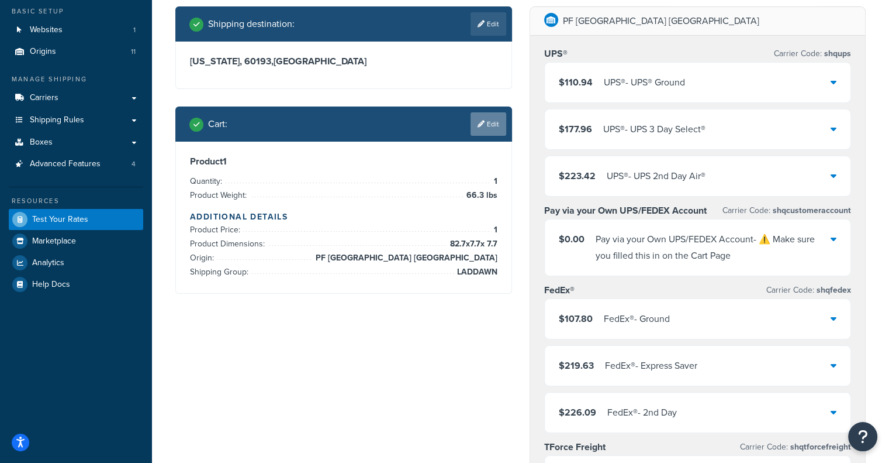
click at [494, 127] on link "Edit" at bounding box center [489, 123] width 36 height 23
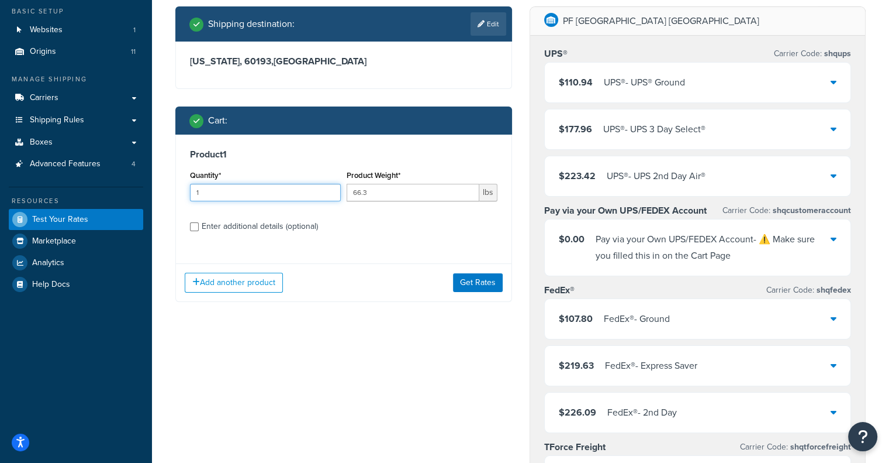
drag, startPoint x: 265, startPoint y: 200, endPoint x: 108, endPoint y: 190, distance: 157.6
click at [108, 190] on div "Dashboard Basic Setup Websites 1 Origins 11 Manage Shipping Carriers Carriers A…" at bounding box center [444, 457] width 889 height 1051
type input "2"
click at [458, 281] on button "Get Rates" at bounding box center [478, 282] width 50 height 19
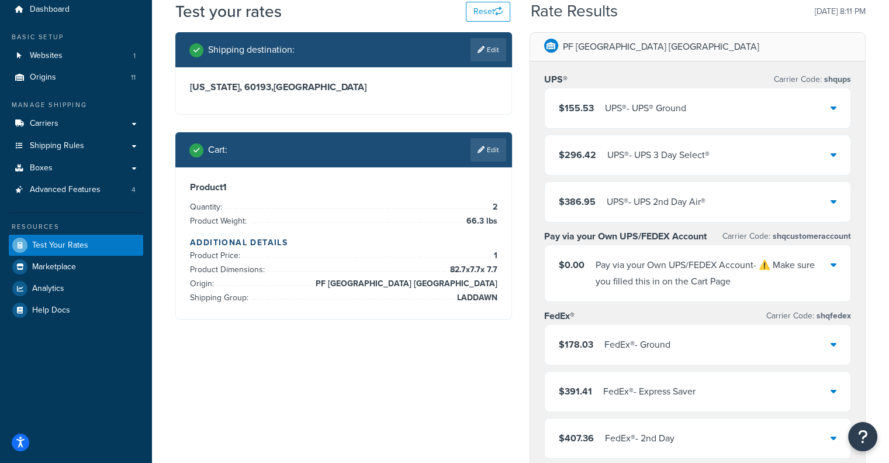
scroll to position [49, 0]
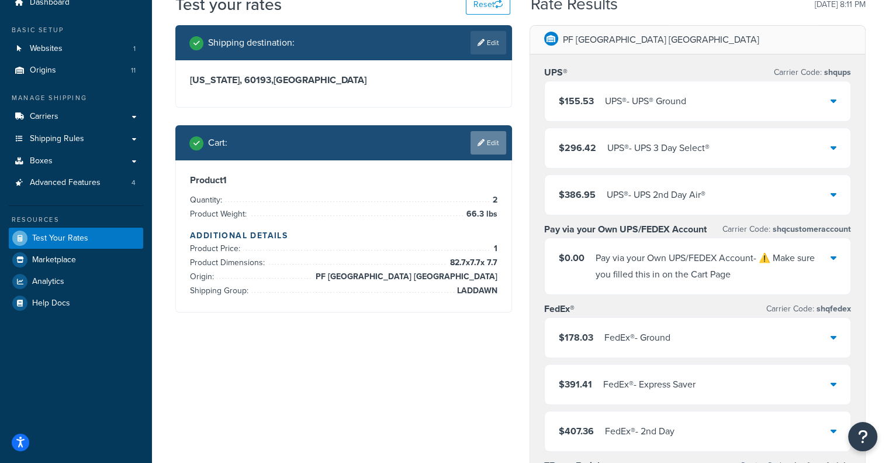
click at [485, 151] on link "Edit" at bounding box center [489, 142] width 36 height 23
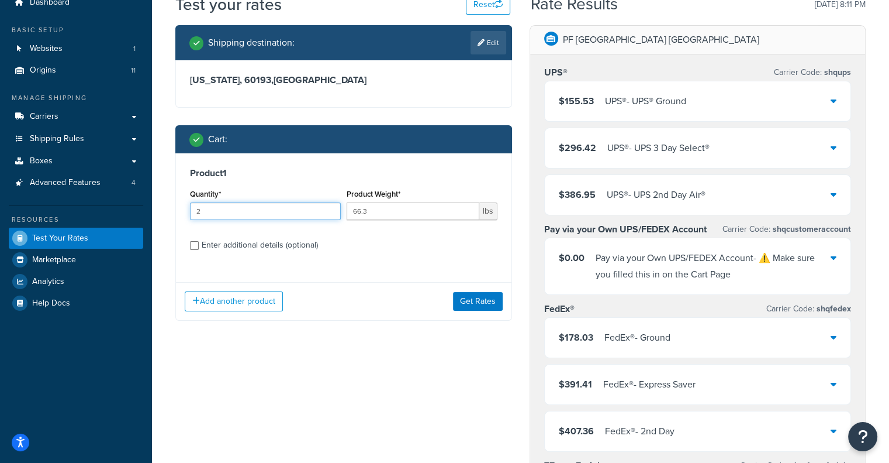
drag, startPoint x: 237, startPoint y: 210, endPoint x: 79, endPoint y: 229, distance: 159.0
type input "3"
click at [491, 303] on button "Get Rates" at bounding box center [478, 301] width 50 height 19
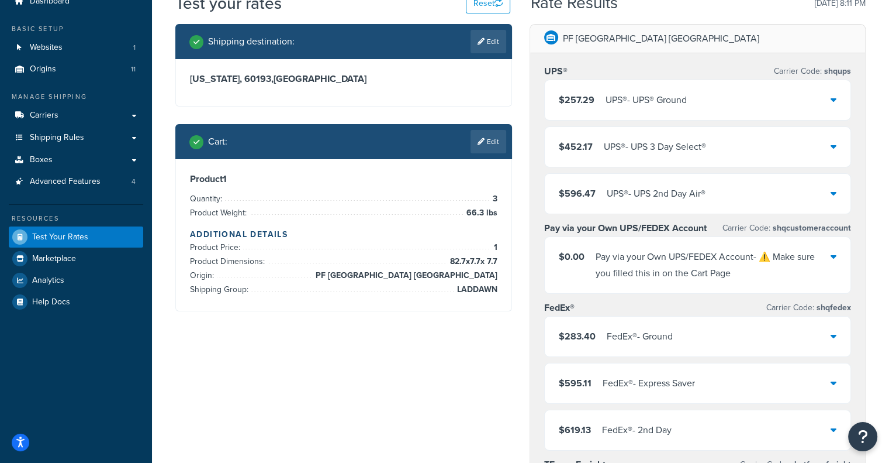
scroll to position [0, 0]
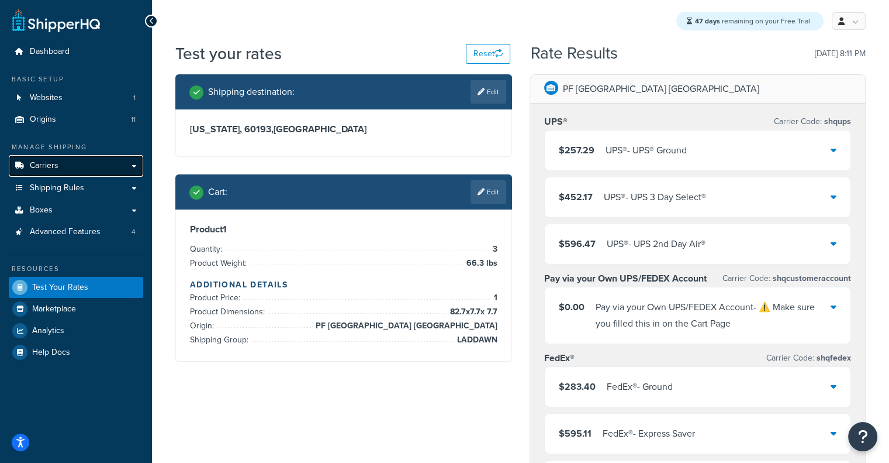
click at [57, 174] on link "Carriers" at bounding box center [76, 166] width 134 height 22
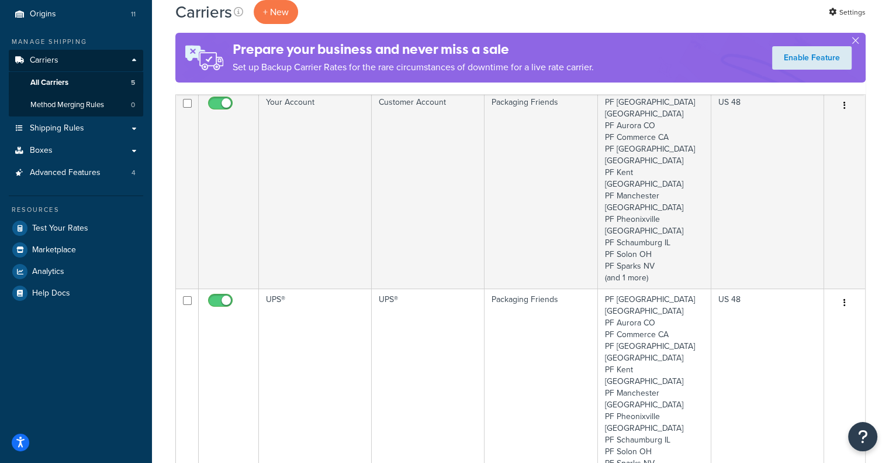
scroll to position [106, 0]
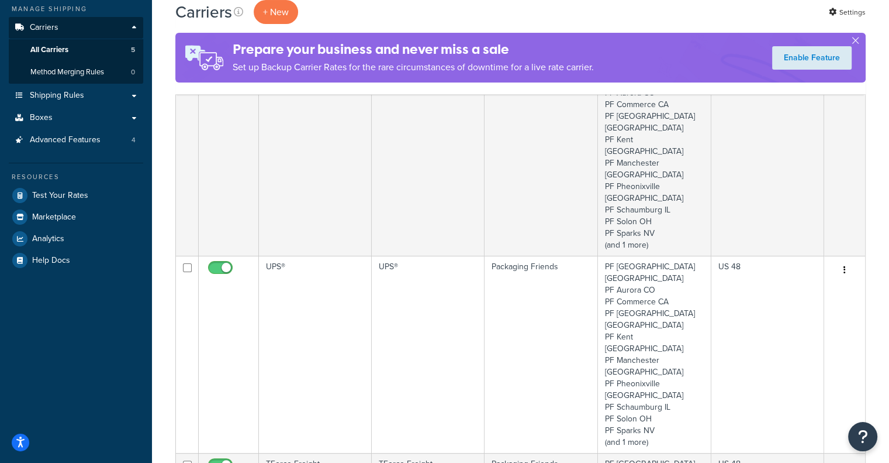
drag, startPoint x: 0, startPoint y: 0, endPoint x: 889, endPoint y: 144, distance: 900.5
click at [85, 91] on link "Shipping Rules" at bounding box center [76, 95] width 134 height 22
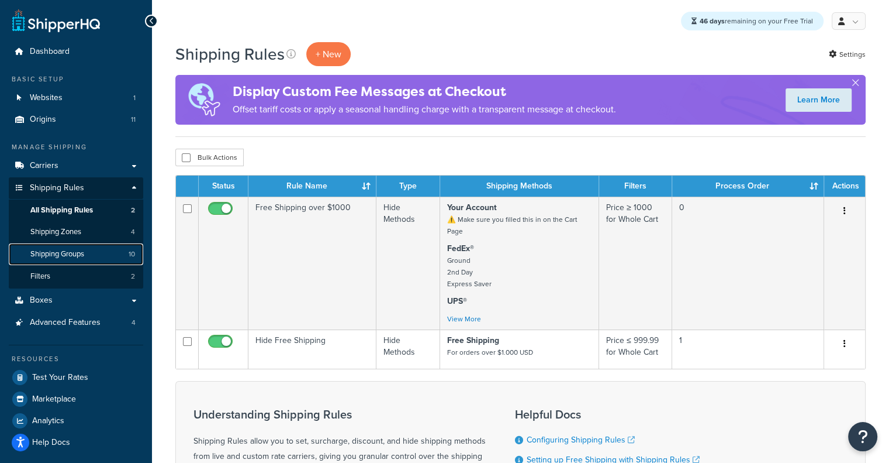
click at [88, 248] on link "Shipping Groups 10" at bounding box center [76, 254] width 134 height 22
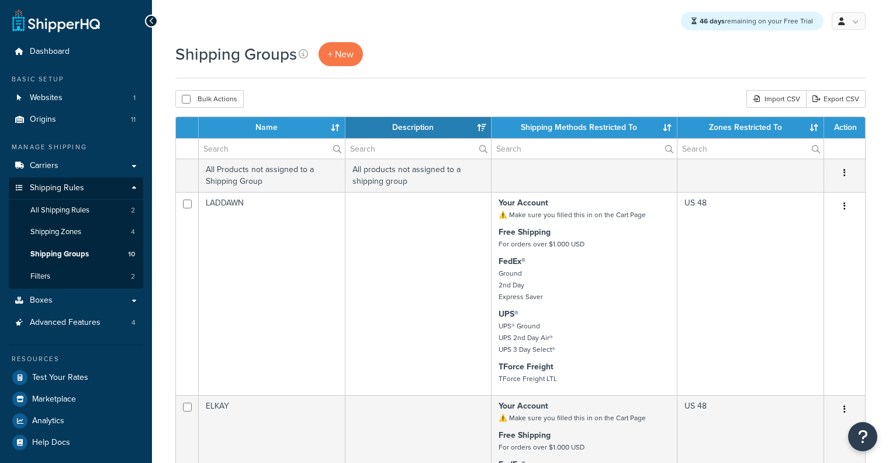
select select "15"
